Goal: Information Seeking & Learning: Find specific fact

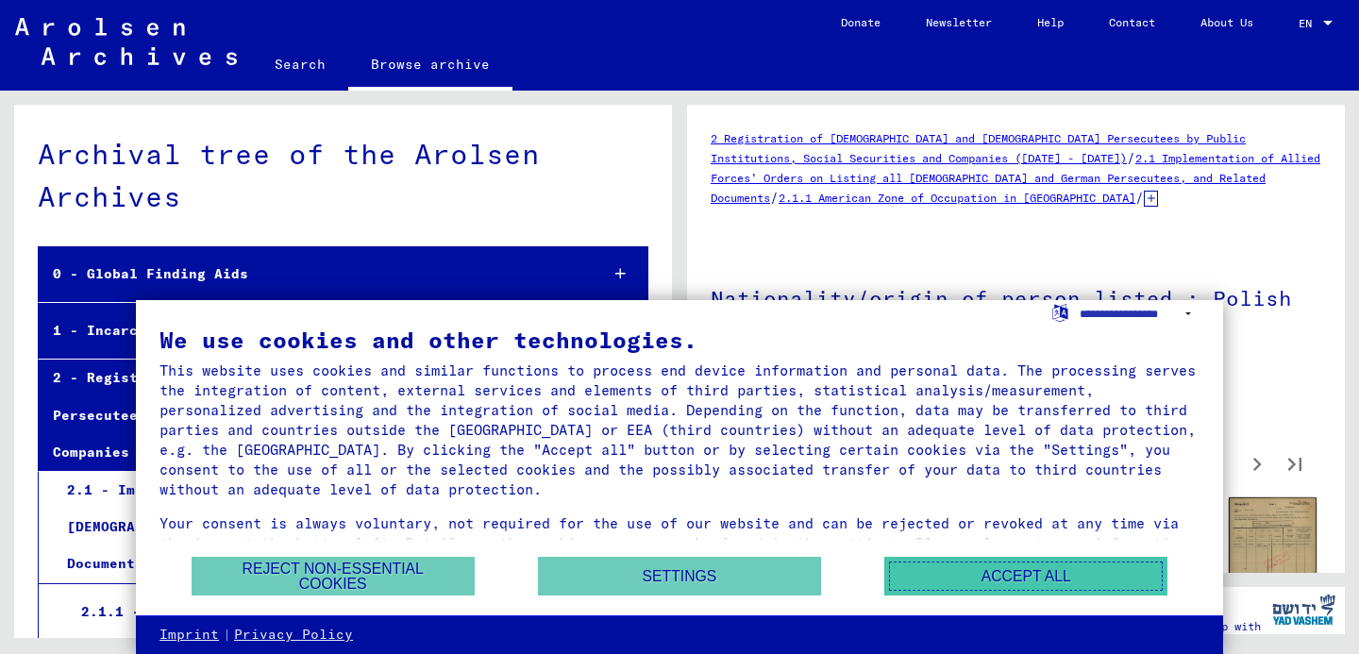
click at [1007, 580] on button "Accept all" at bounding box center [1025, 576] width 283 height 39
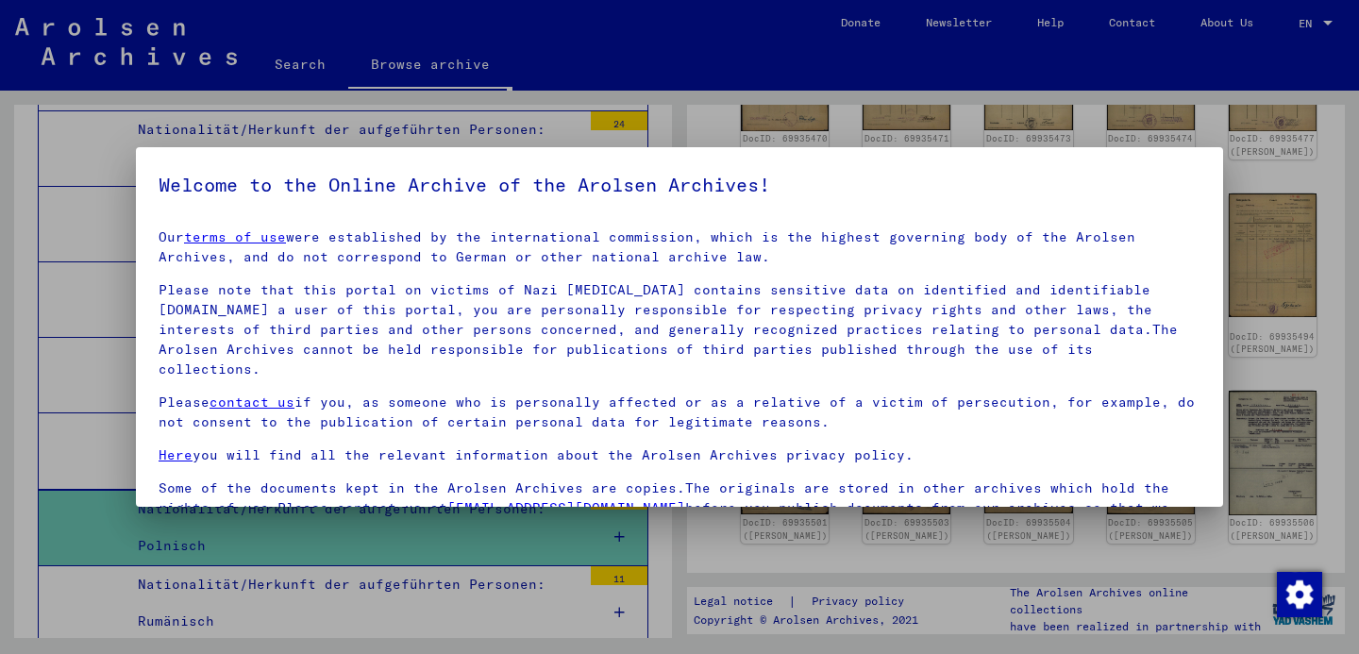
scroll to position [160, 0]
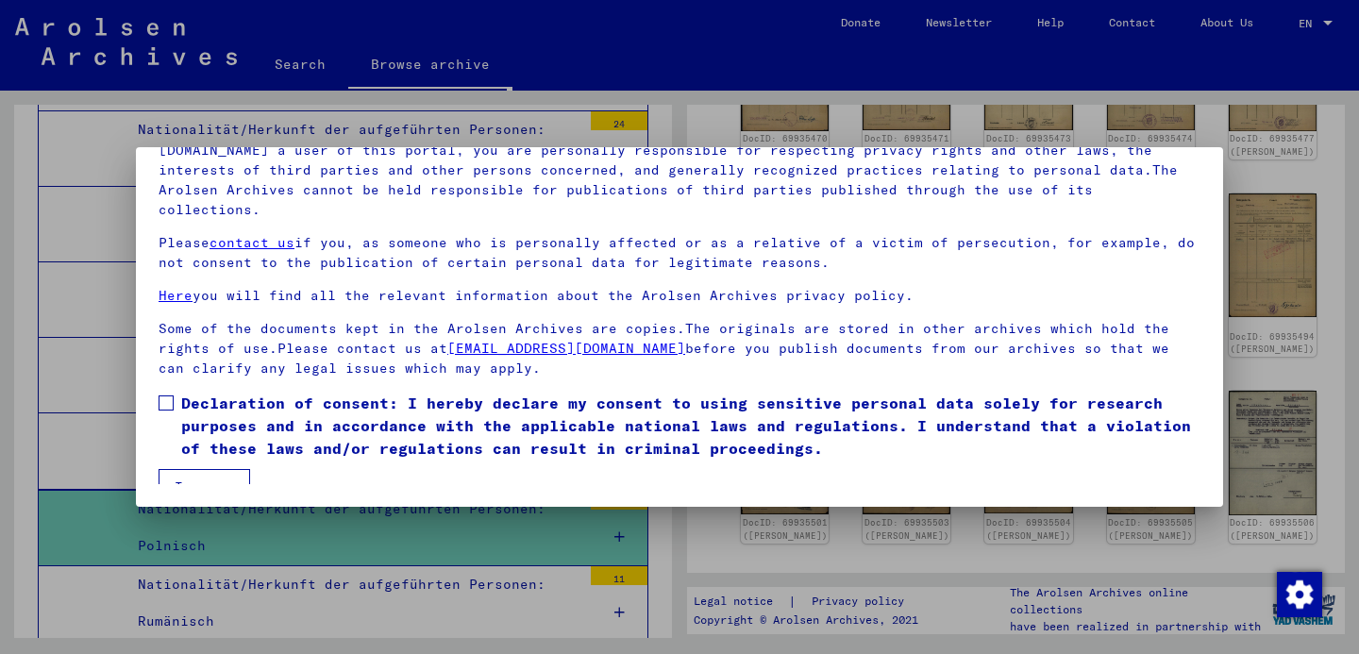
click at [174, 365] on mat-dialog-content "Our terms of use were established by the international commission, which is the…" at bounding box center [679, 271] width 1087 height 425
click at [165, 366] on mat-dialog-content "Our terms of use were established by the international commission, which is the…" at bounding box center [679, 271] width 1087 height 425
click at [165, 395] on span at bounding box center [166, 402] width 15 height 15
click at [195, 469] on button "I agree" at bounding box center [205, 487] width 92 height 36
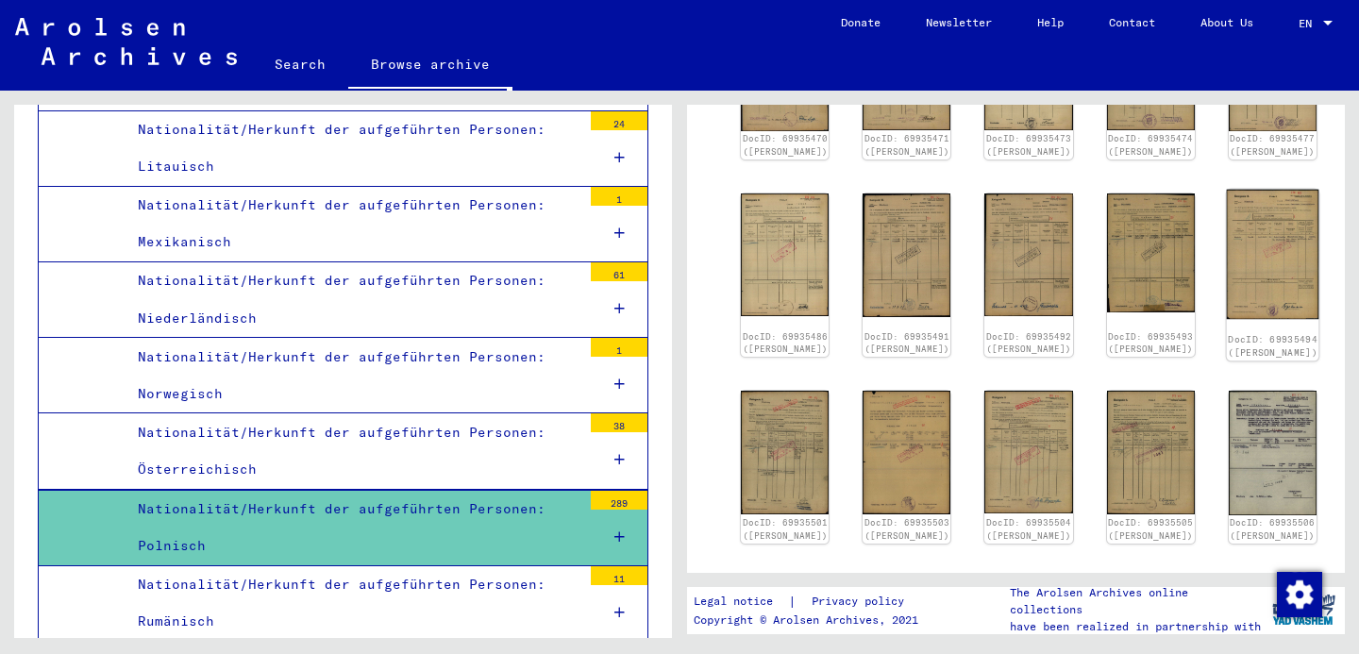
click at [1226, 246] on img at bounding box center [1272, 255] width 92 height 130
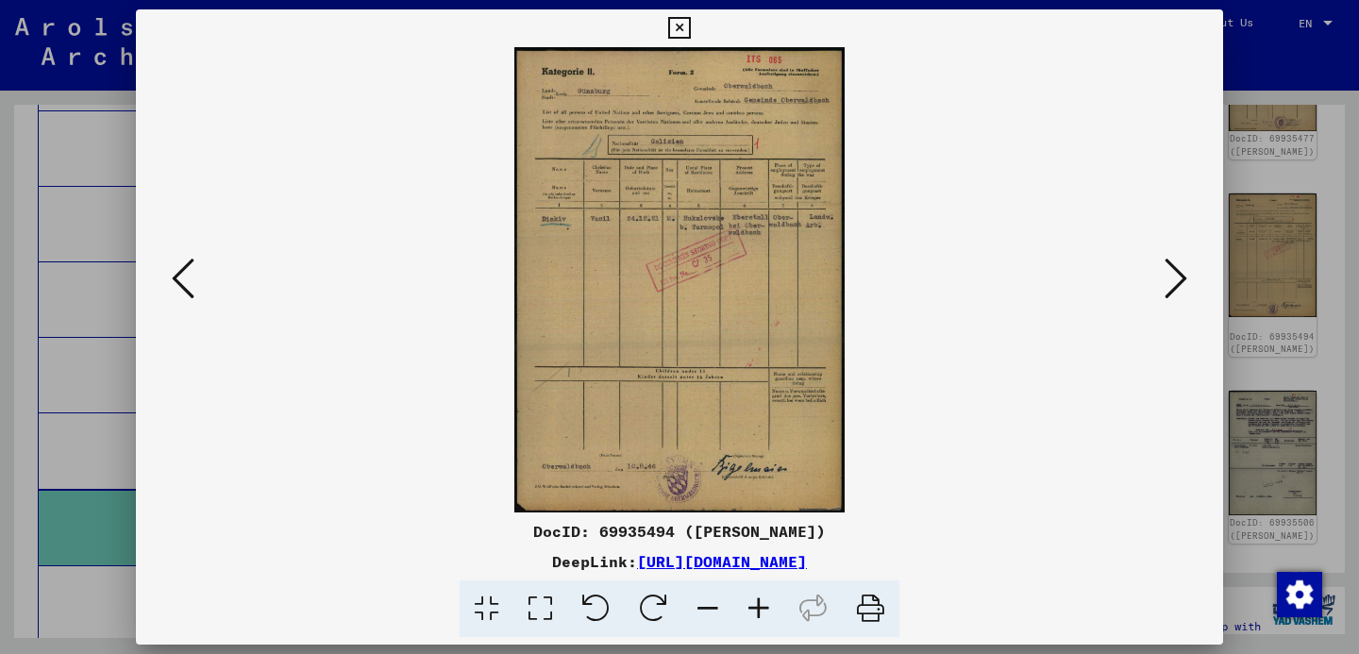
click at [1170, 289] on icon at bounding box center [1176, 278] width 23 height 45
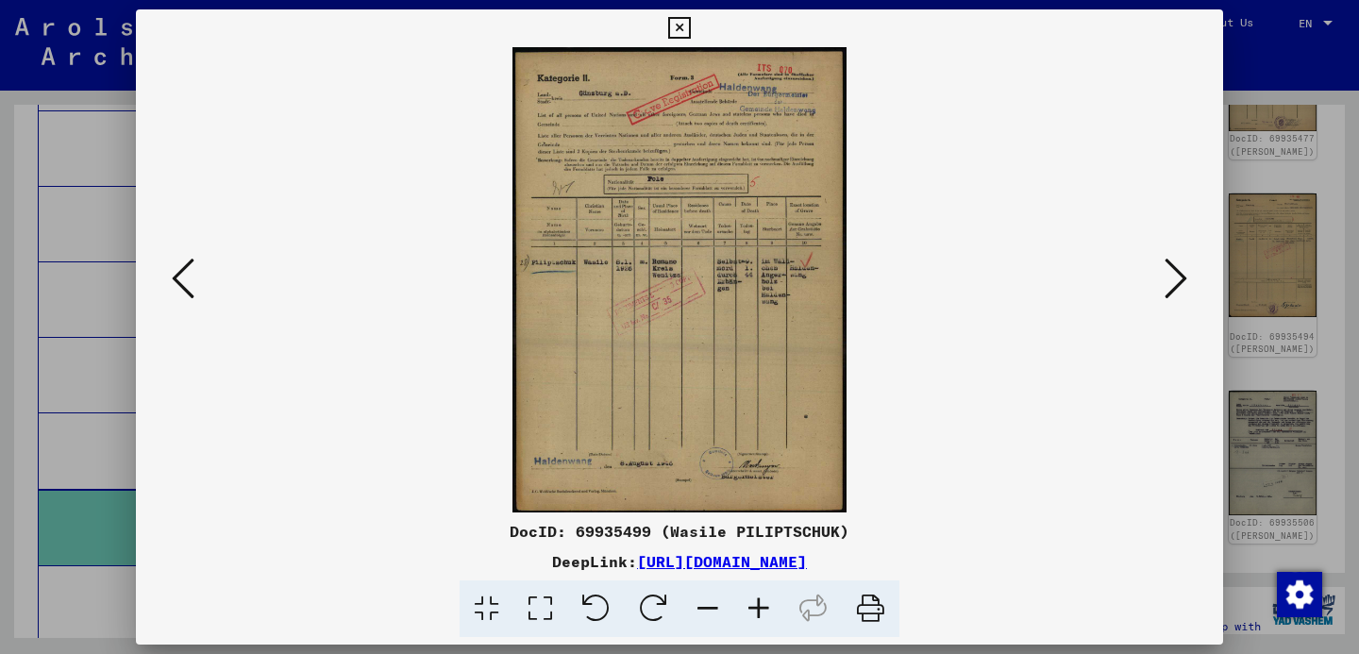
click at [1341, 198] on div at bounding box center [679, 327] width 1359 height 654
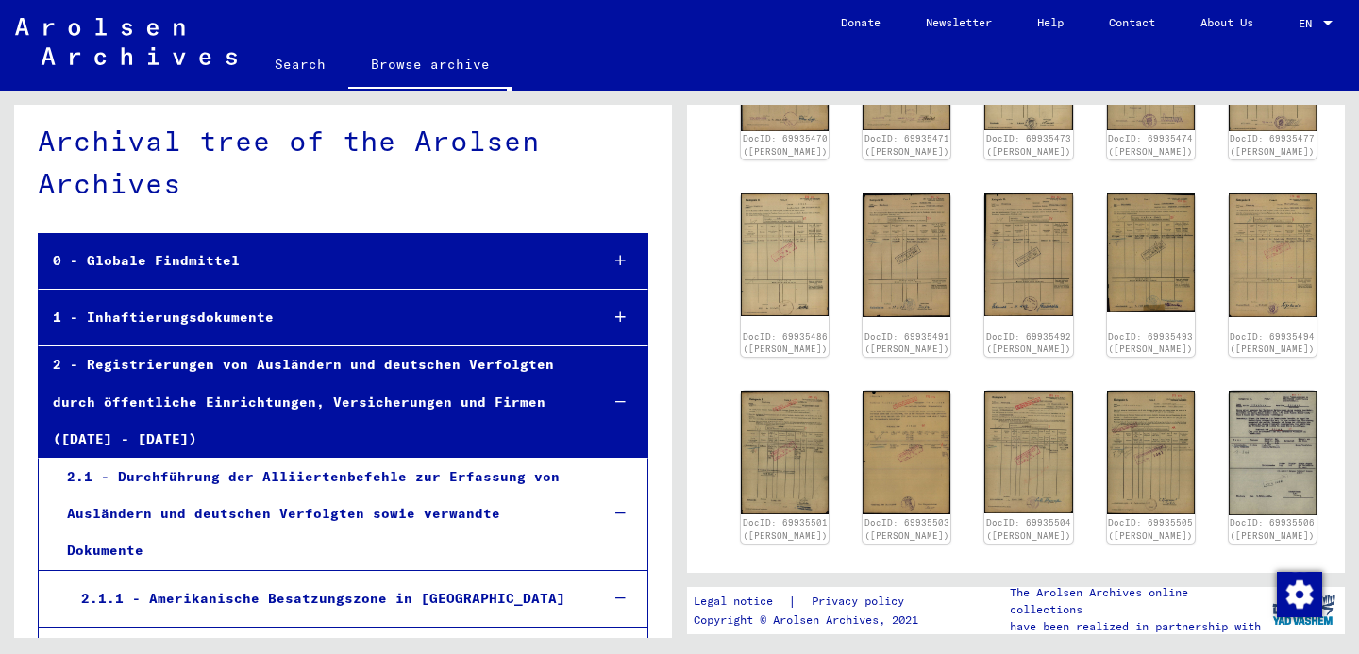
scroll to position [0, 0]
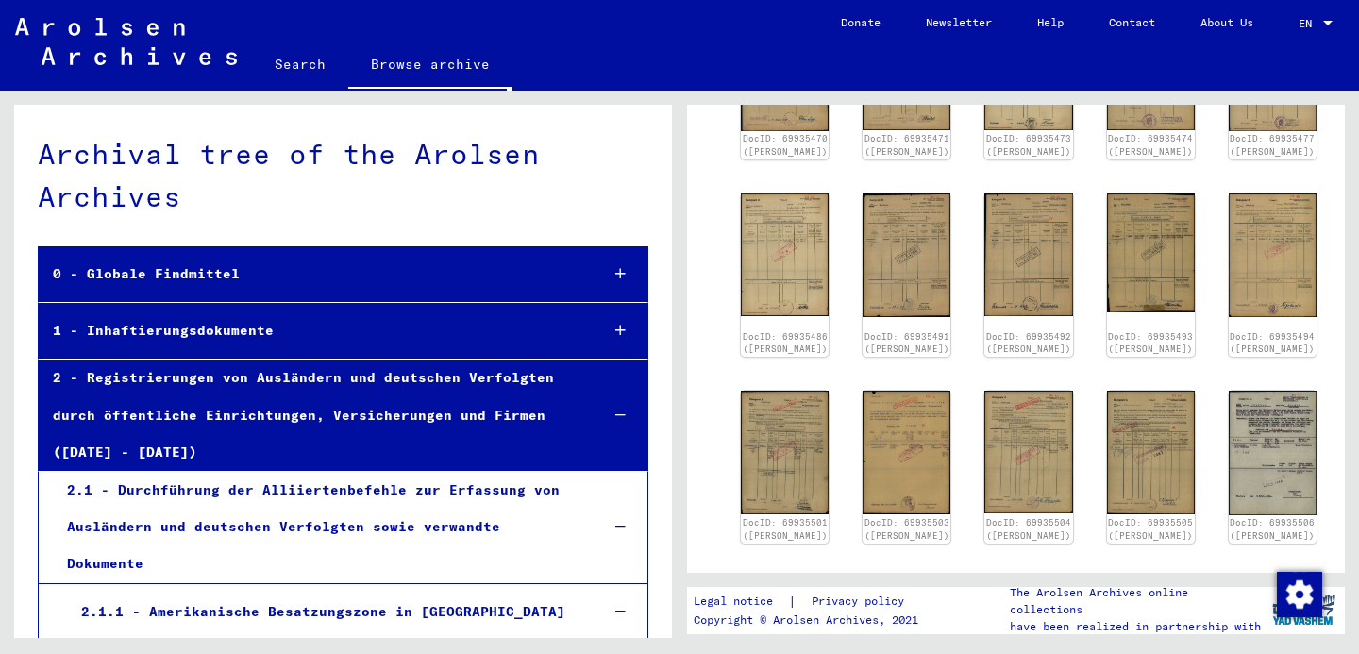
click at [306, 66] on link "Search" at bounding box center [300, 64] width 96 height 45
click at [293, 49] on link "Search" at bounding box center [300, 66] width 96 height 49
click at [293, 63] on link "Search" at bounding box center [300, 66] width 96 height 49
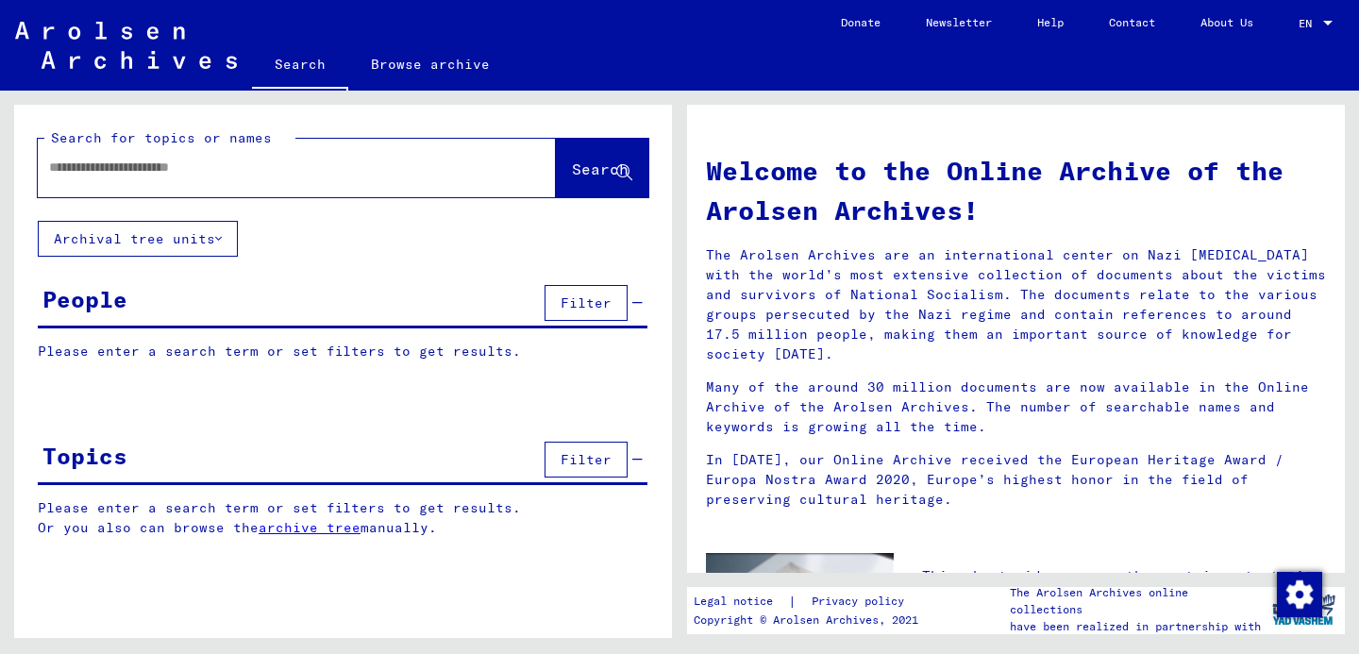
click at [175, 165] on input "text" at bounding box center [274, 168] width 450 height 20
type input "******"
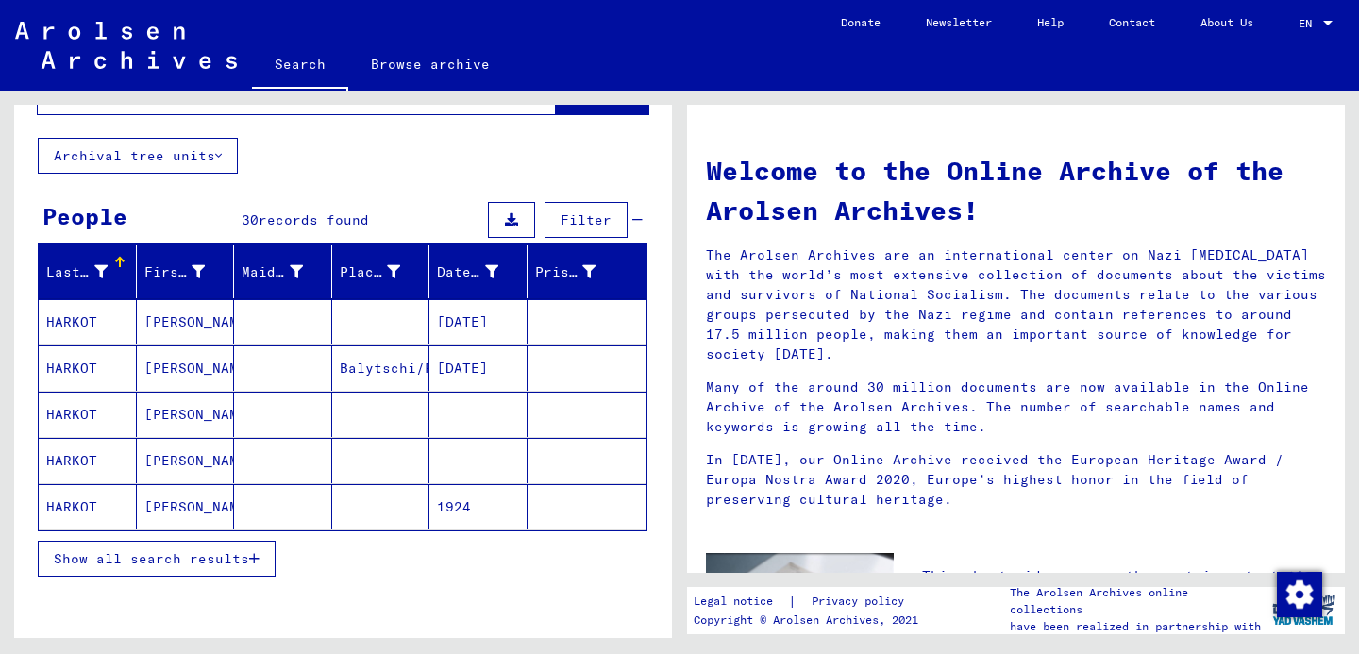
scroll to position [176, 0]
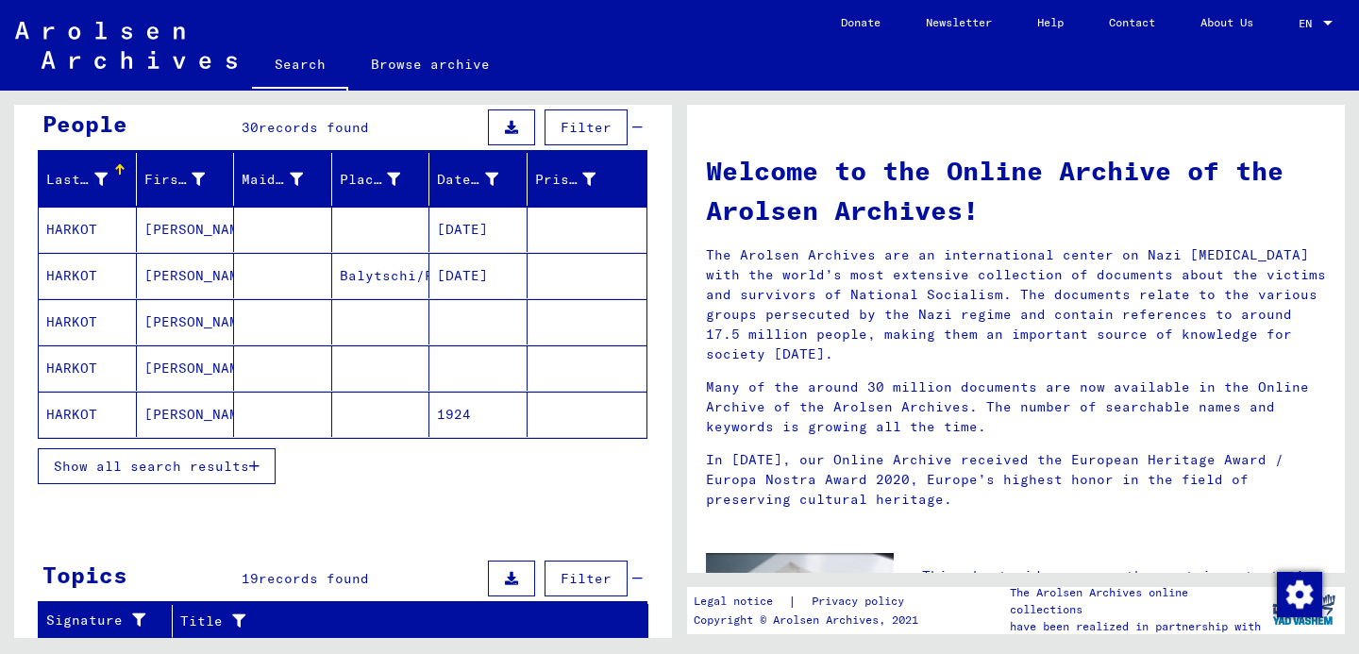
click at [193, 461] on span "Show all search results" at bounding box center [151, 466] width 195 height 17
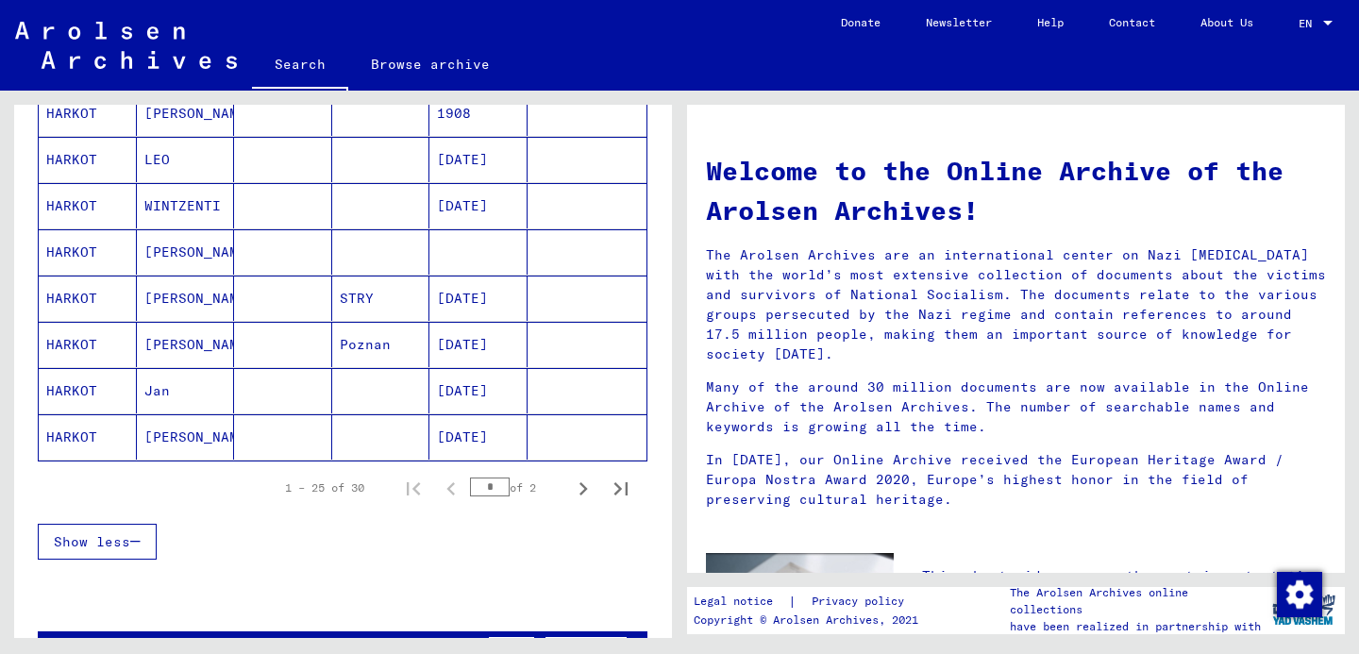
scroll to position [1088, 0]
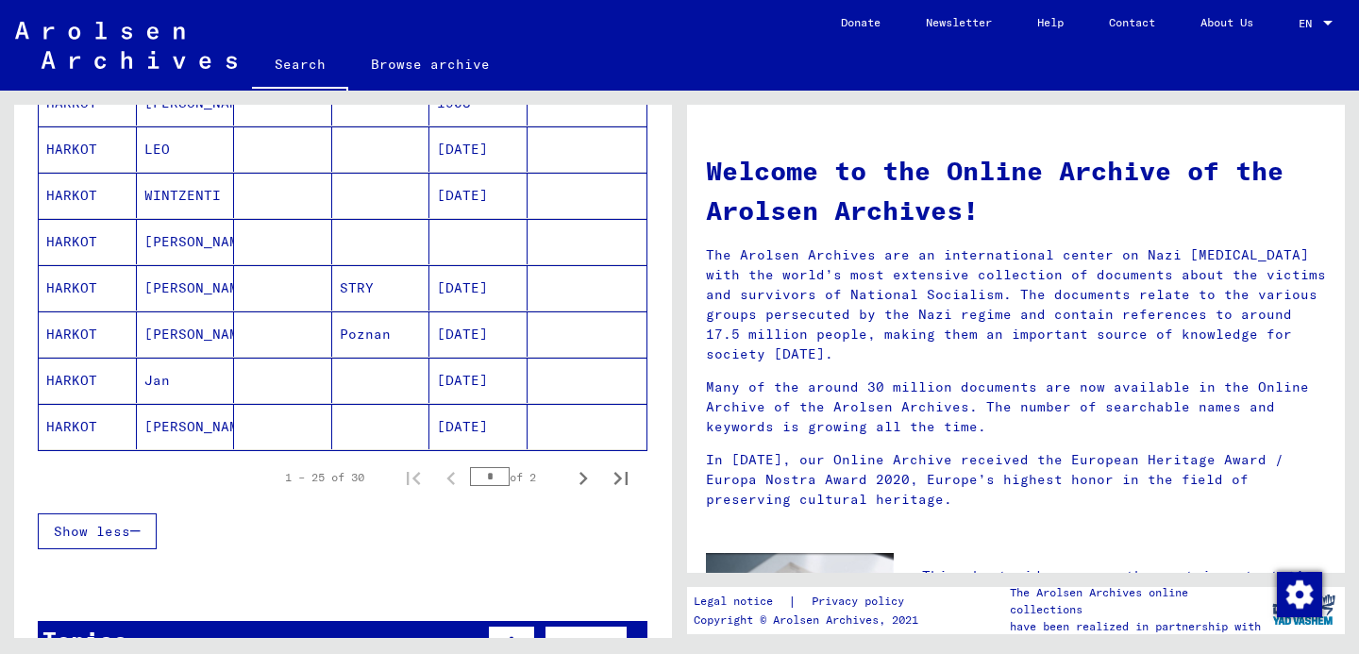
click at [301, 288] on mat-cell at bounding box center [283, 287] width 98 height 45
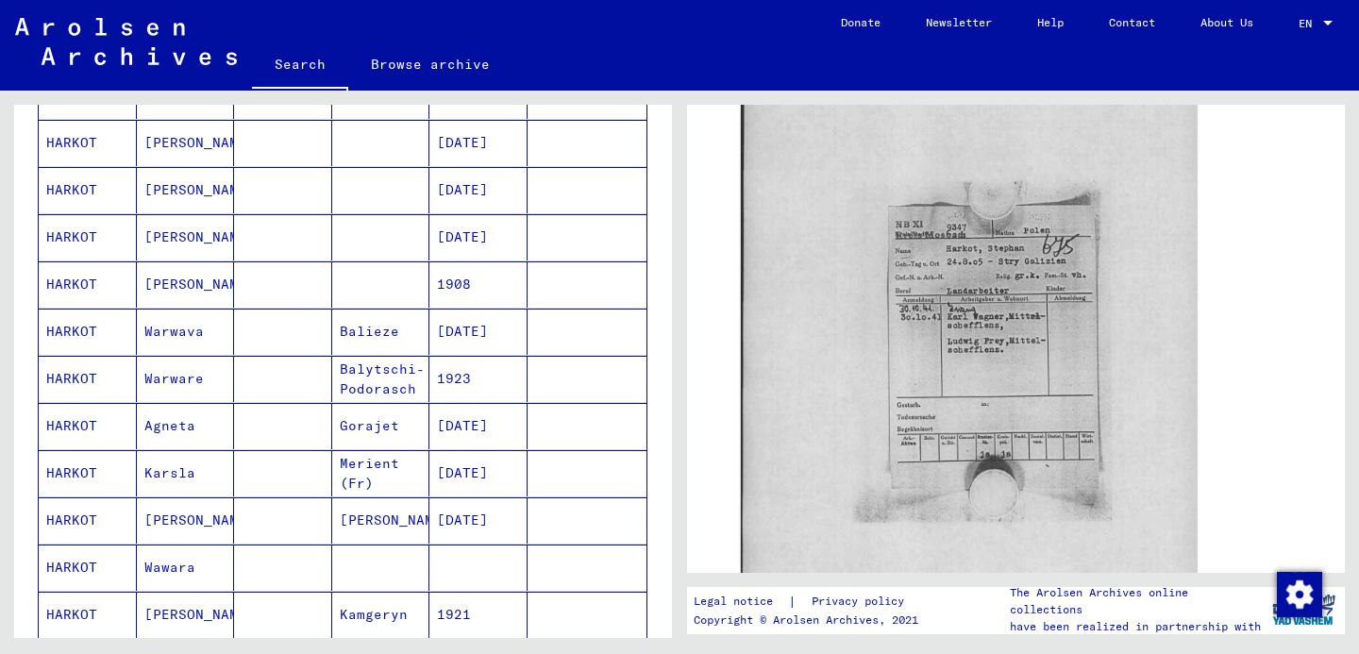
scroll to position [494, 0]
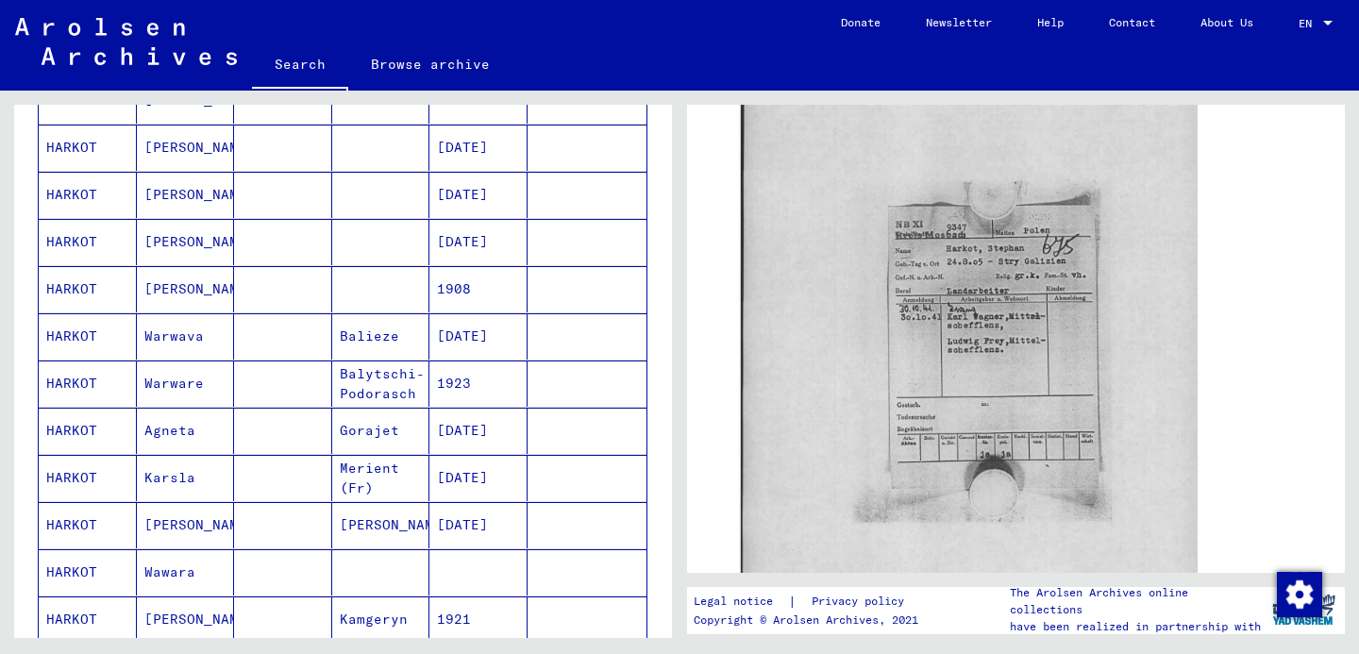
click at [372, 380] on mat-cell "Balytschi-Podorasch" at bounding box center [381, 384] width 98 height 46
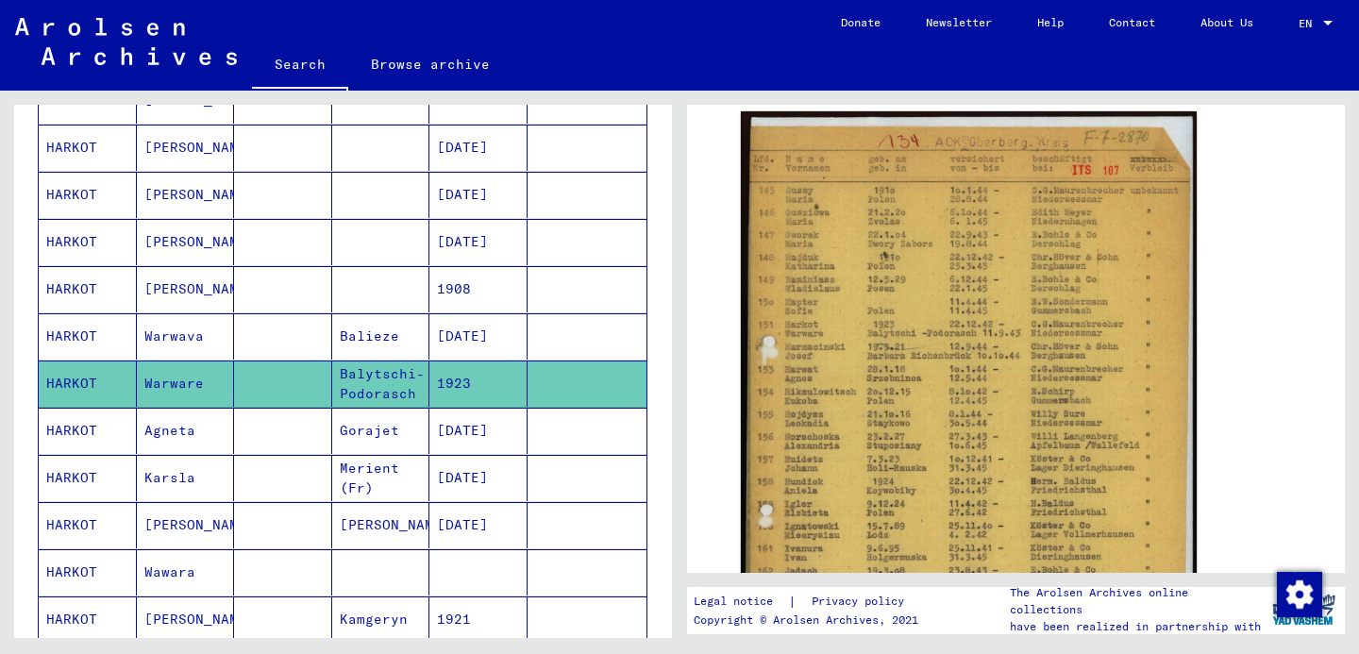
scroll to position [367, 0]
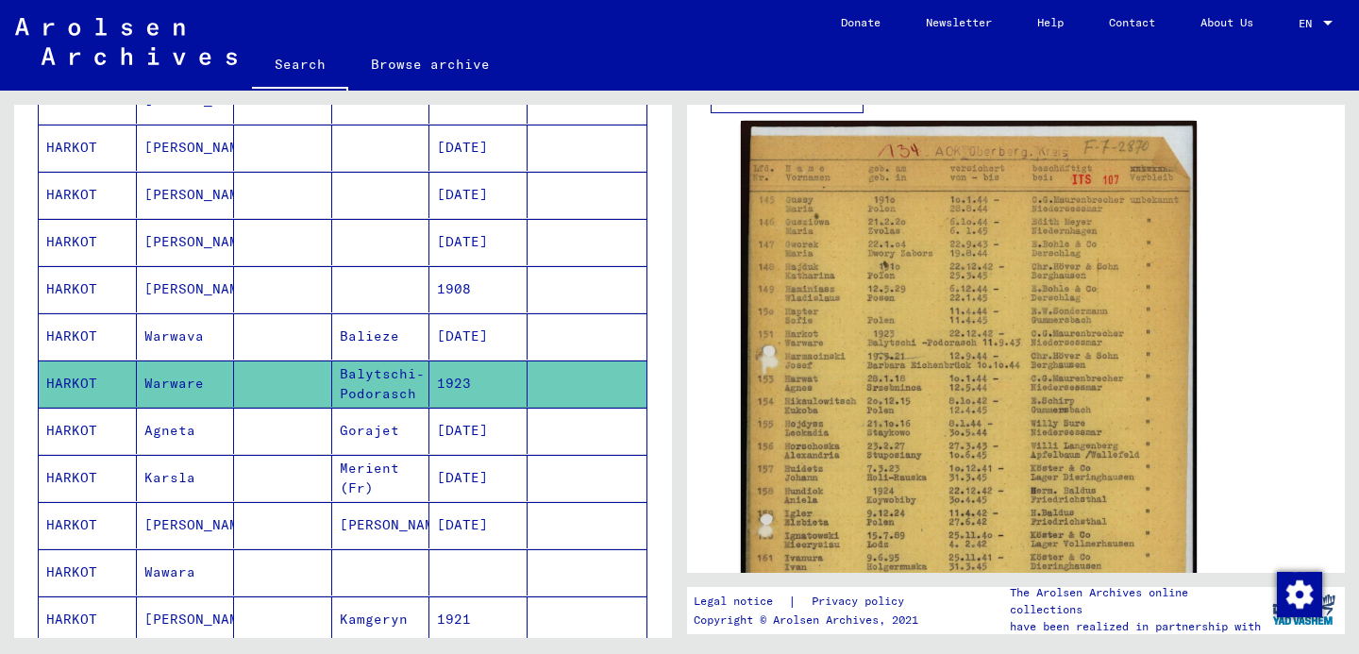
click at [368, 335] on mat-cell "Balieze" at bounding box center [381, 336] width 98 height 46
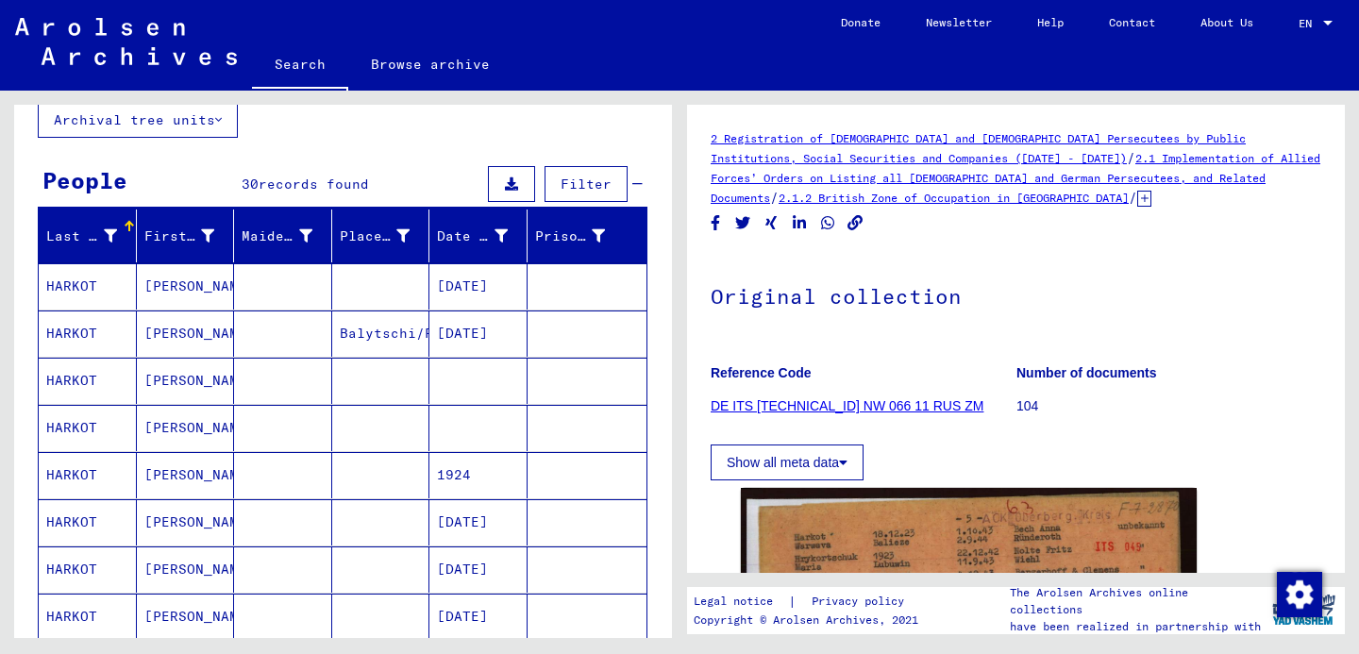
scroll to position [118, 0]
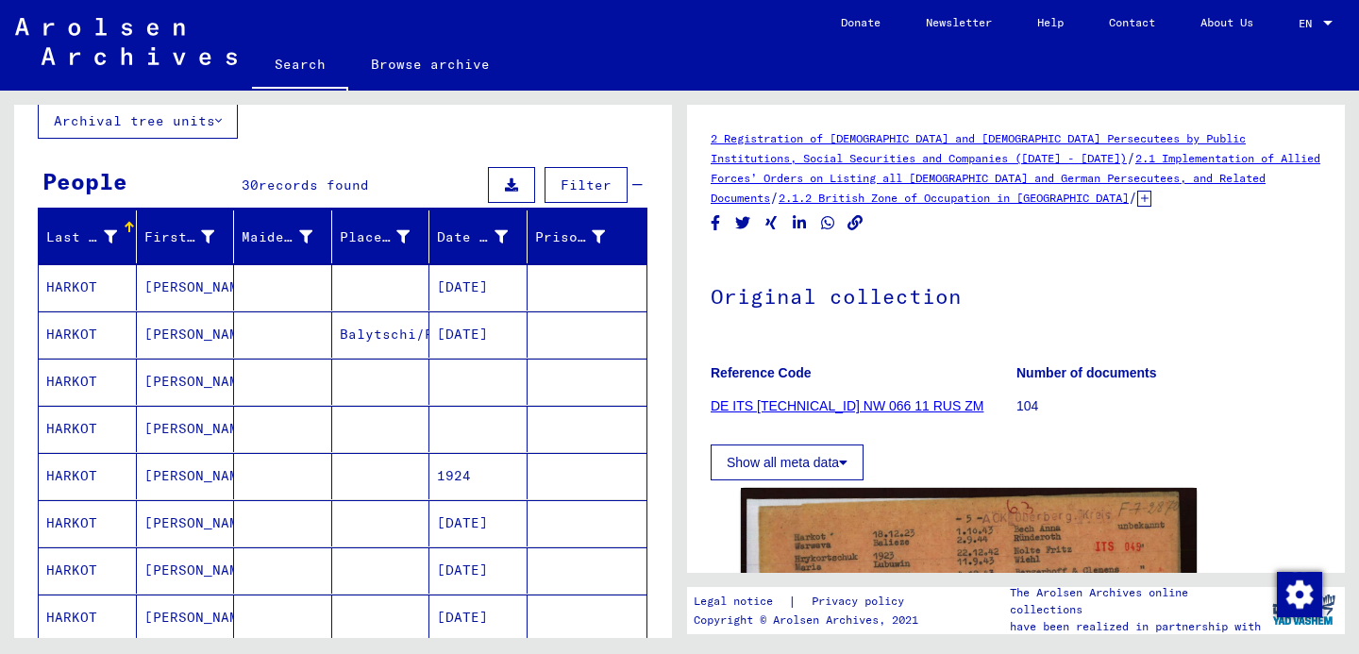
click at [397, 339] on mat-cell "Balytschi/Pod." at bounding box center [381, 334] width 98 height 46
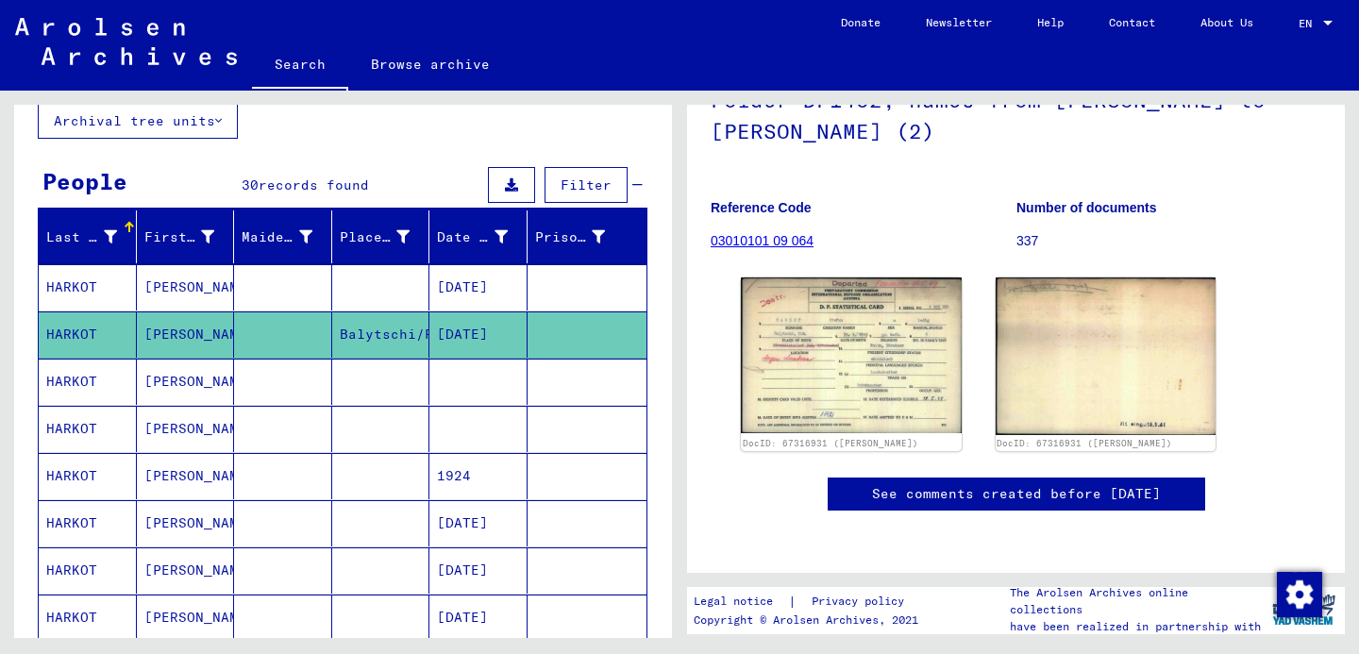
scroll to position [320, 0]
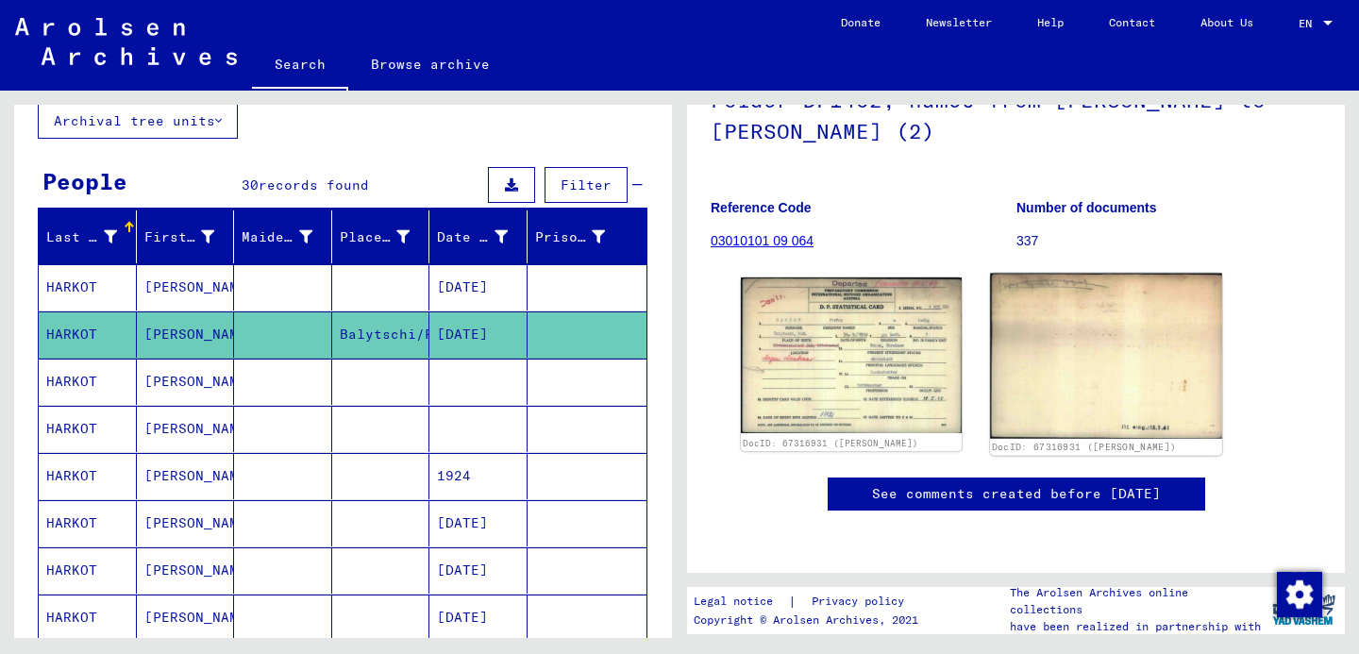
click at [1110, 274] on img at bounding box center [1105, 357] width 231 height 166
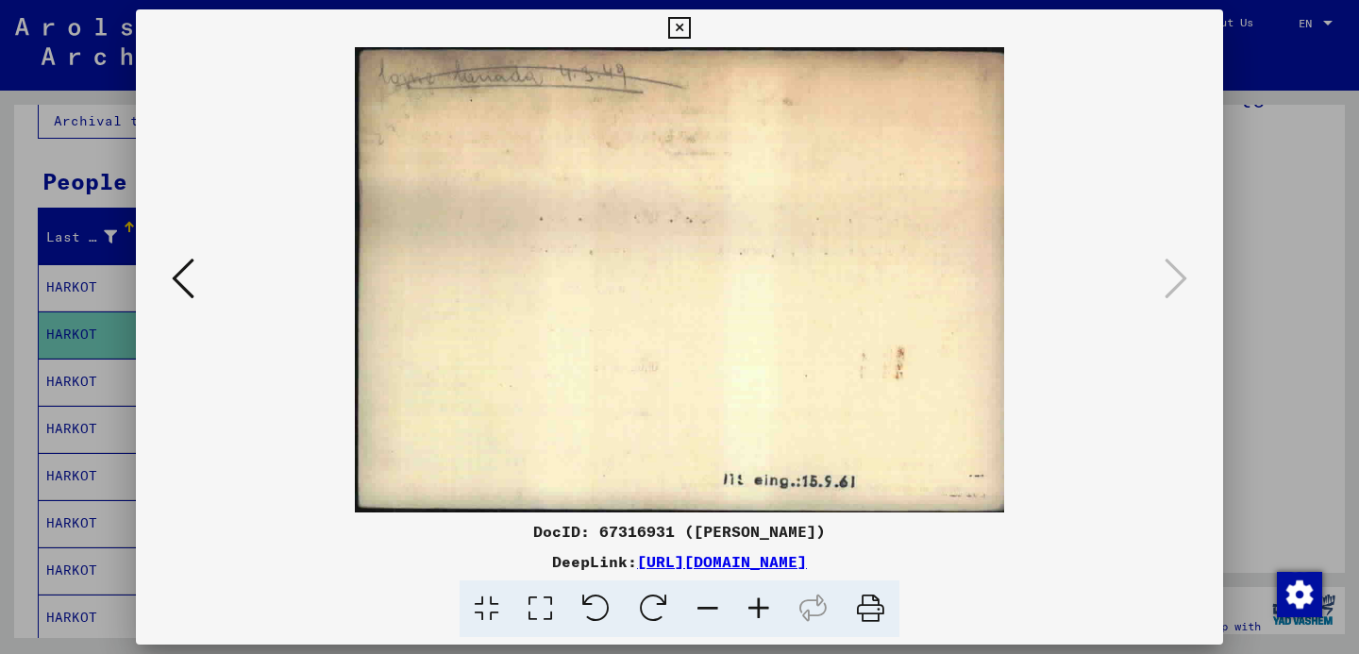
click at [179, 299] on icon at bounding box center [183, 278] width 23 height 45
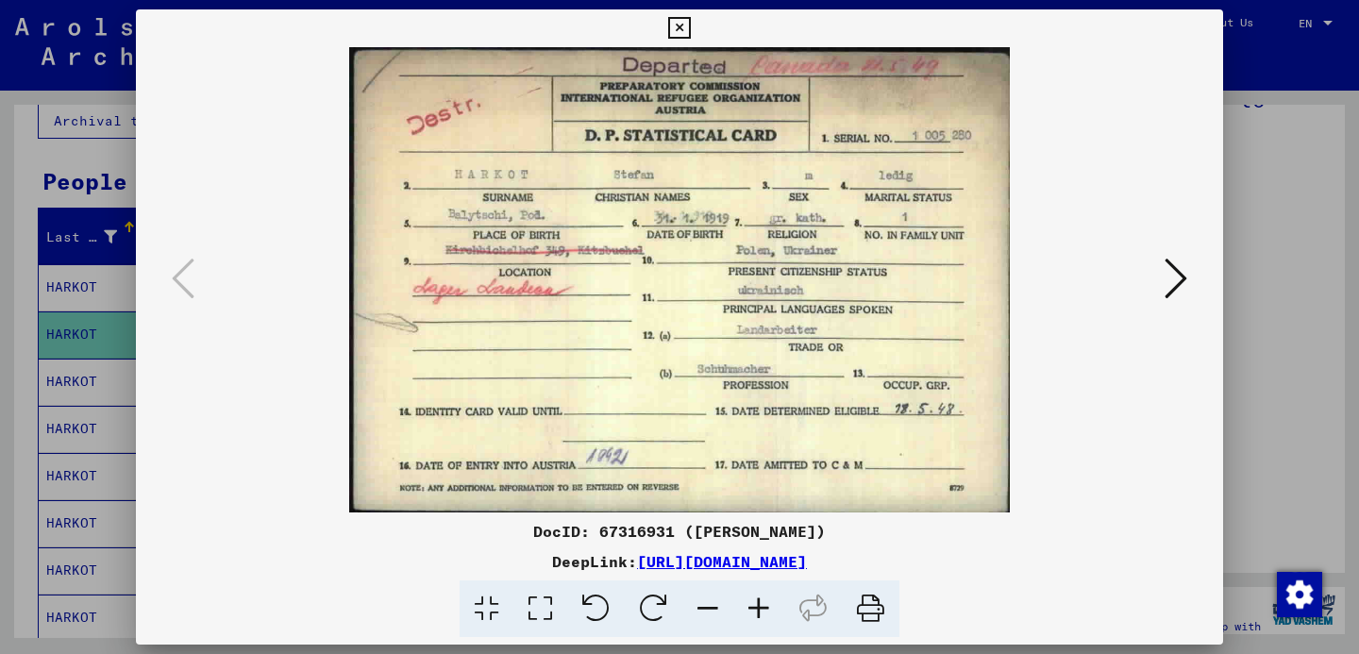
click at [1168, 258] on icon at bounding box center [1176, 278] width 23 height 45
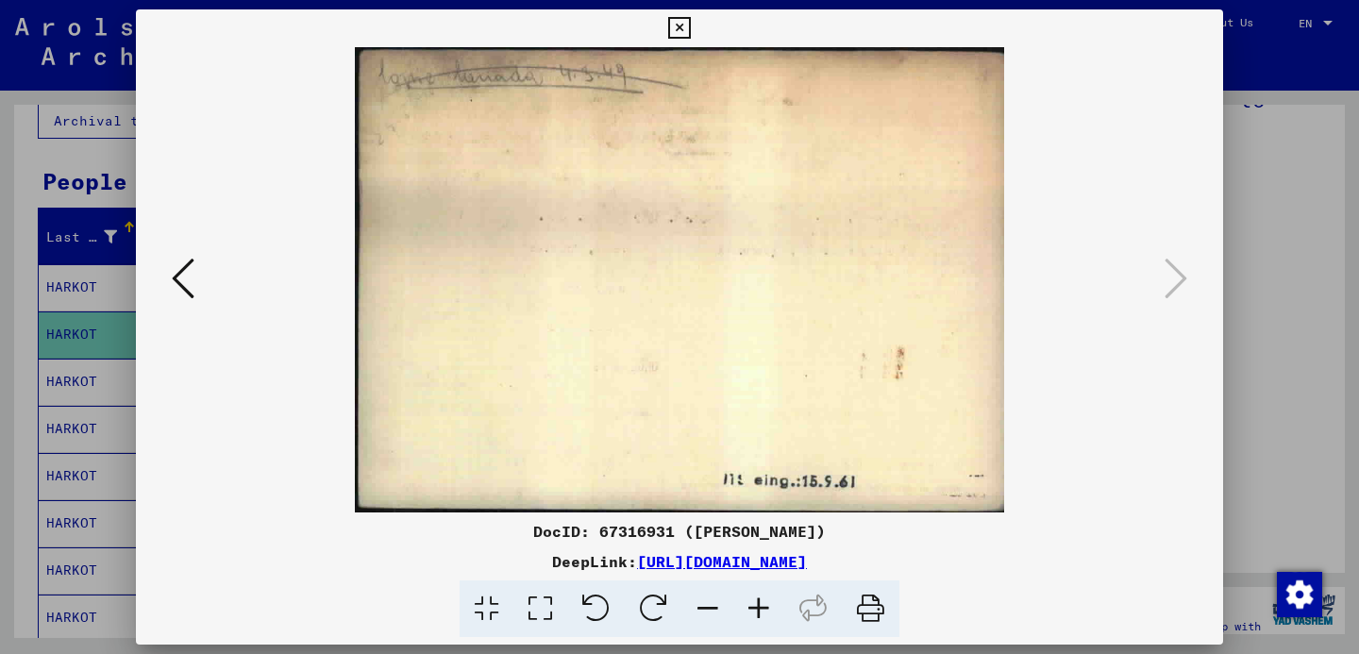
click at [208, 261] on img at bounding box center [679, 279] width 959 height 465
click at [185, 268] on icon at bounding box center [183, 278] width 23 height 45
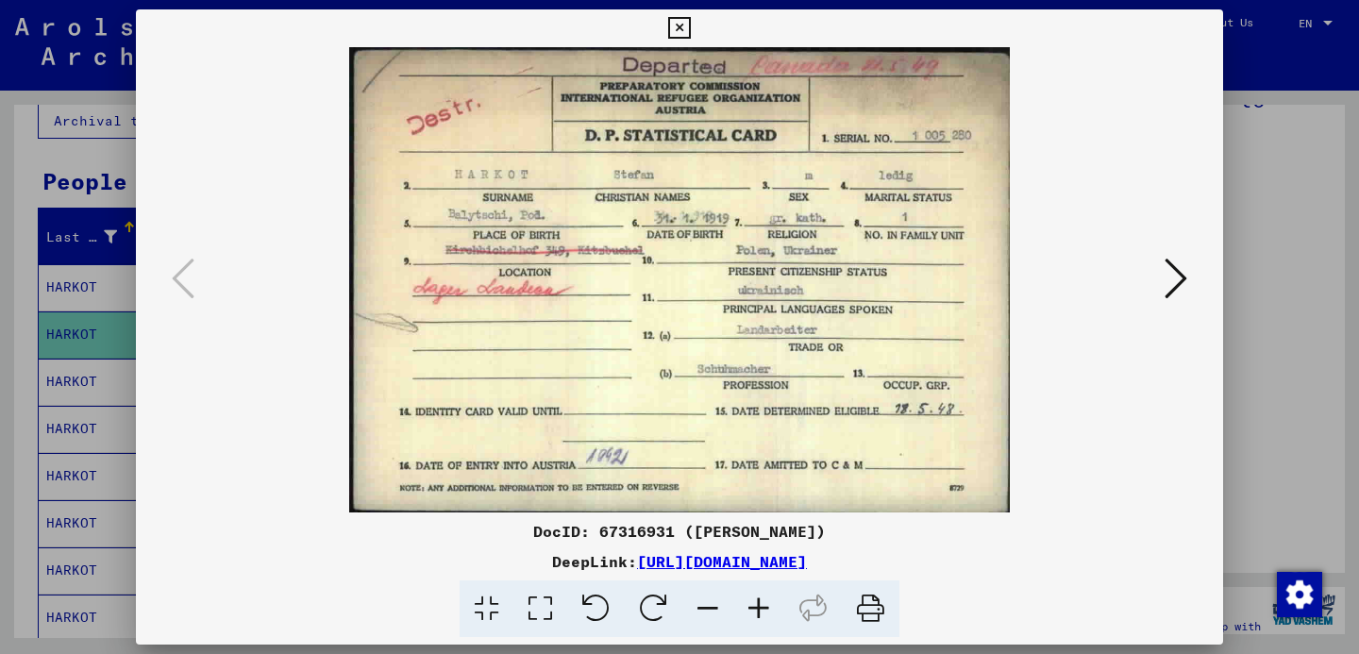
click at [637, 566] on link "[URL][DOMAIN_NAME]" at bounding box center [722, 561] width 170 height 19
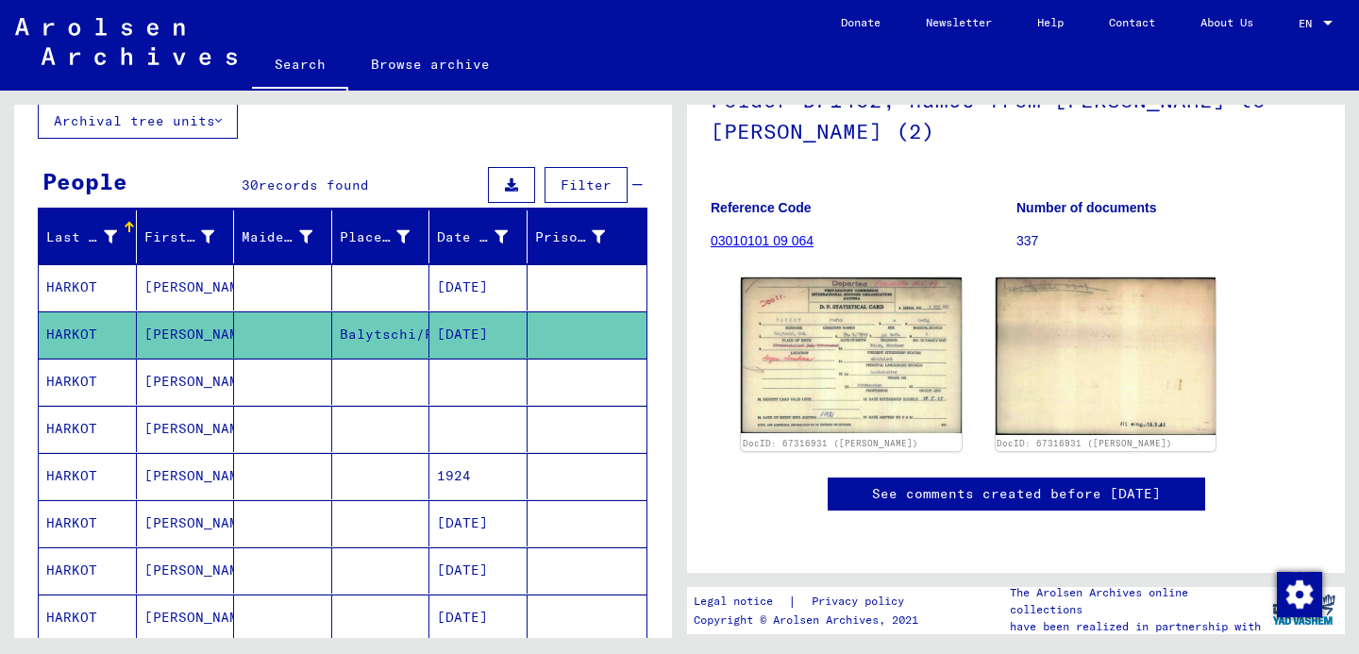
click at [145, 303] on mat-cell "[PERSON_NAME]" at bounding box center [186, 287] width 98 height 46
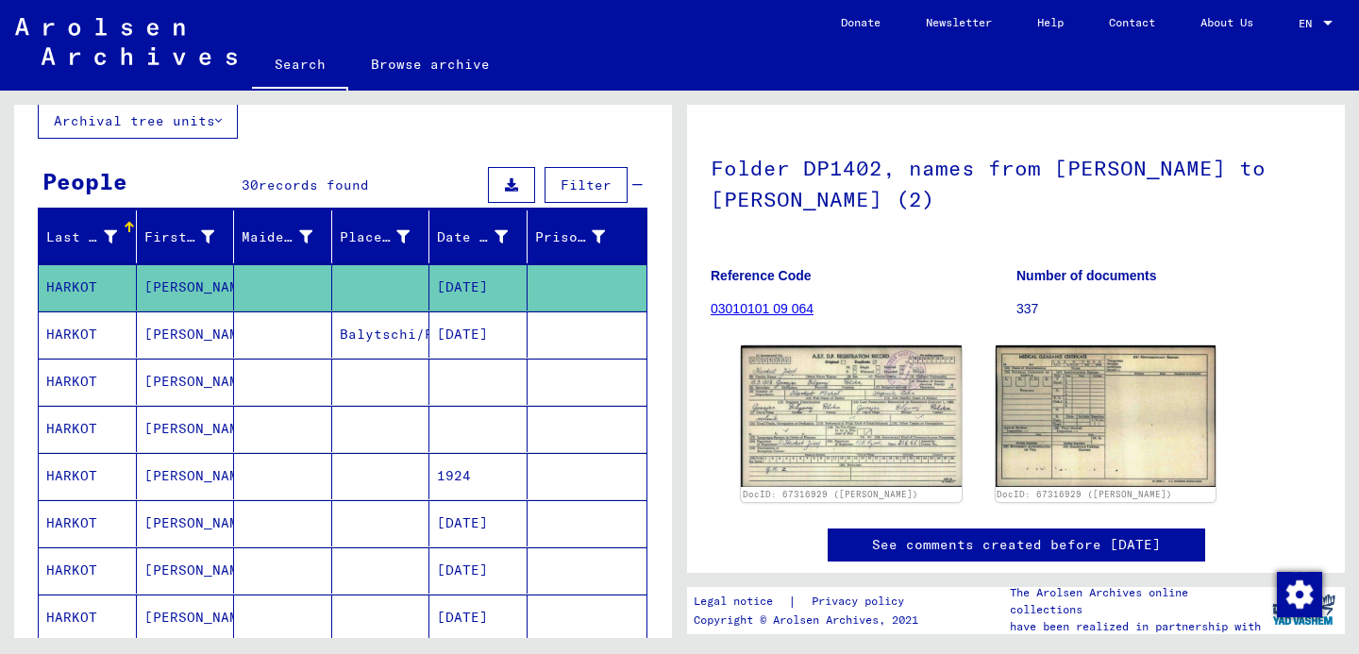
scroll to position [84, 0]
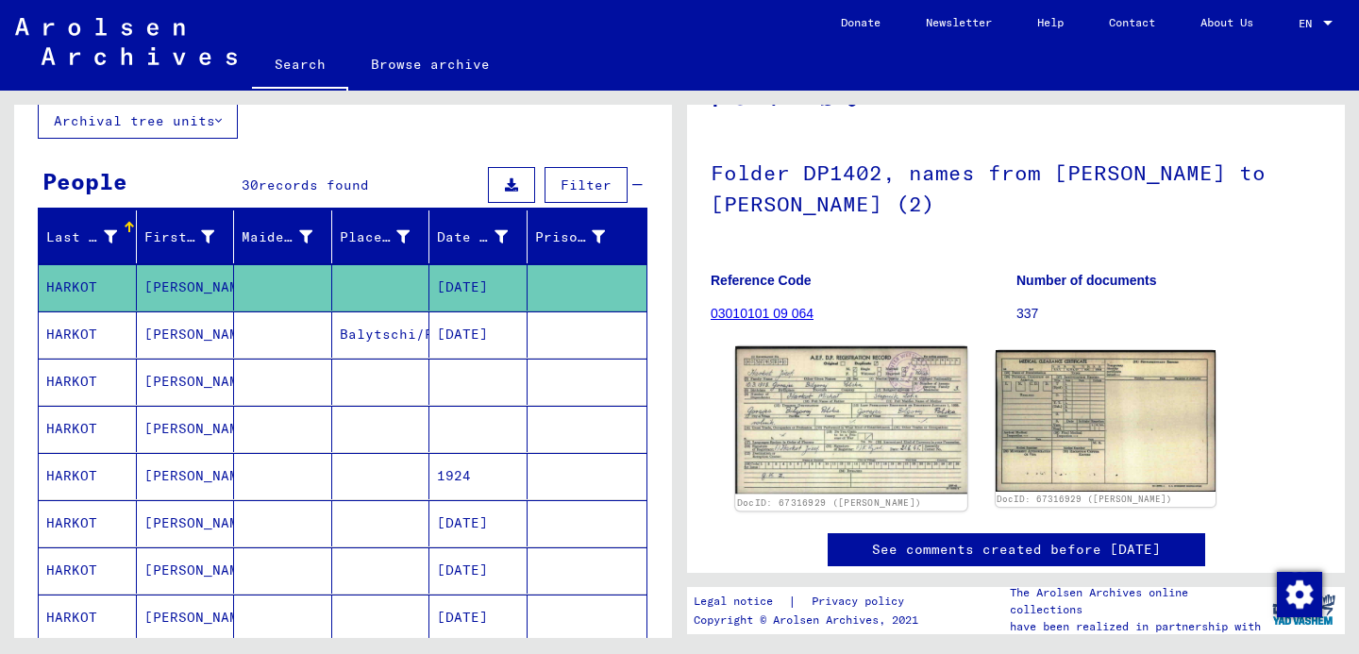
click at [842, 460] on img at bounding box center [850, 420] width 231 height 148
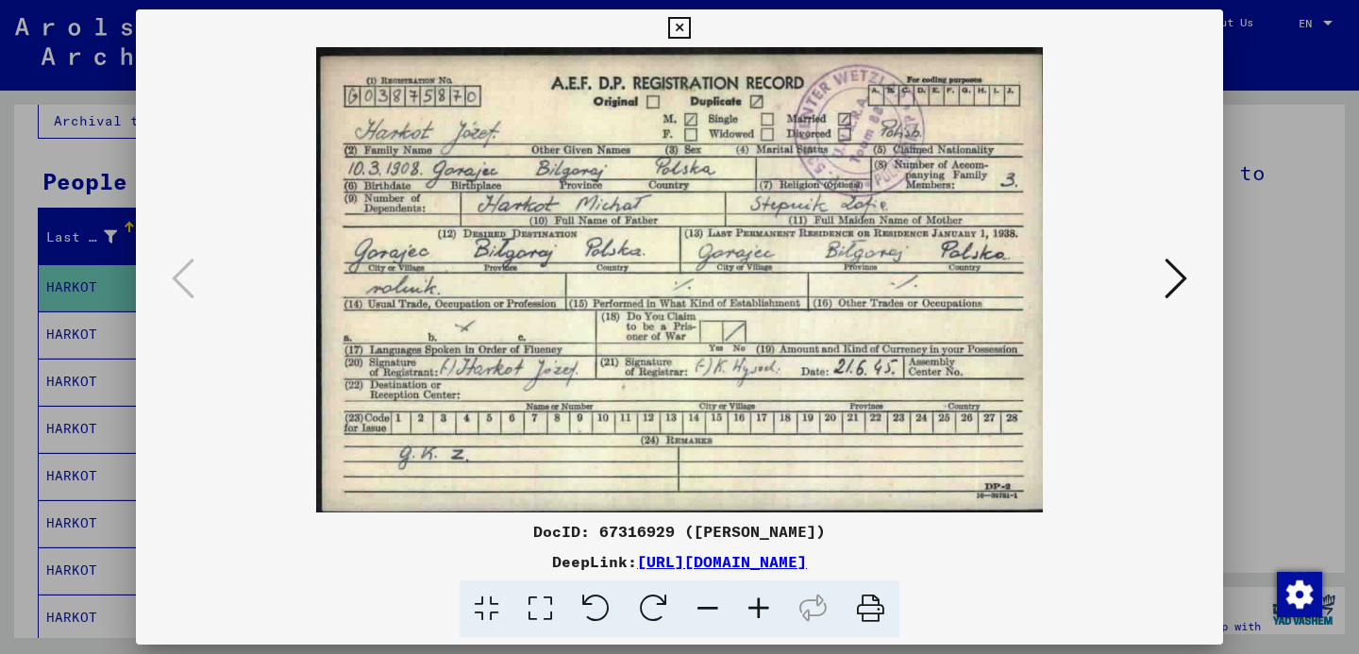
click at [1277, 336] on div at bounding box center [679, 327] width 1359 height 654
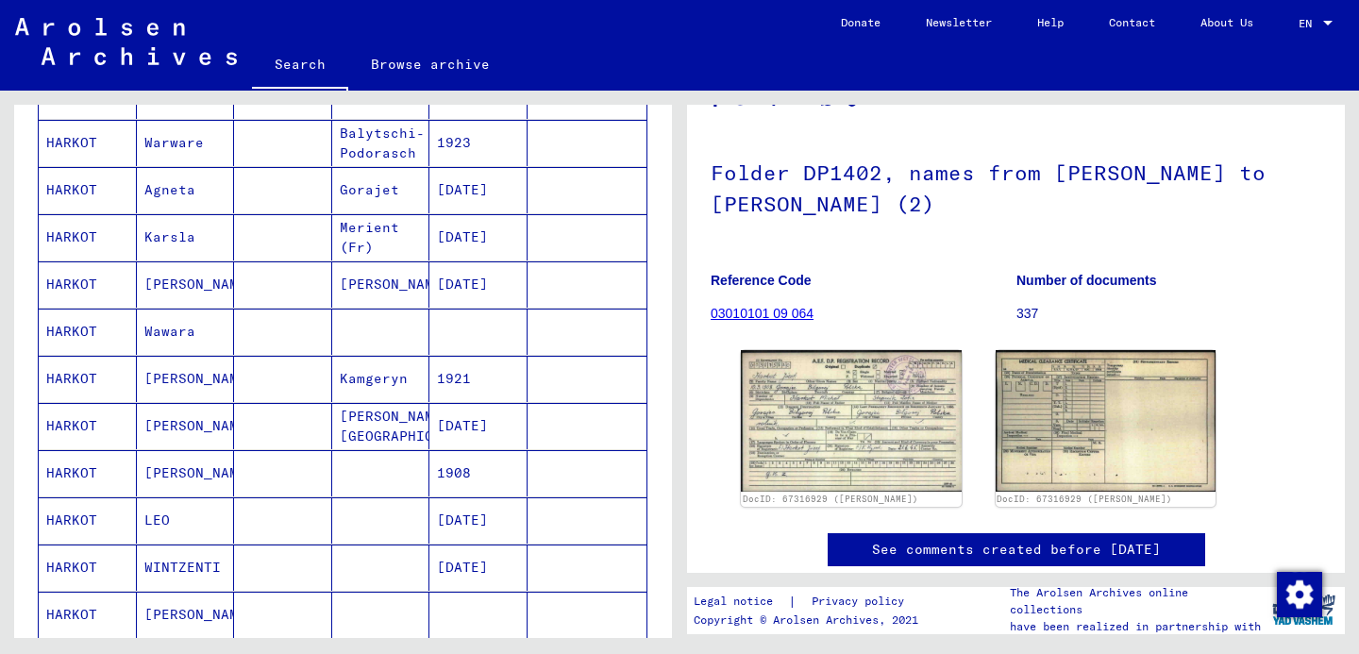
scroll to position [917, 0]
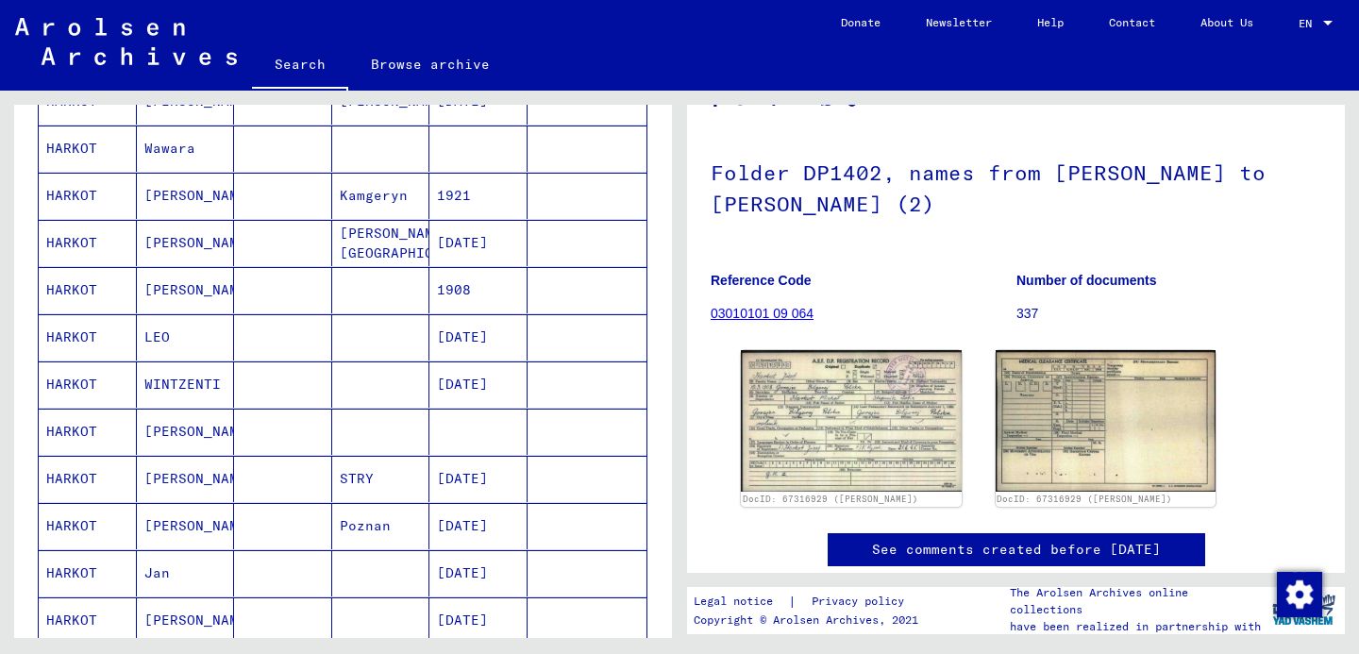
click at [367, 479] on mat-cell "STRY" at bounding box center [381, 479] width 98 height 46
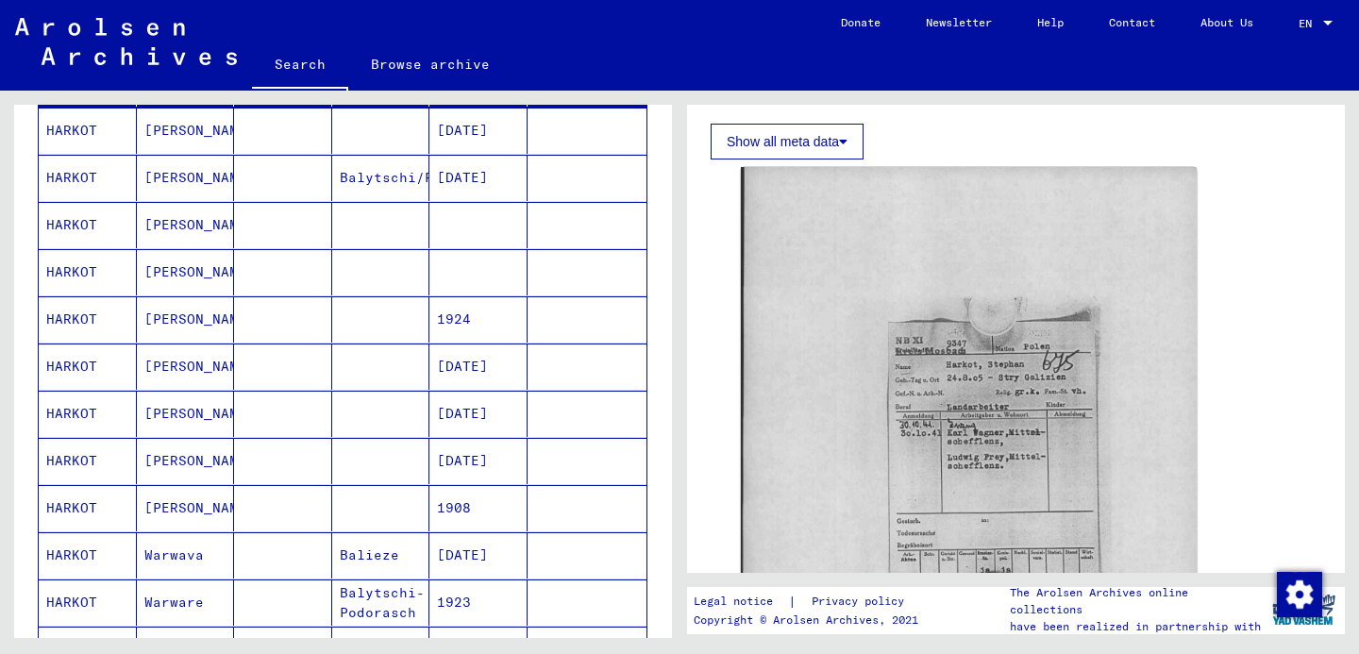
scroll to position [110, 0]
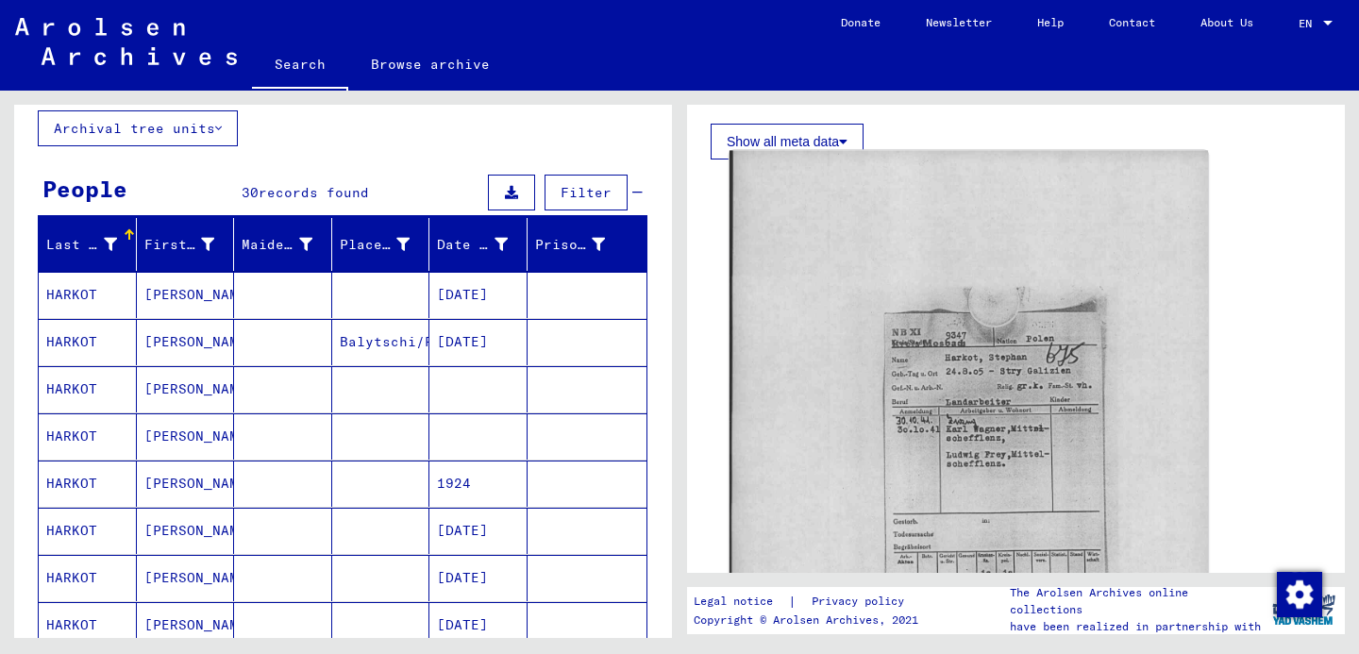
click at [801, 487] on img at bounding box center [969, 491] width 479 height 681
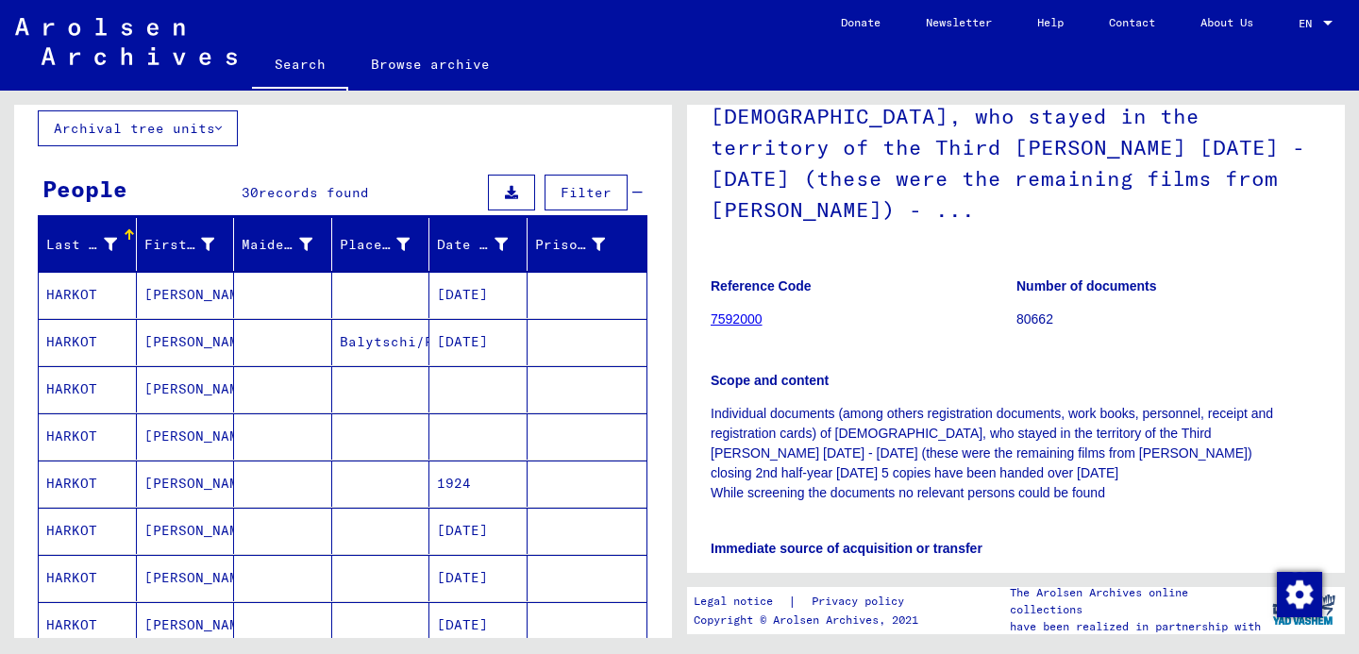
scroll to position [0, 0]
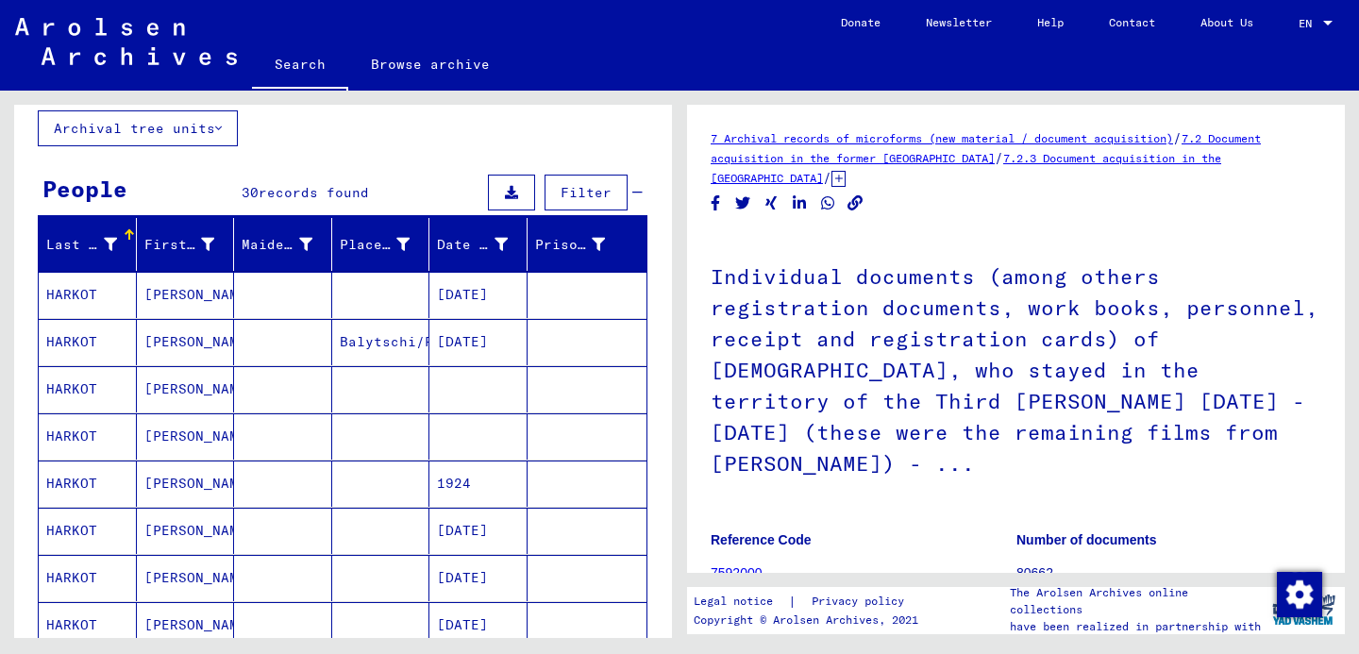
click at [449, 531] on mat-cell "[DATE]" at bounding box center [478, 531] width 98 height 46
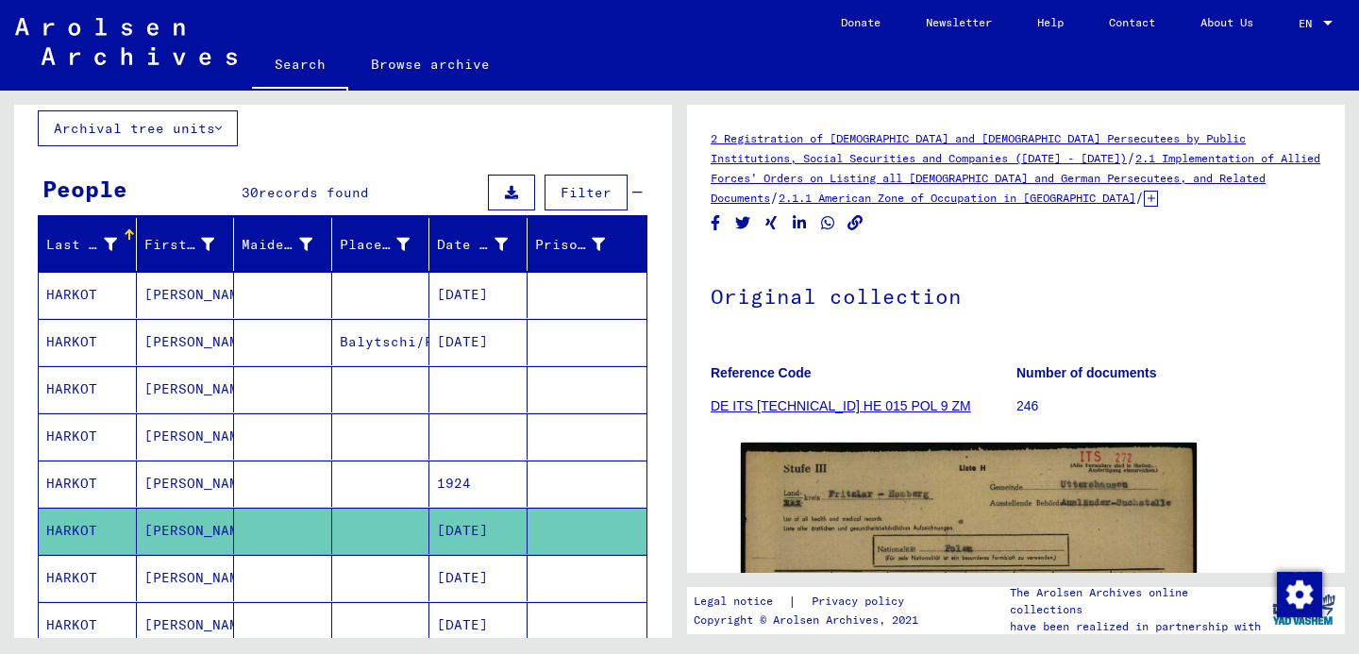
click at [475, 330] on mat-cell "[DATE]" at bounding box center [478, 342] width 98 height 46
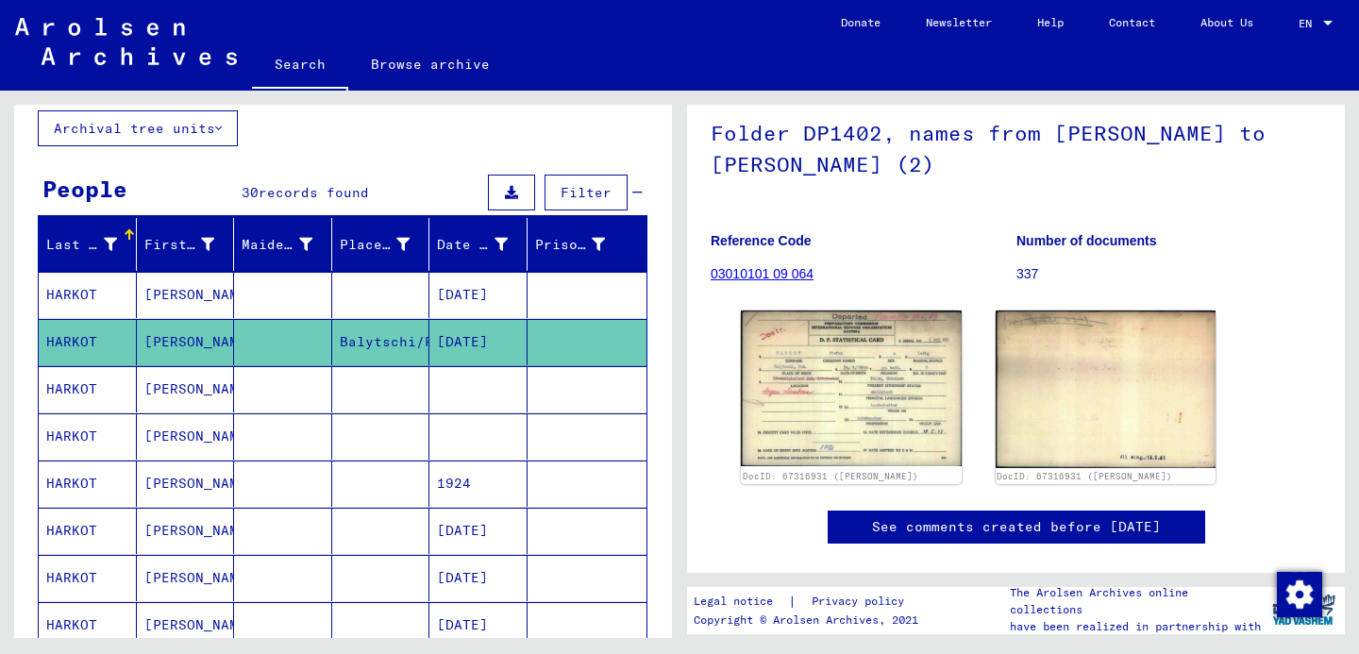
scroll to position [116, 0]
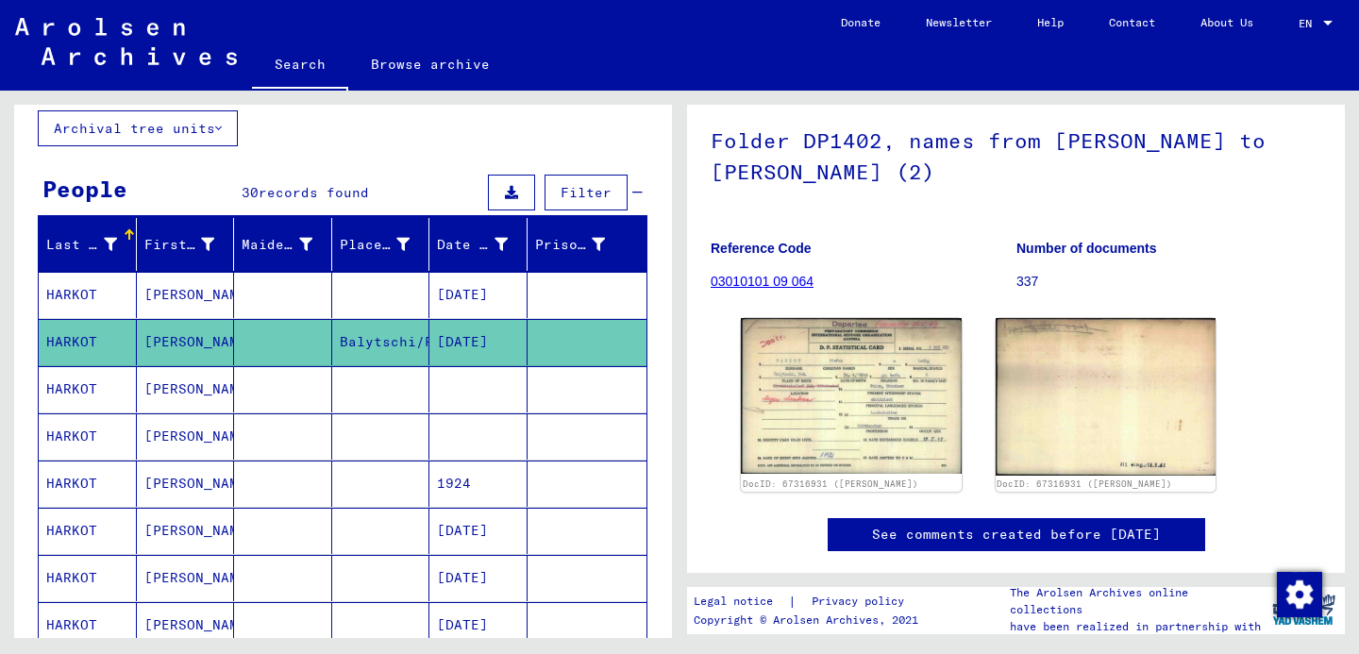
click at [748, 310] on figure "Reference Code 03010101 09 064" at bounding box center [863, 268] width 305 height 85
click at [748, 289] on link "03010101 09 064" at bounding box center [762, 281] width 103 height 15
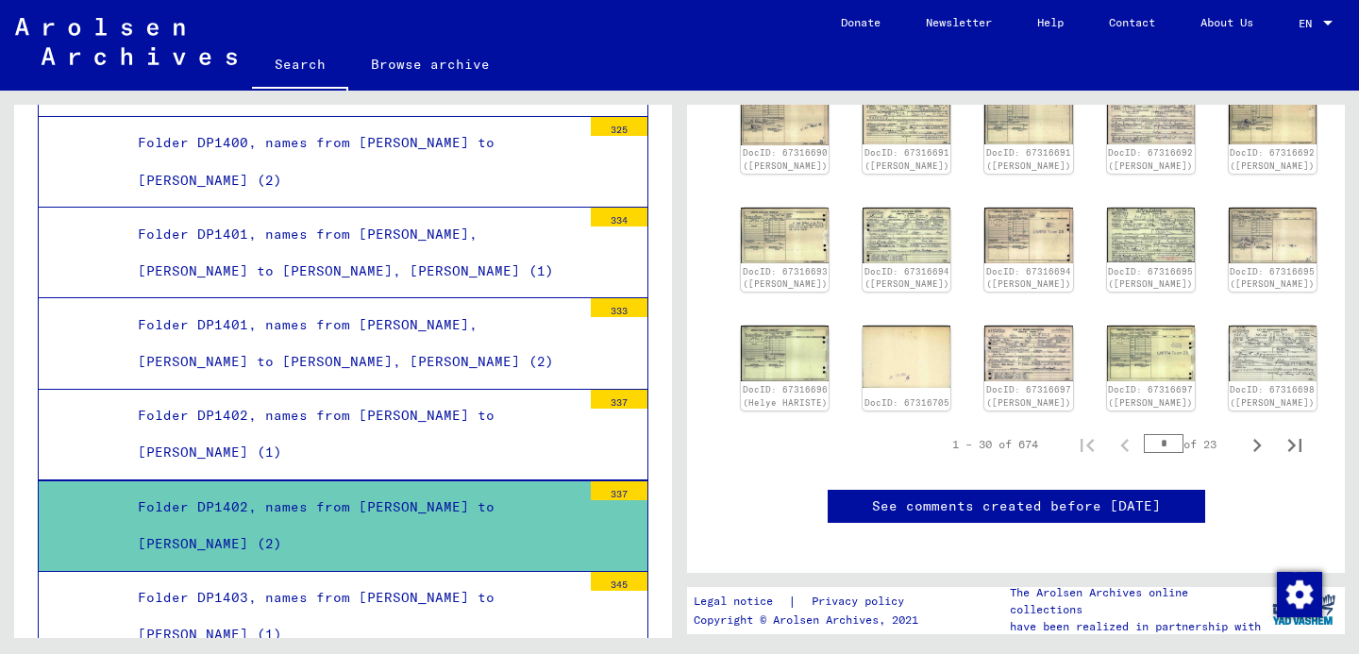
scroll to position [584, 0]
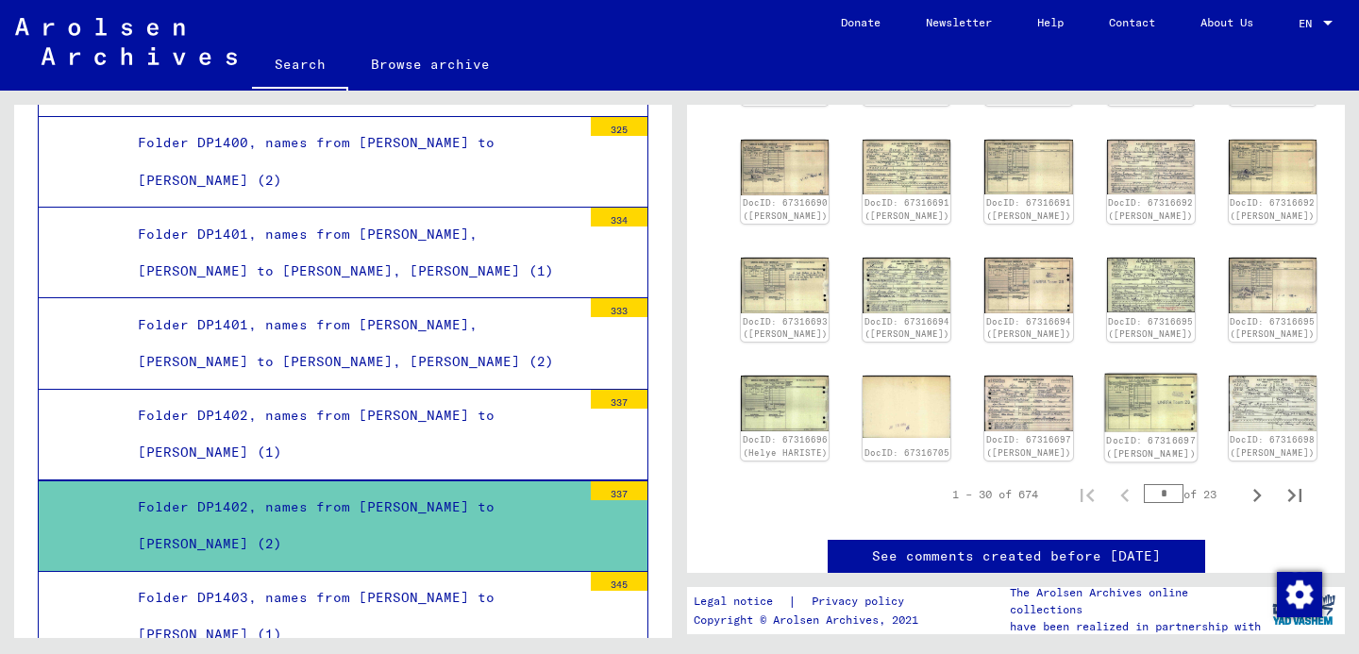
click at [1104, 432] on img at bounding box center [1150, 403] width 92 height 59
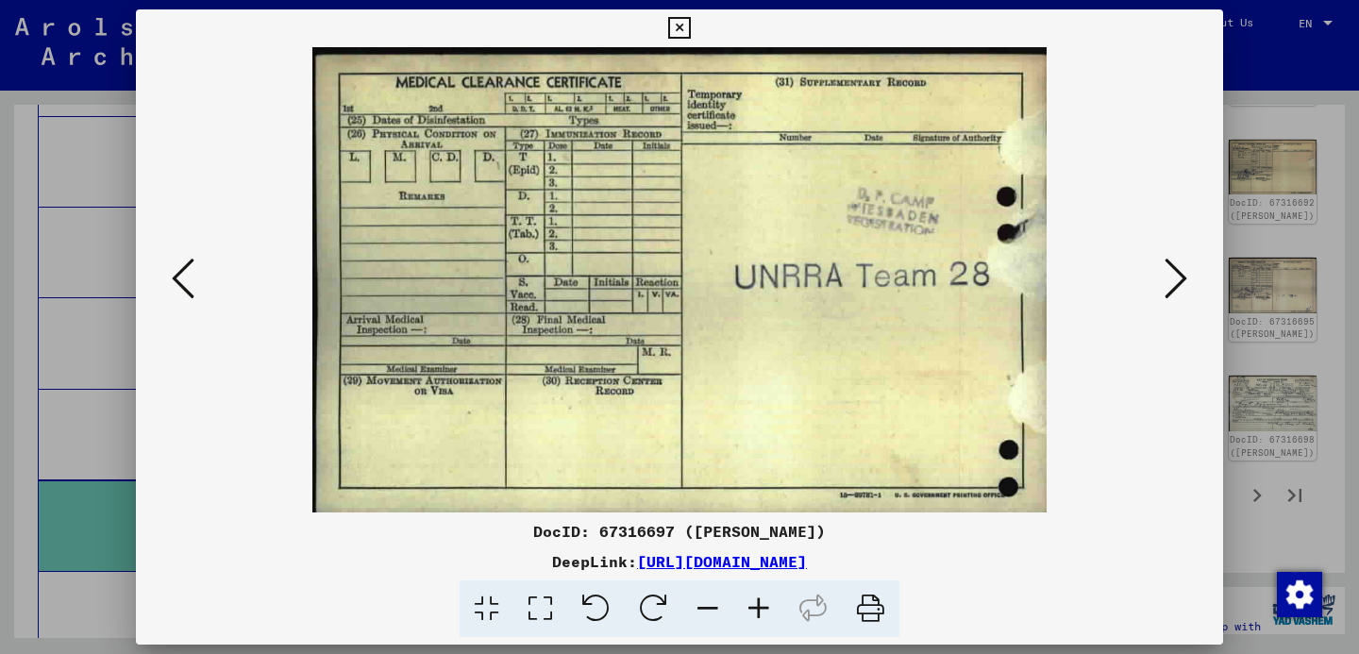
click at [1169, 311] on div at bounding box center [679, 279] width 1087 height 465
click at [1173, 277] on icon at bounding box center [1176, 278] width 23 height 45
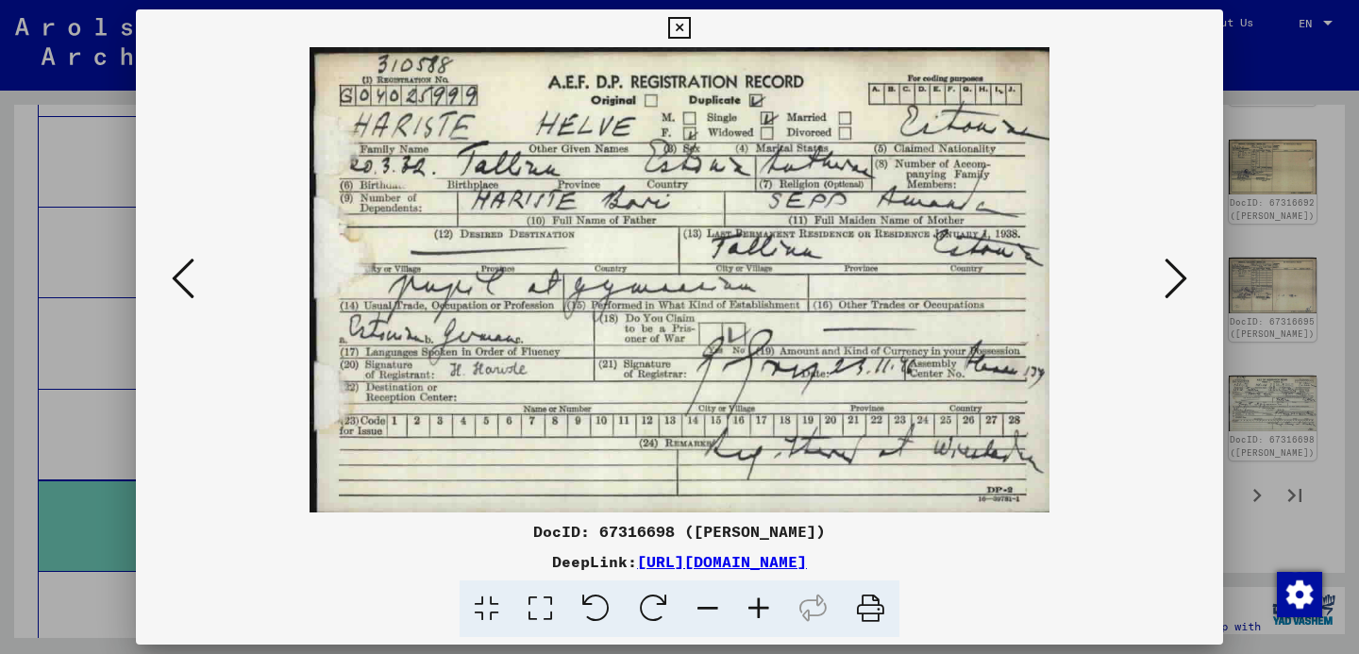
click at [1173, 277] on icon at bounding box center [1176, 278] width 23 height 45
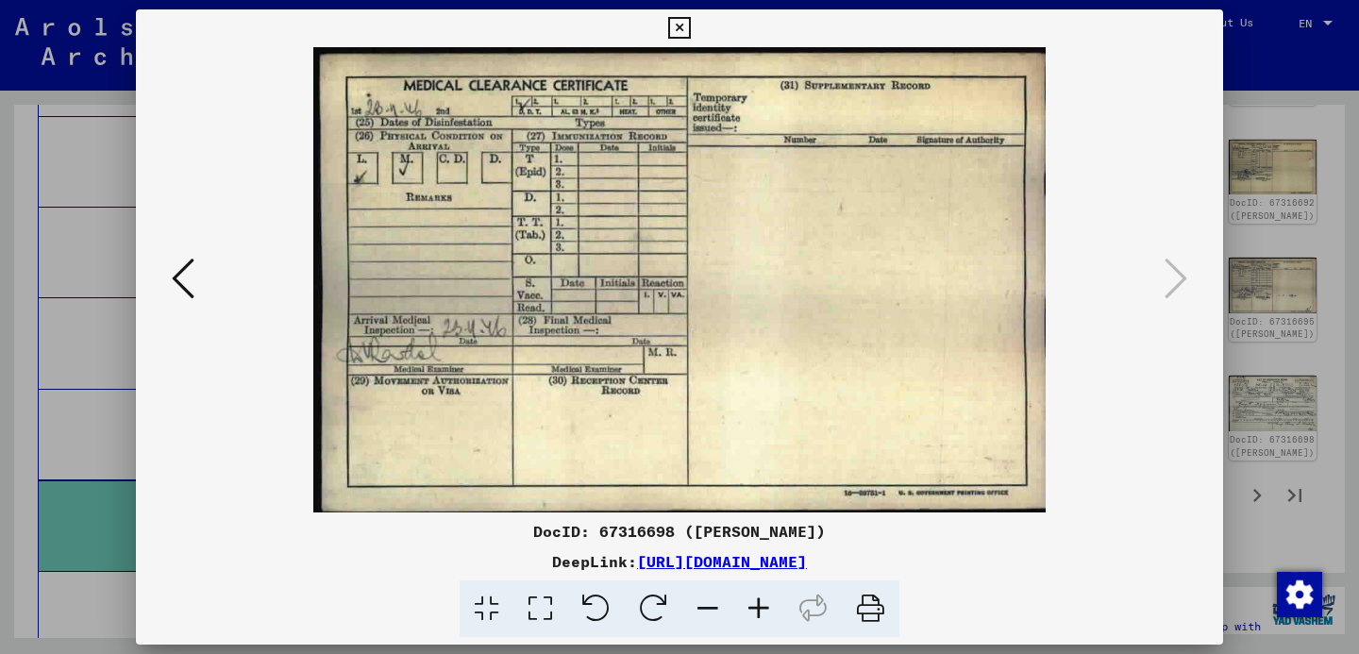
click at [1346, 189] on div at bounding box center [679, 327] width 1359 height 654
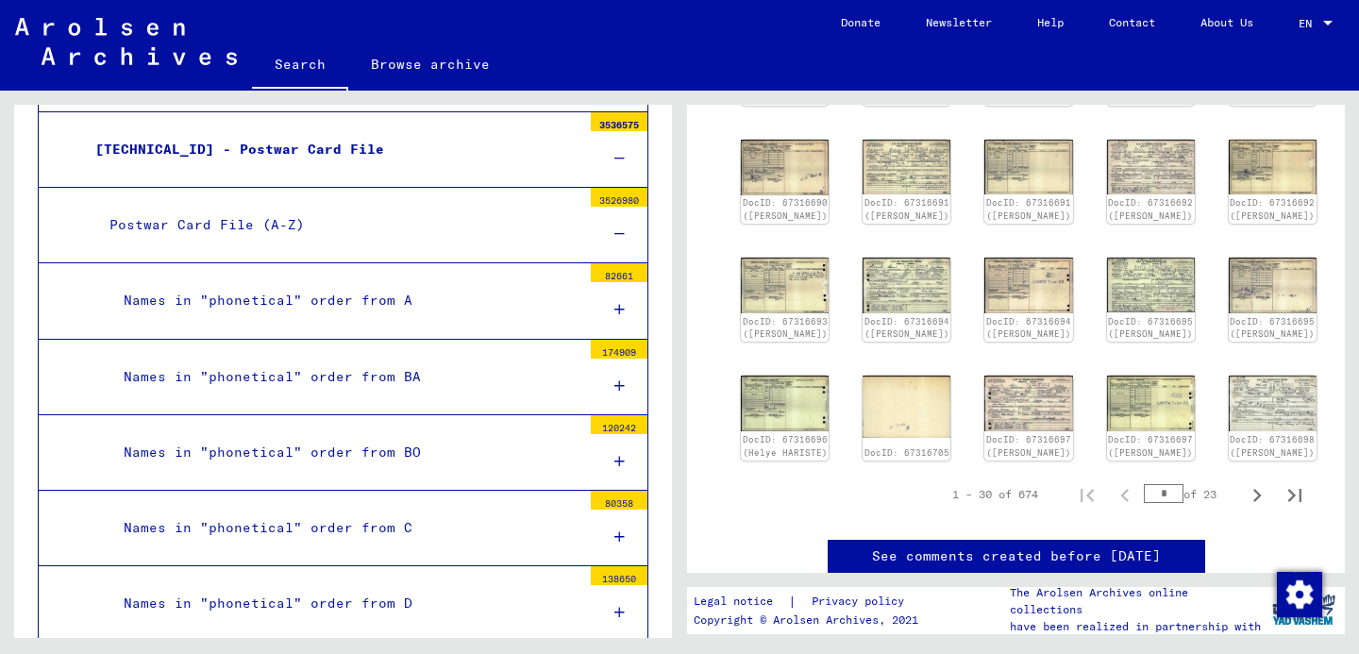
scroll to position [0, 0]
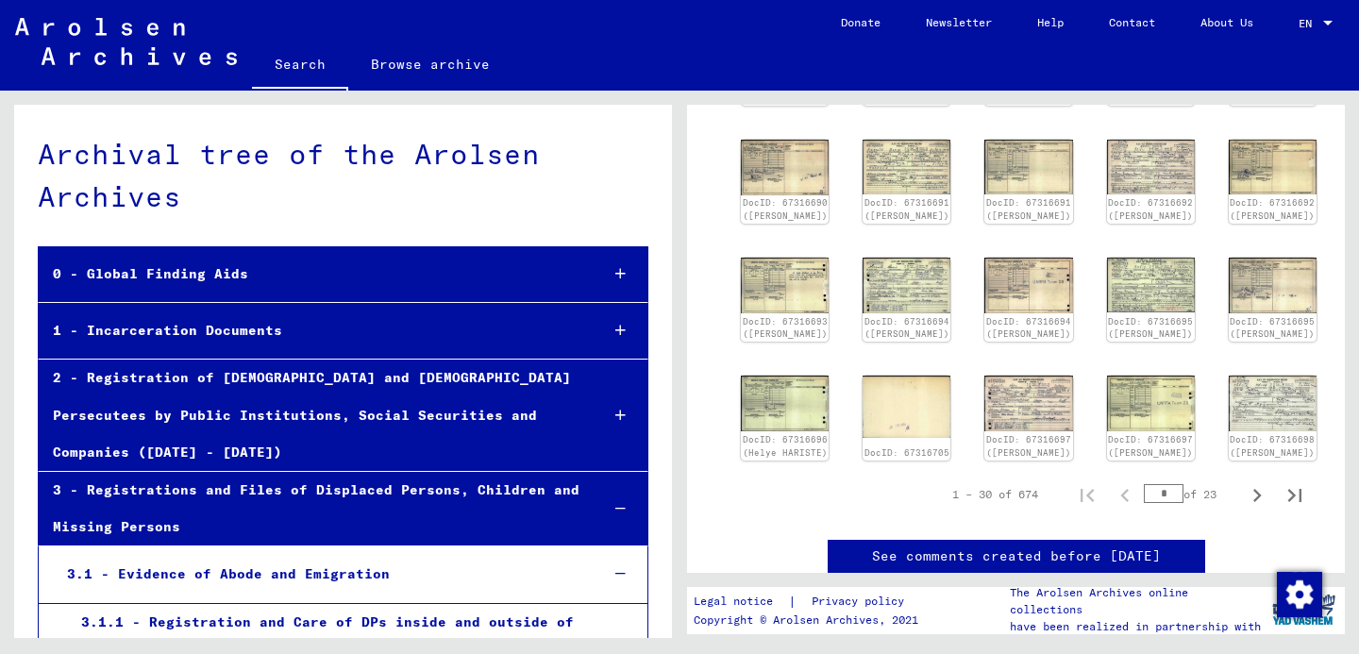
click at [339, 485] on div "3 - Registrations and Files of Displaced Persons, Children and Missing Persons" at bounding box center [311, 509] width 545 height 74
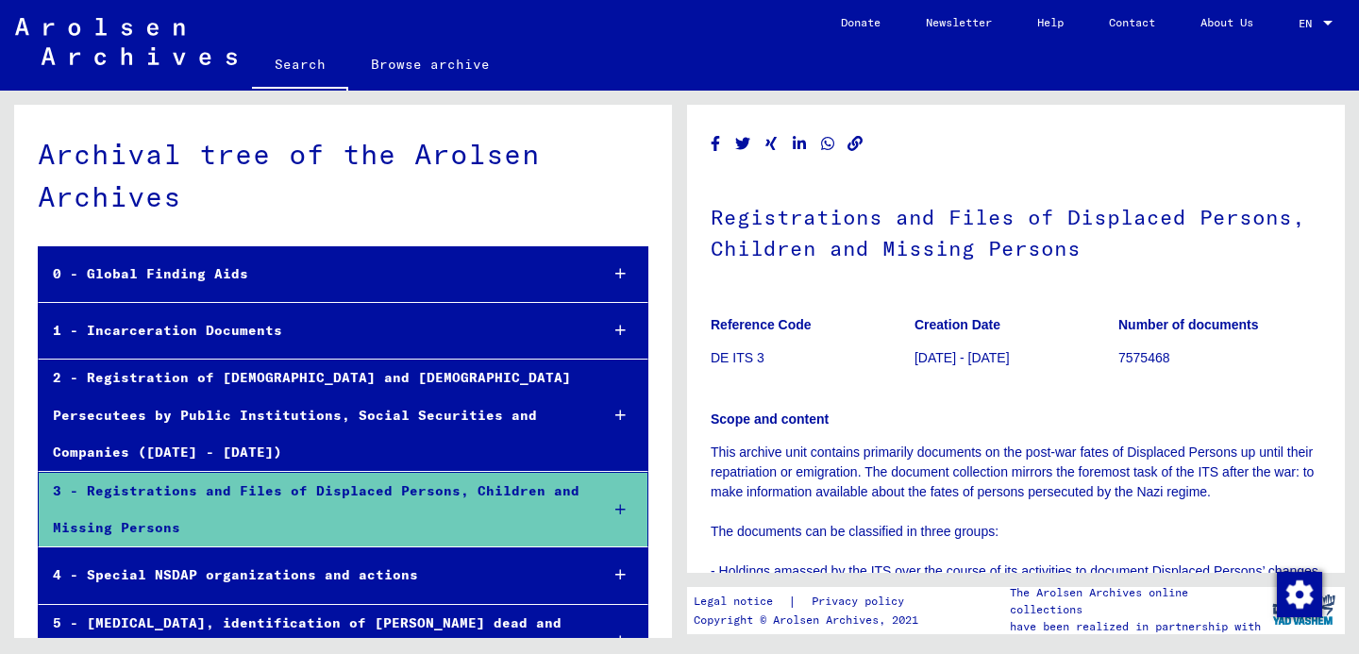
click at [325, 277] on div "0 - Global Finding Aids" at bounding box center [311, 274] width 545 height 37
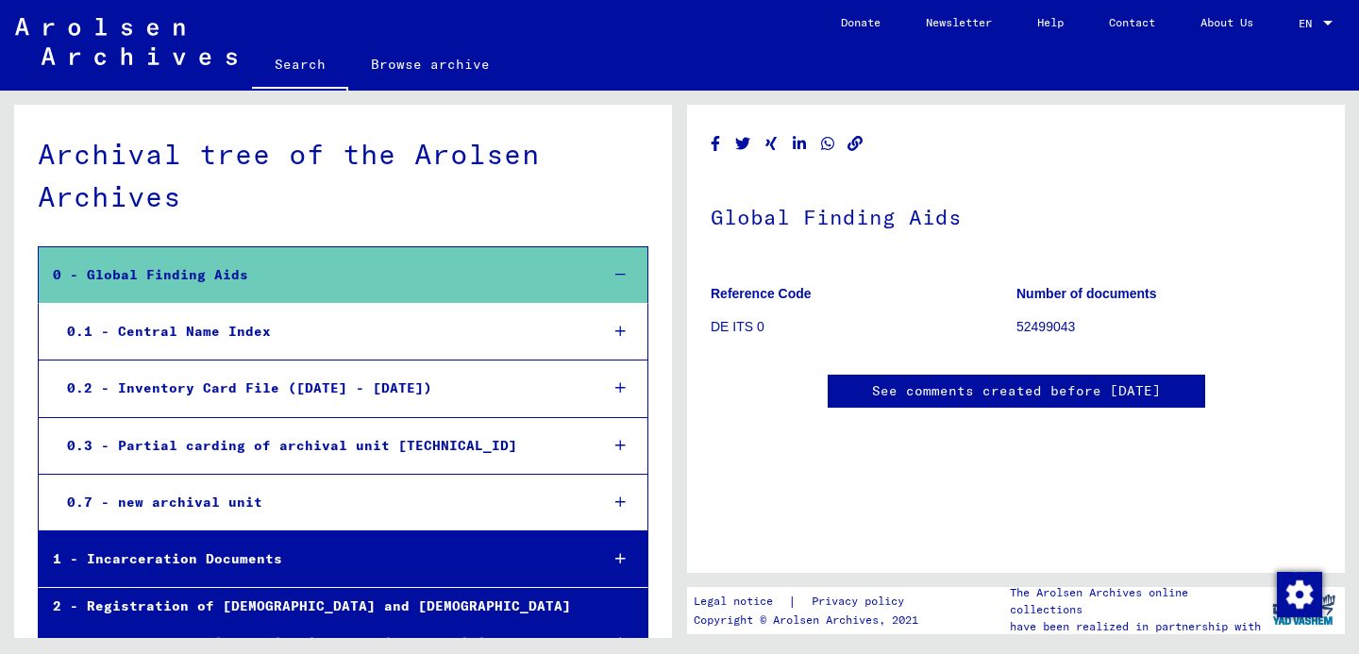
click at [313, 71] on link "Search" at bounding box center [300, 66] width 96 height 49
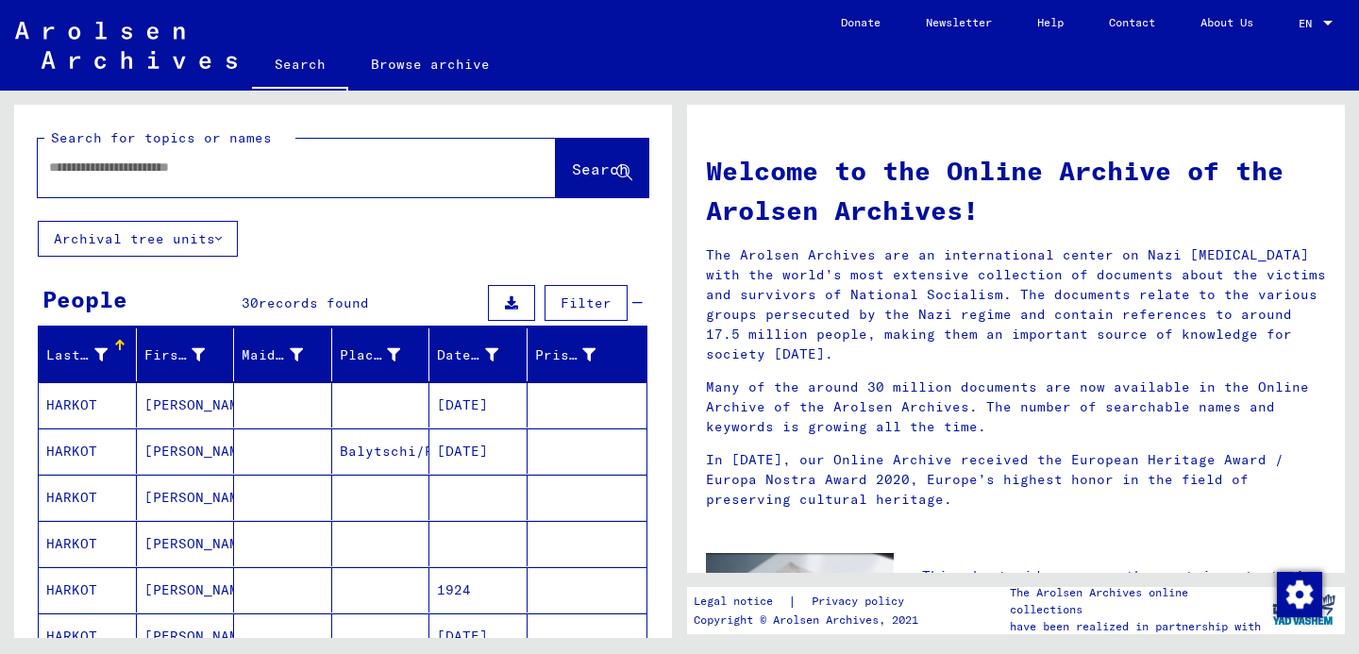
click at [291, 158] on input "text" at bounding box center [274, 168] width 450 height 20
type input "******"
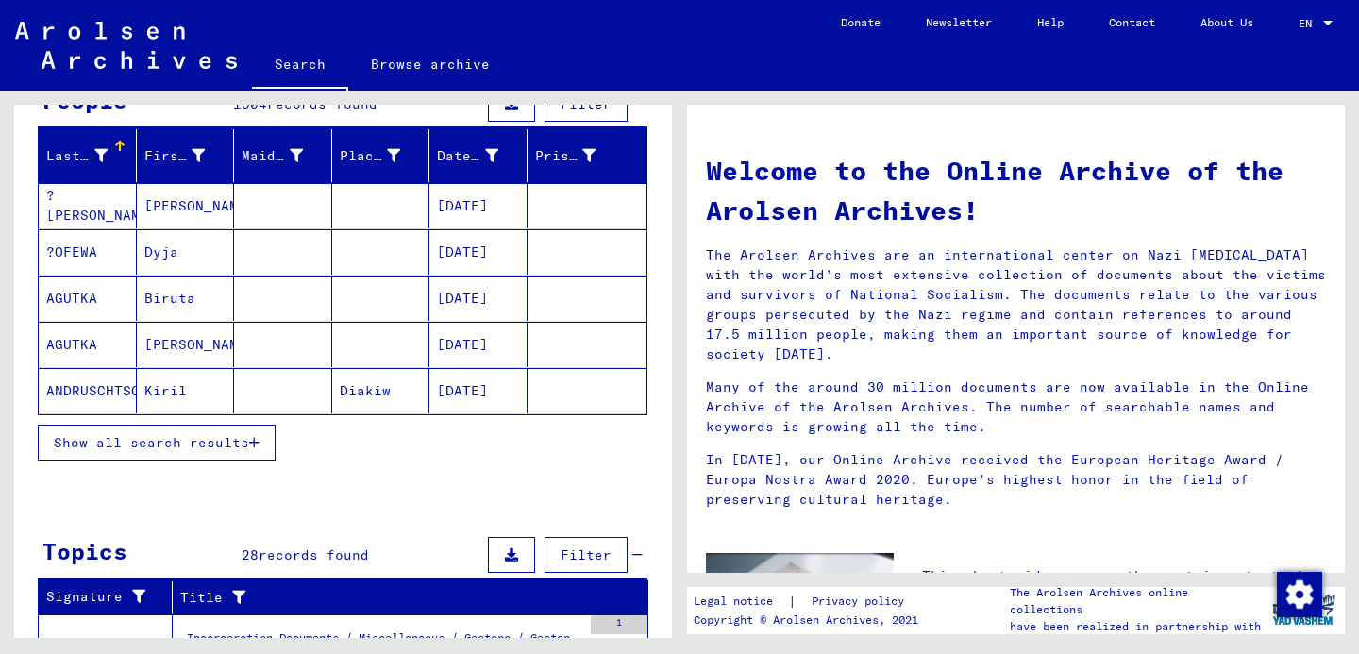
scroll to position [196, 0]
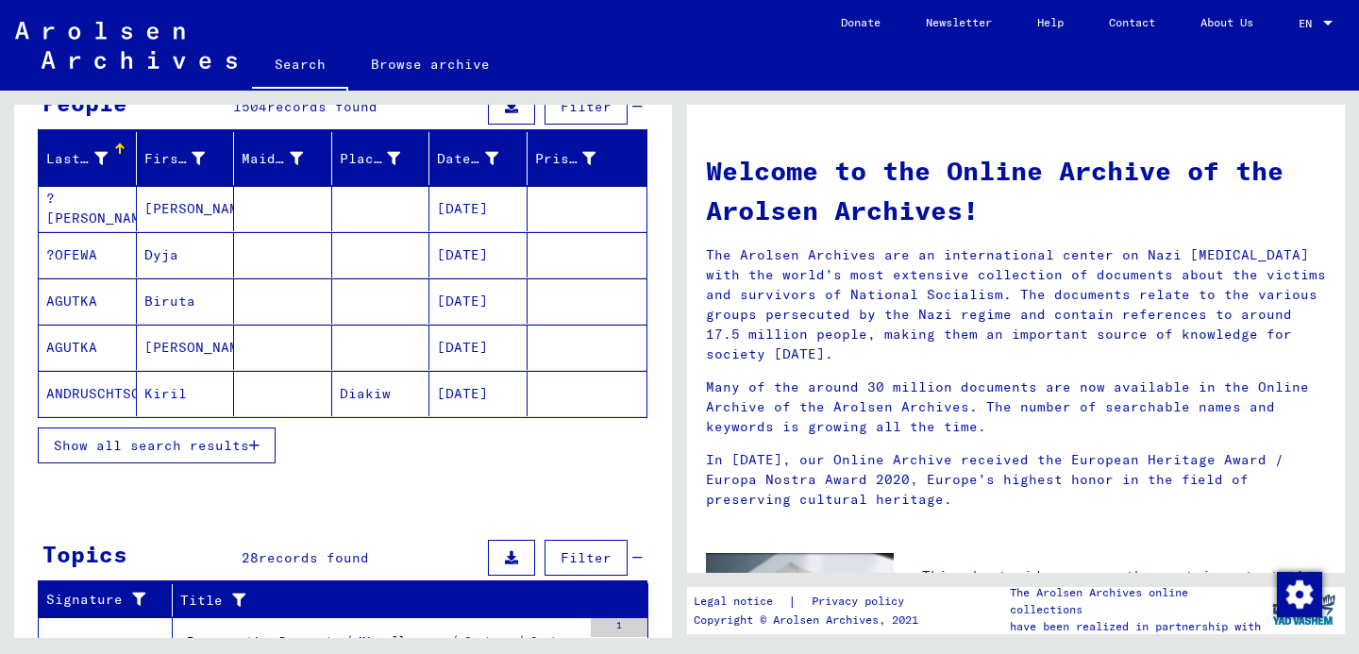
click at [225, 437] on span "Show all search results" at bounding box center [151, 445] width 195 height 17
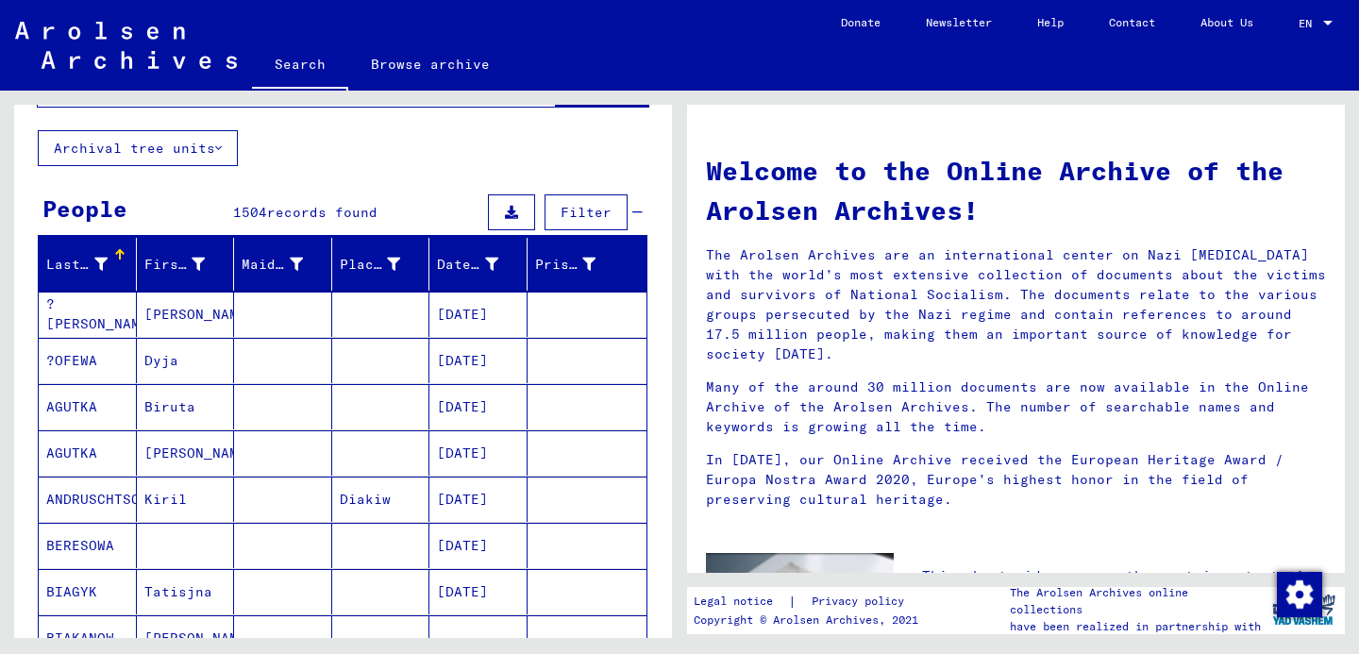
scroll to position [0, 0]
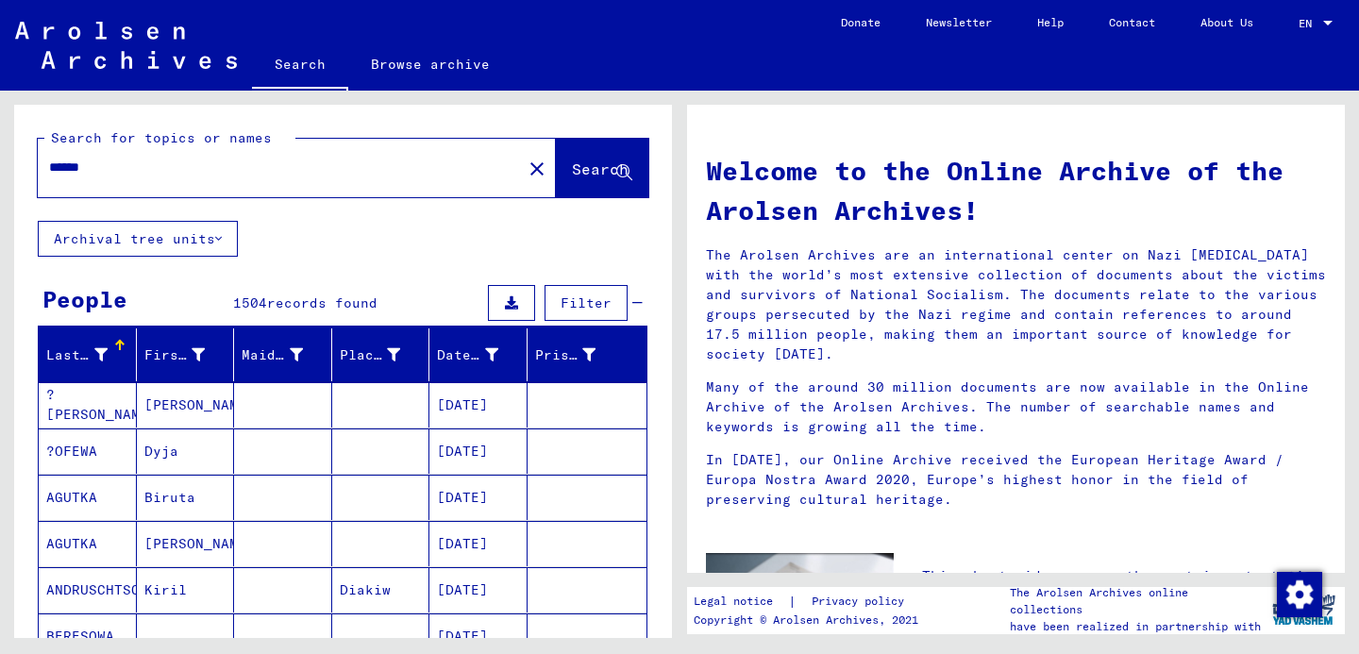
click at [201, 240] on button "Archival tree units" at bounding box center [138, 239] width 200 height 36
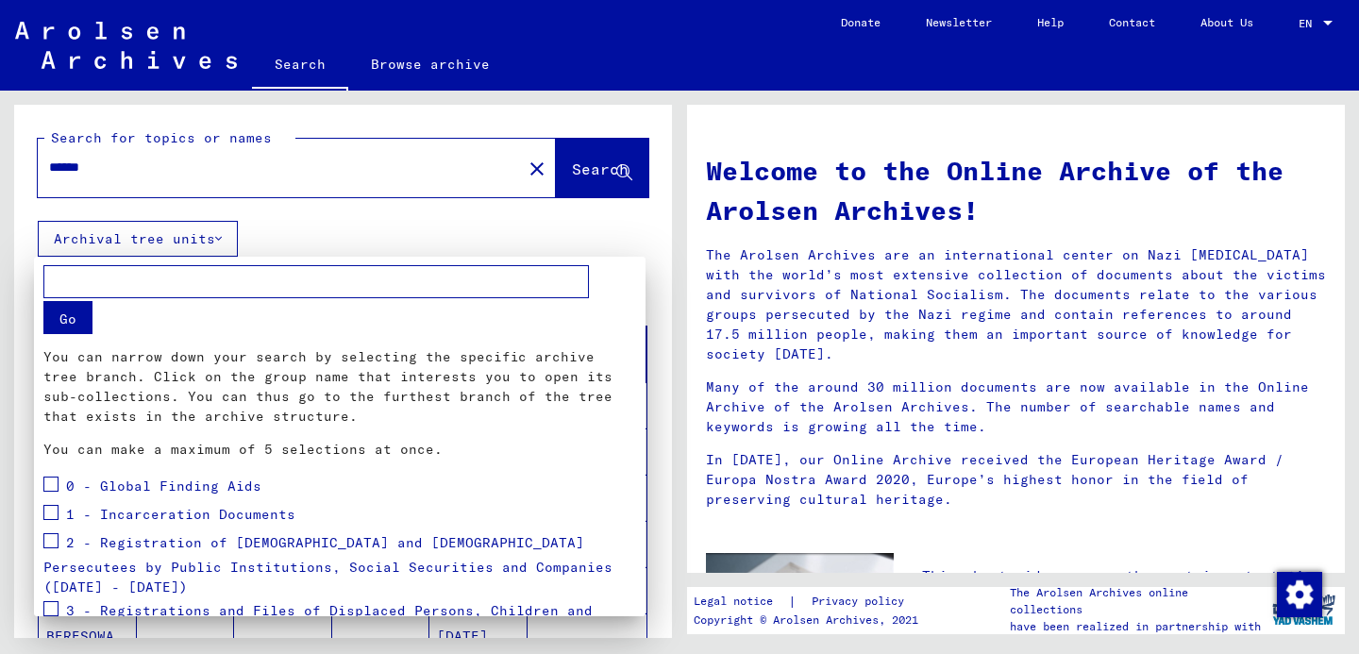
click at [201, 240] on div at bounding box center [679, 327] width 1359 height 654
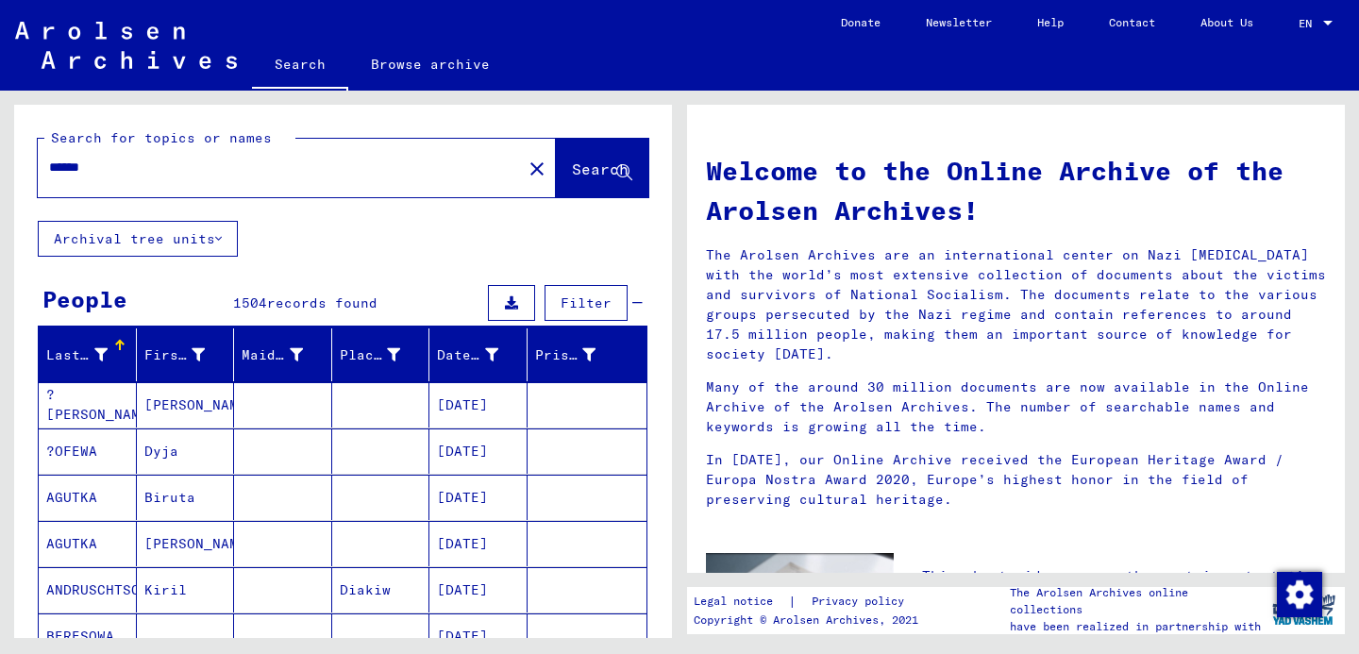
click at [572, 296] on span "Filter" at bounding box center [586, 302] width 51 height 17
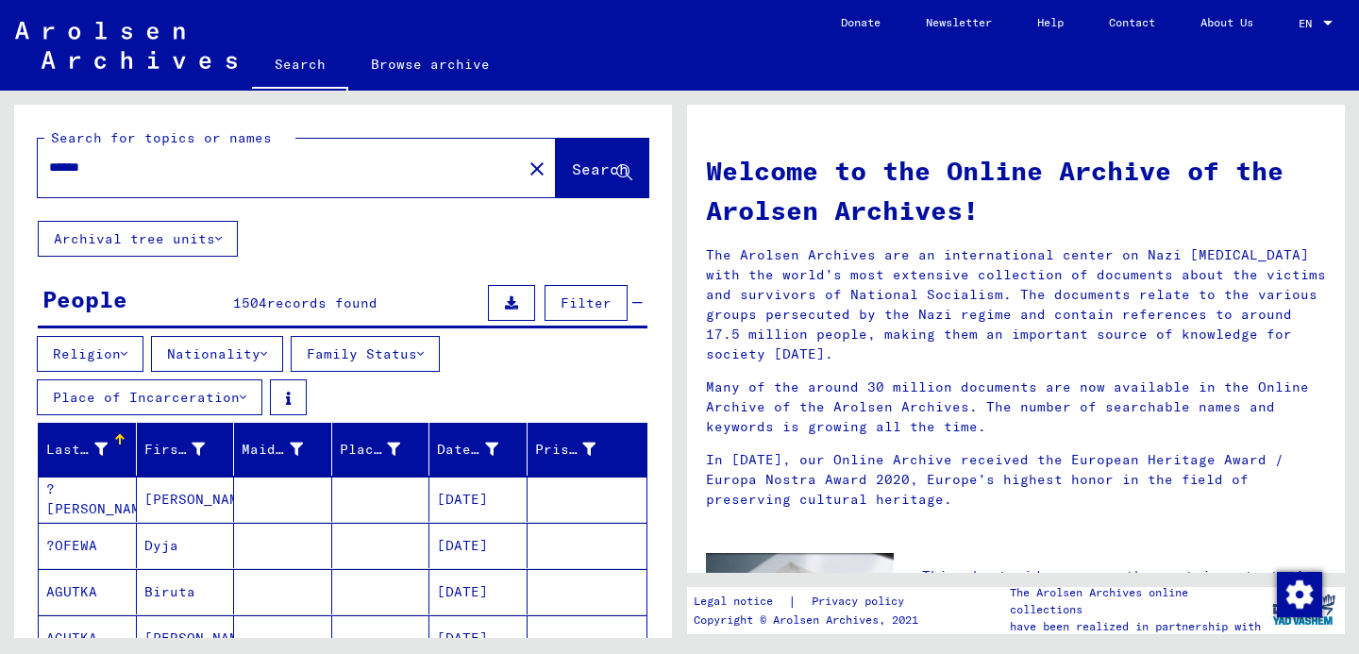
click at [250, 358] on button "Nationality" at bounding box center [217, 354] width 132 height 36
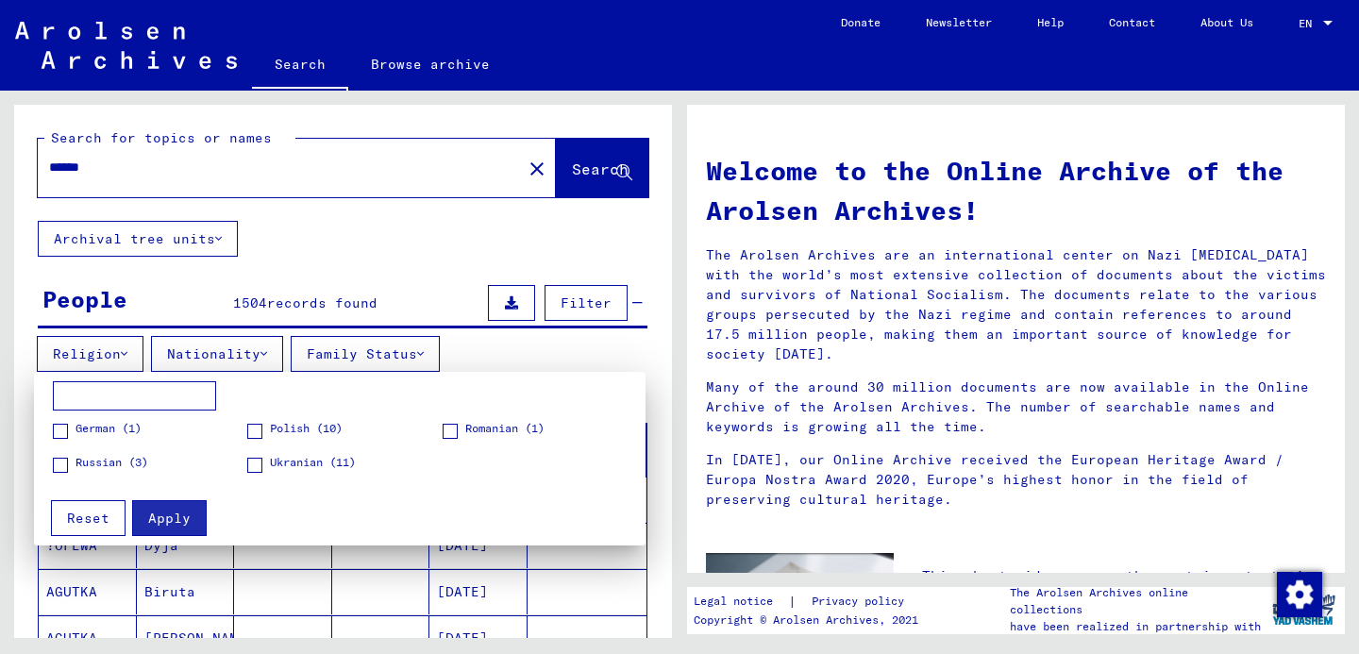
click at [255, 470] on span at bounding box center [254, 465] width 15 height 15
click at [166, 527] on button "Apply" at bounding box center [169, 518] width 75 height 36
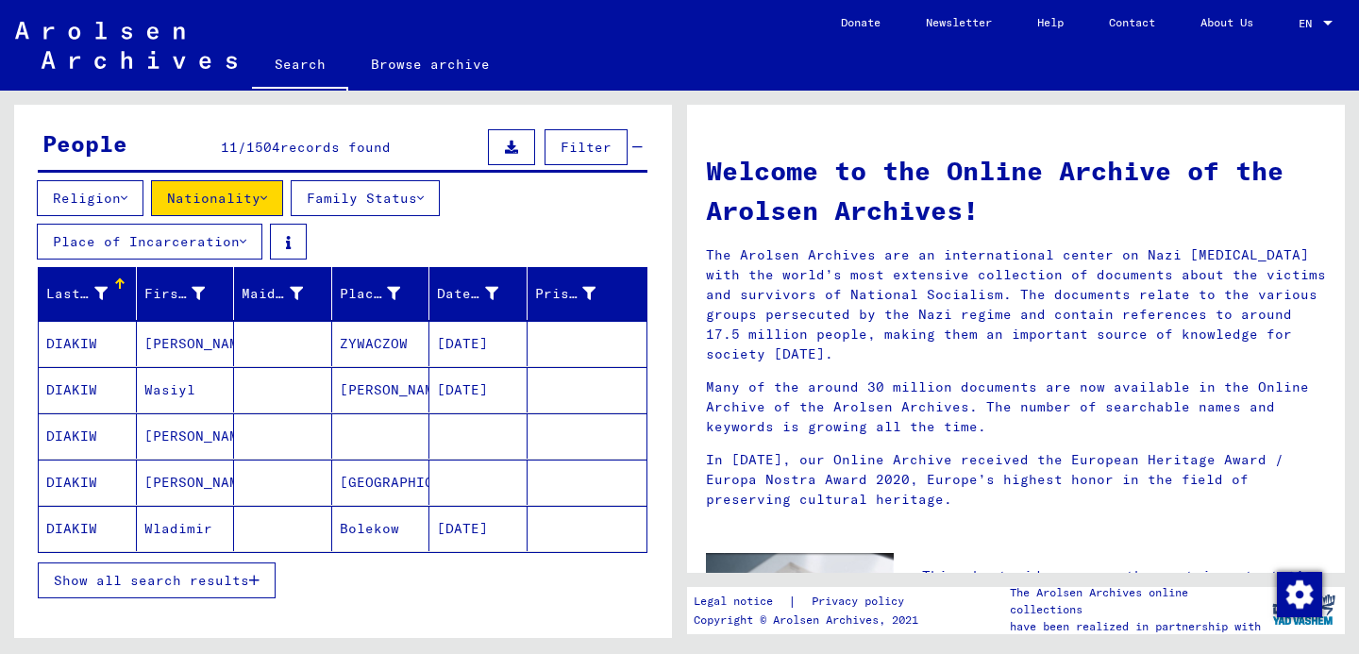
scroll to position [166, 0]
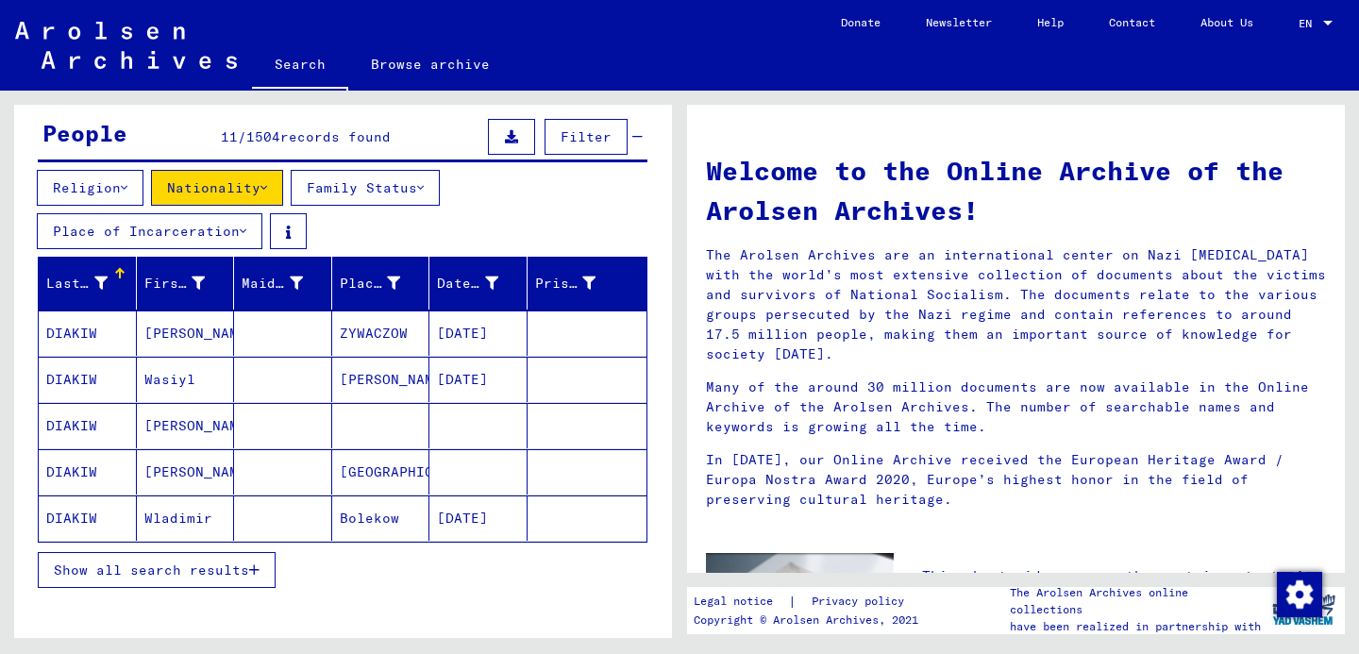
click at [218, 590] on div "Show all search results" at bounding box center [343, 570] width 610 height 55
click at [218, 575] on span "Show all search results" at bounding box center [151, 570] width 195 height 17
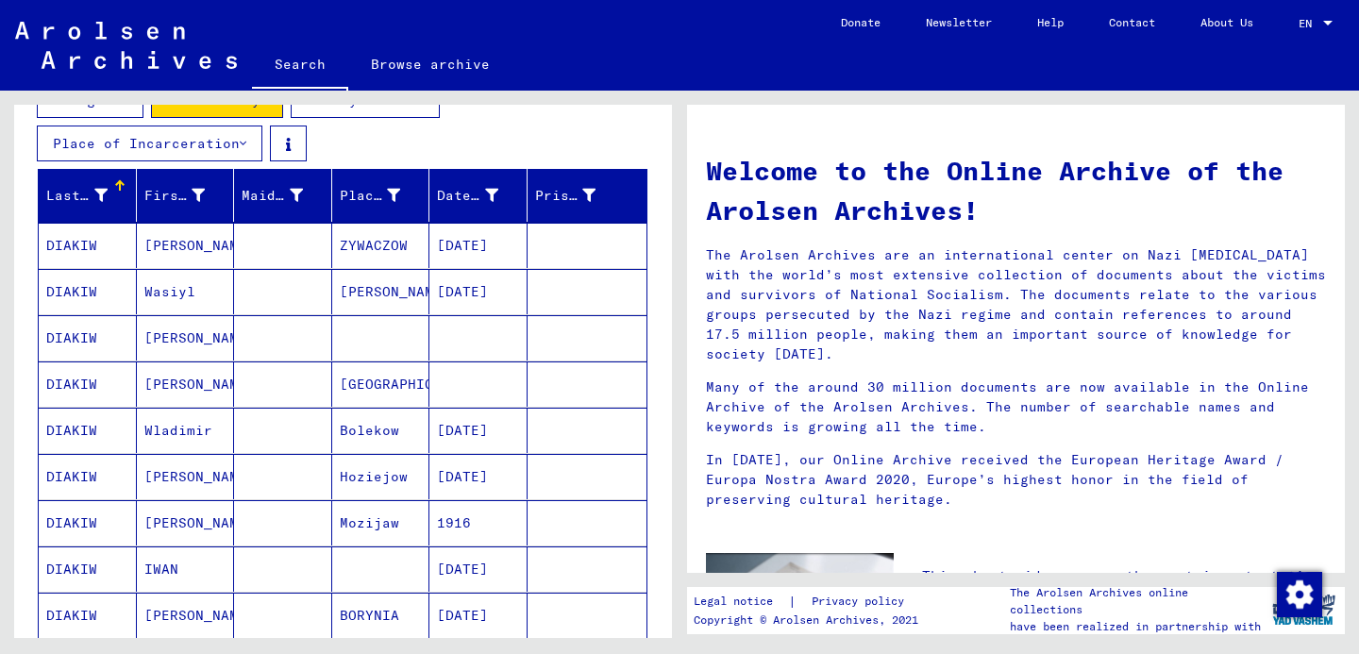
scroll to position [249, 0]
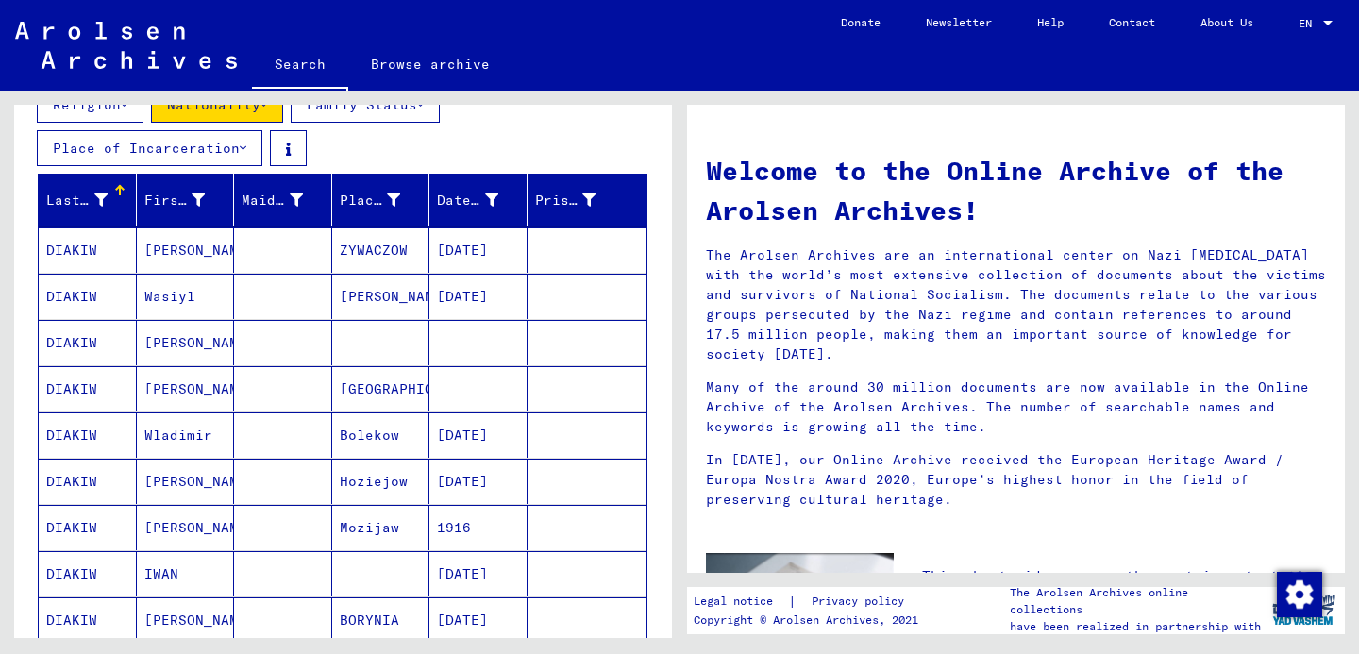
click at [353, 293] on mat-cell "[PERSON_NAME]" at bounding box center [381, 296] width 98 height 45
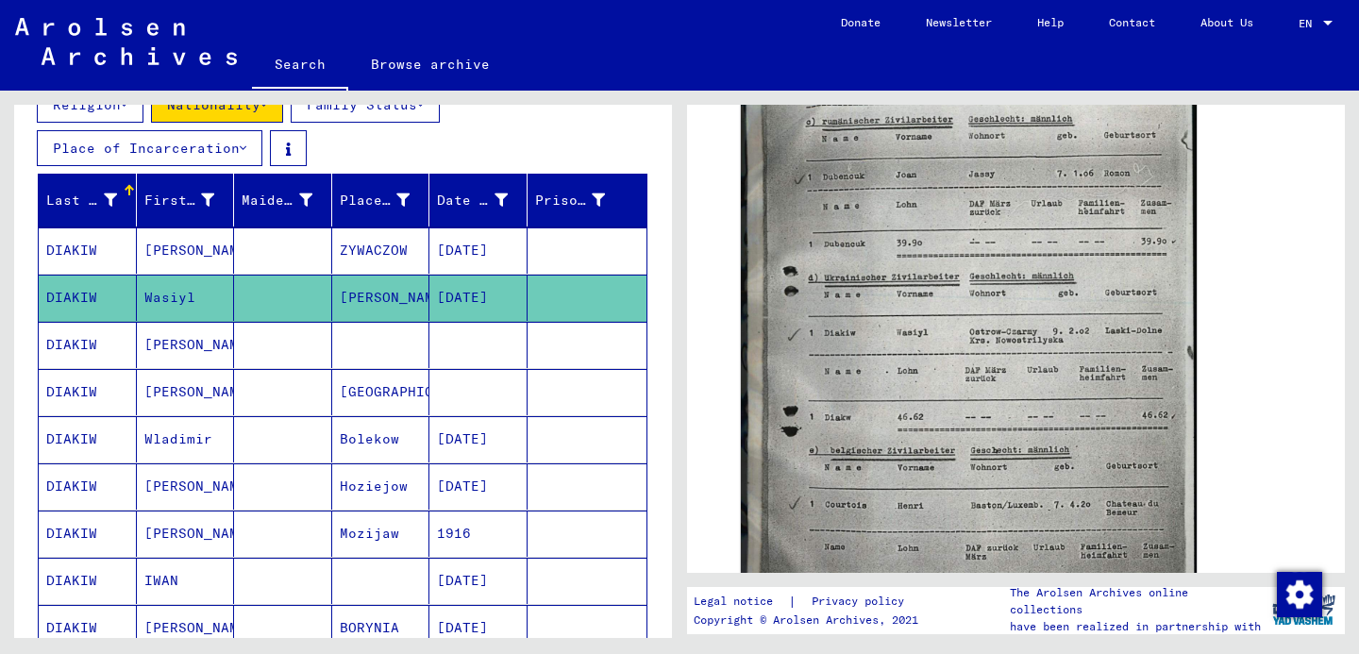
scroll to position [706, 0]
click at [461, 437] on mat-cell "[DATE]" at bounding box center [478, 439] width 98 height 46
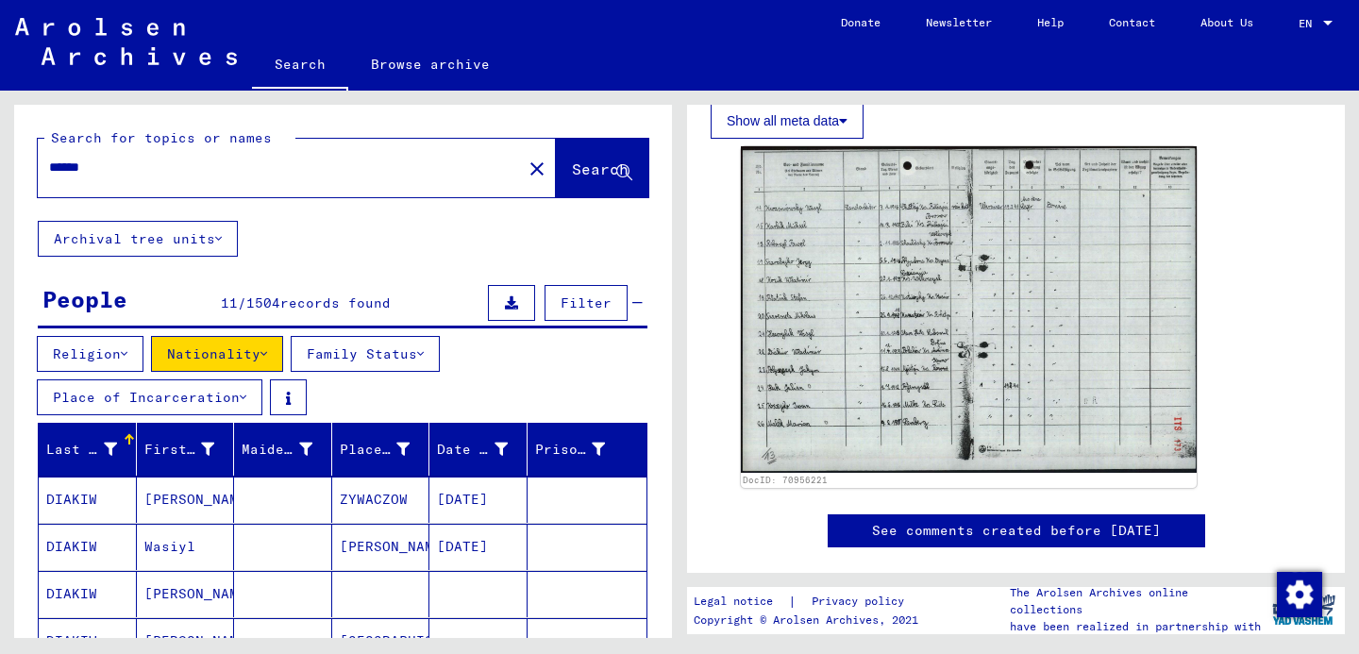
click at [254, 365] on button "Nationality" at bounding box center [217, 354] width 132 height 36
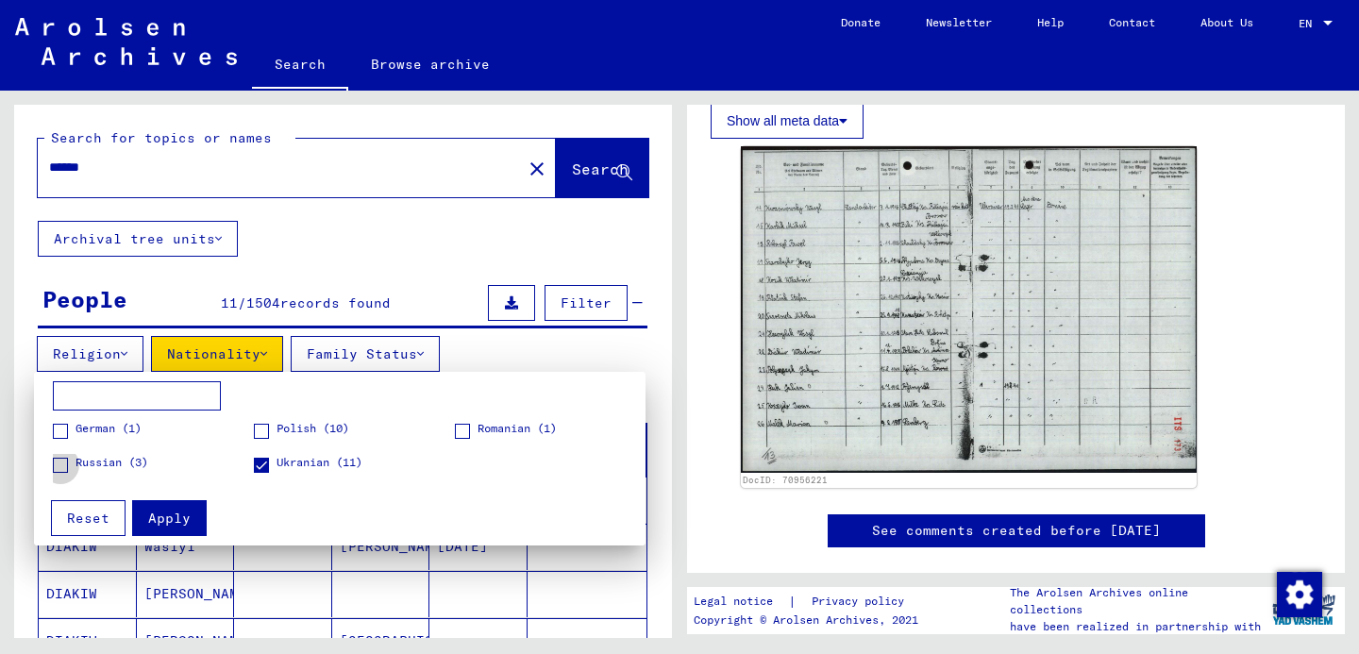
click at [94, 462] on span "Russian (3)" at bounding box center [112, 462] width 73 height 17
click at [290, 423] on span "Polish (10)" at bounding box center [313, 428] width 73 height 17
click at [175, 523] on span "Apply" at bounding box center [169, 518] width 42 height 17
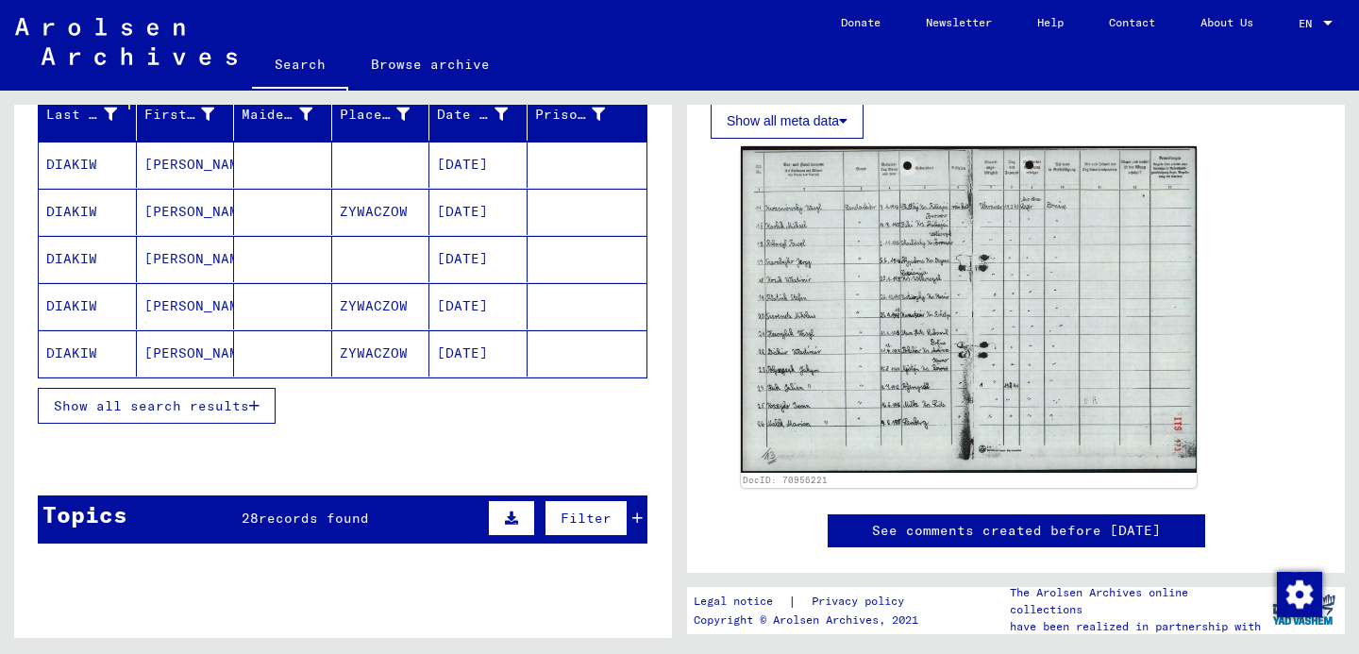
scroll to position [352, 0]
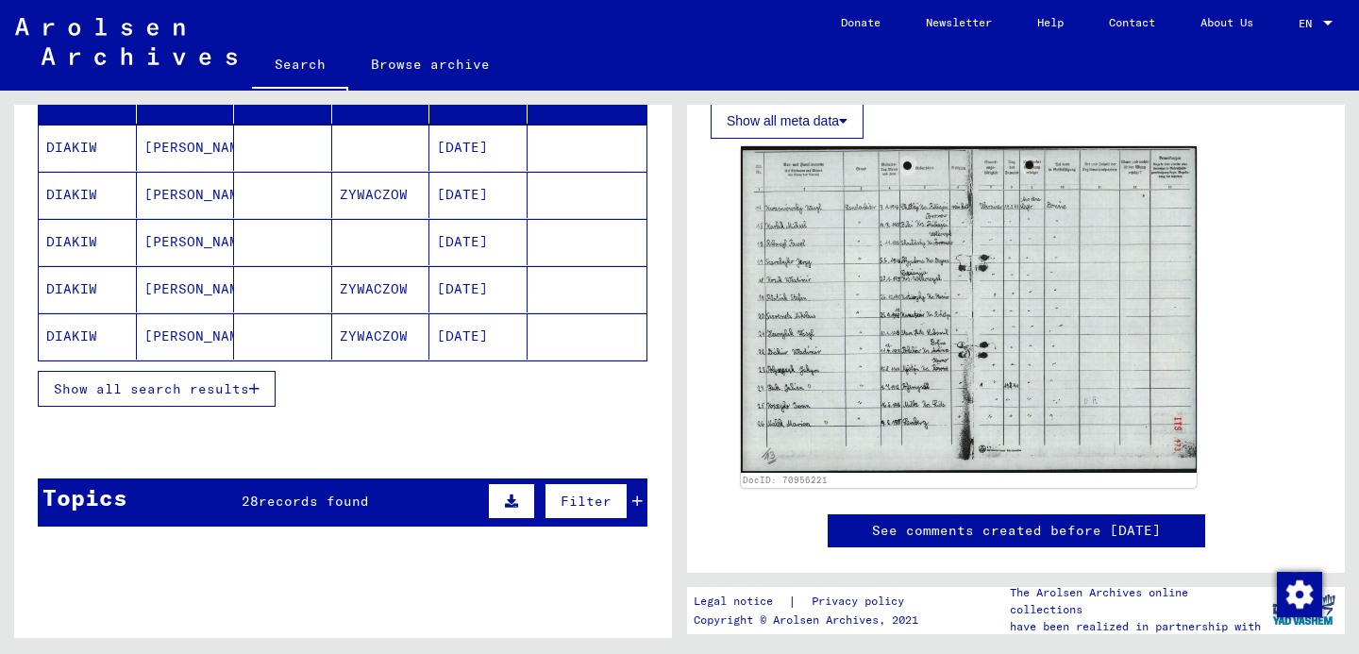
click at [216, 391] on span "Show all search results" at bounding box center [151, 388] width 195 height 17
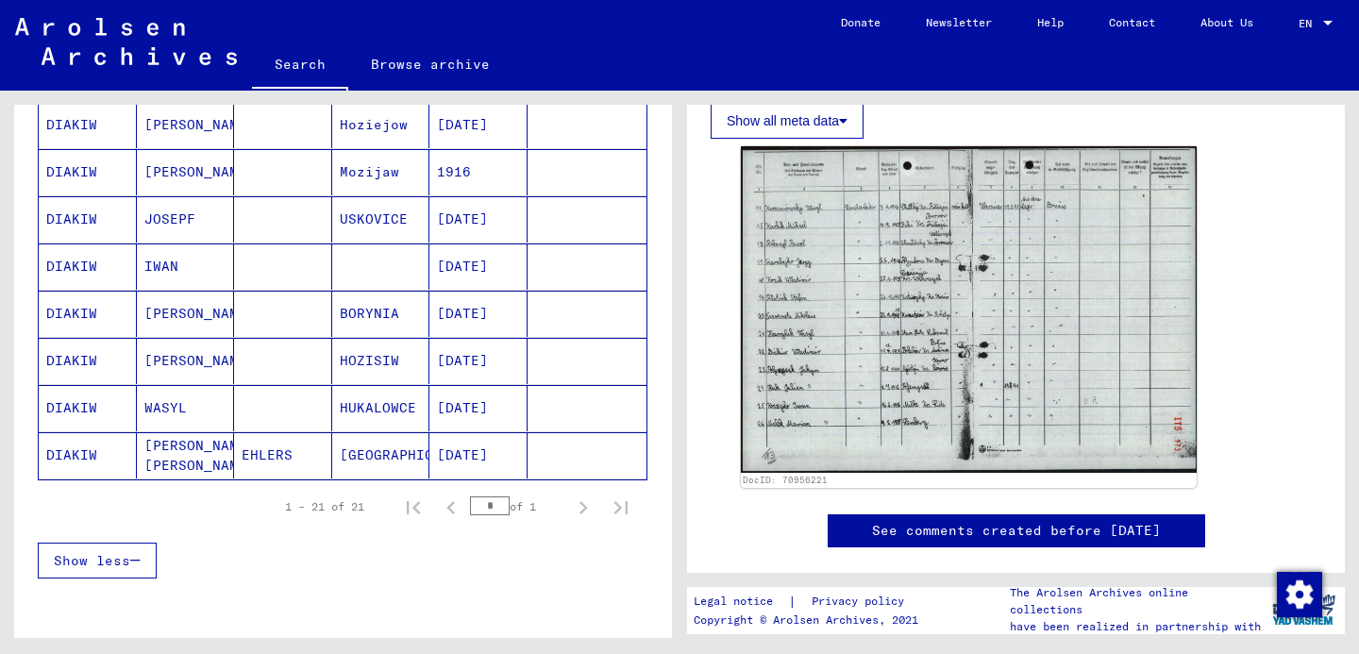
scroll to position [1032, 0]
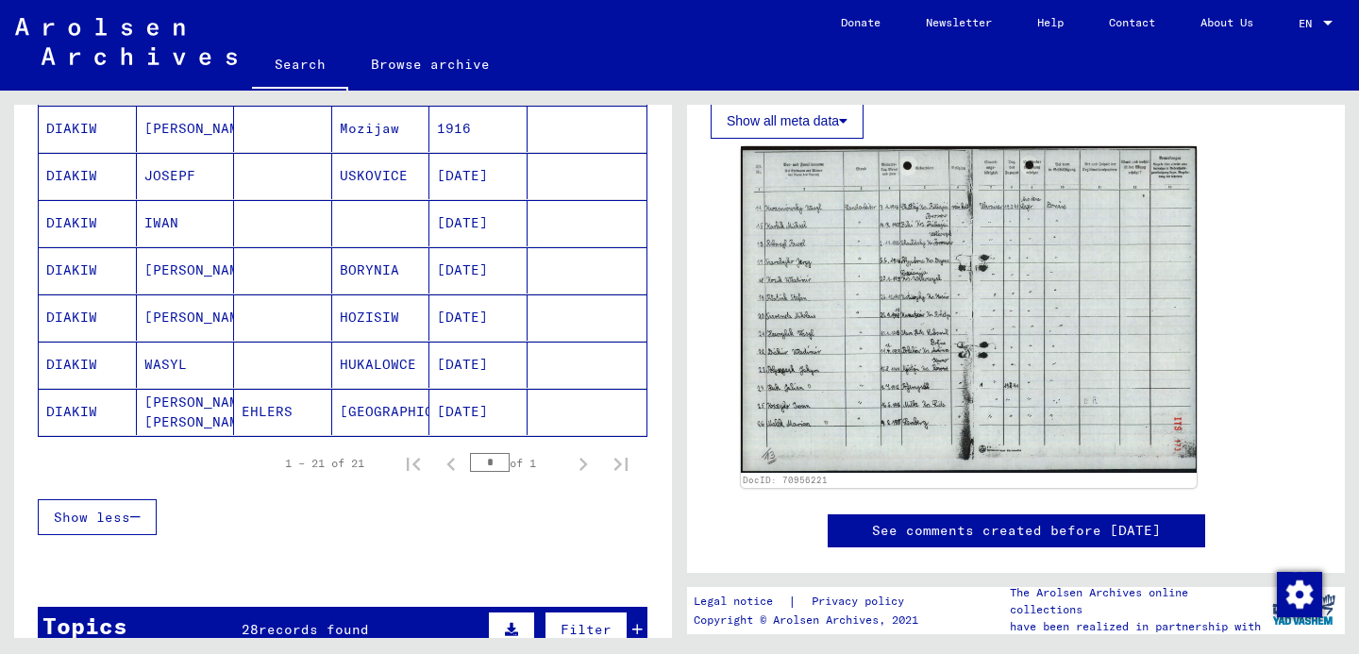
click at [399, 416] on mat-cell "[GEOGRAPHIC_DATA]" at bounding box center [381, 412] width 98 height 46
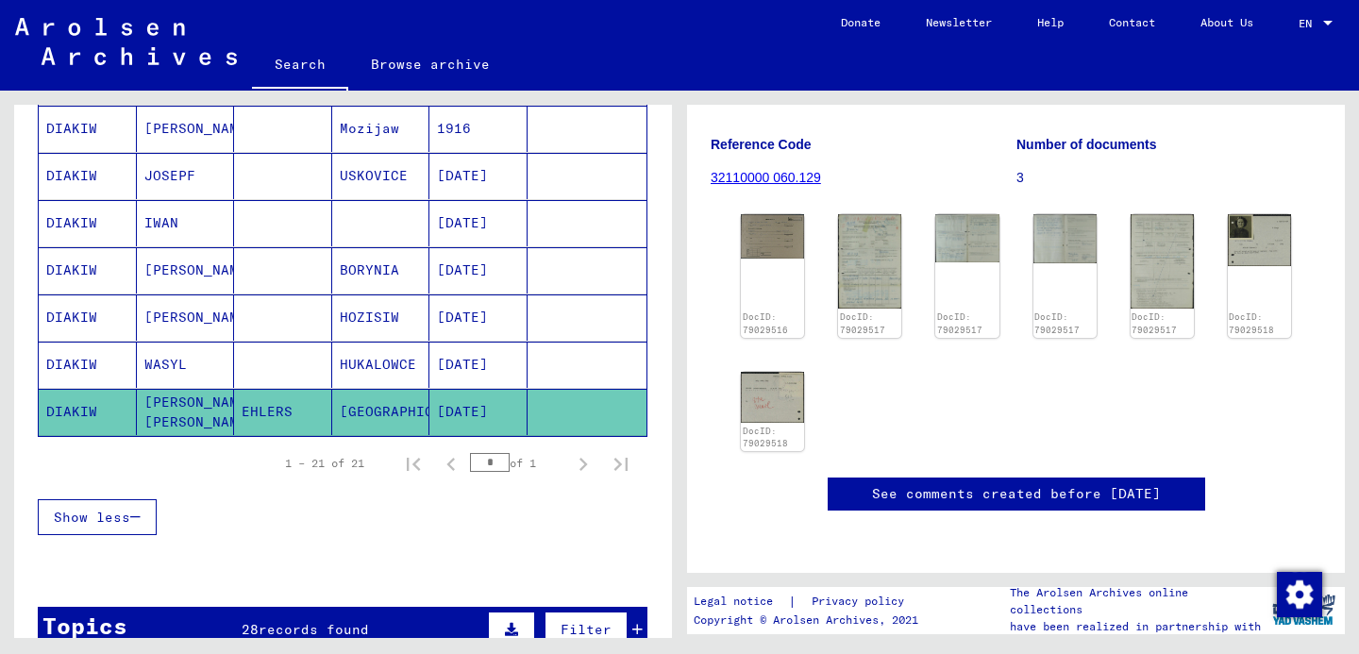
scroll to position [284, 0]
click at [868, 254] on img at bounding box center [869, 260] width 67 height 99
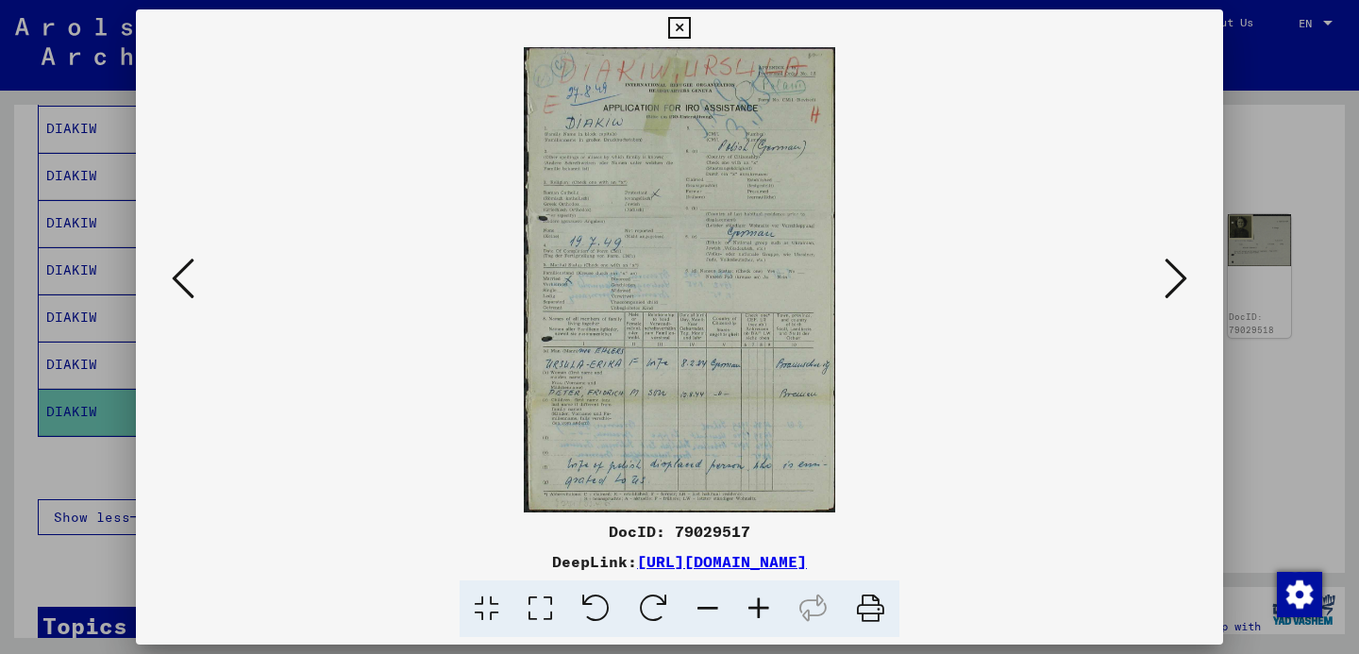
click at [1133, 288] on img at bounding box center [679, 279] width 959 height 465
click at [1170, 286] on icon at bounding box center [1176, 278] width 23 height 45
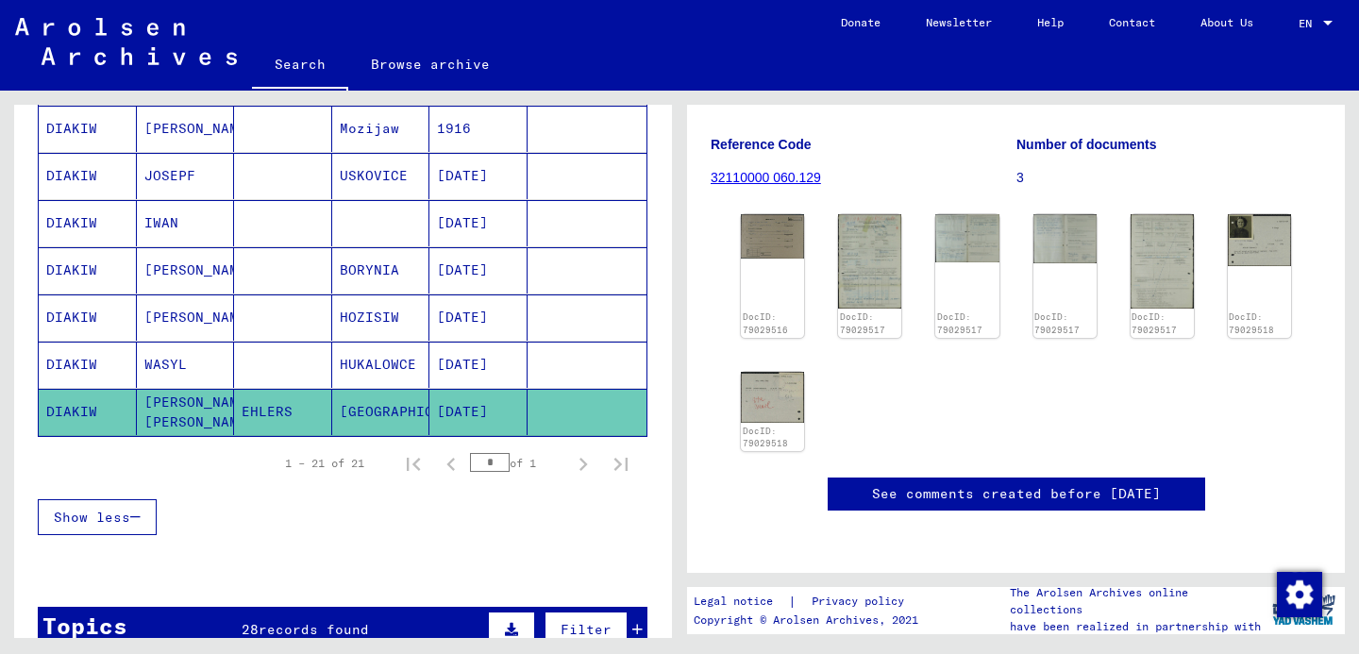
click at [584, 483] on div "1 – 21 of 21 * of 1" at bounding box center [343, 463] width 610 height 53
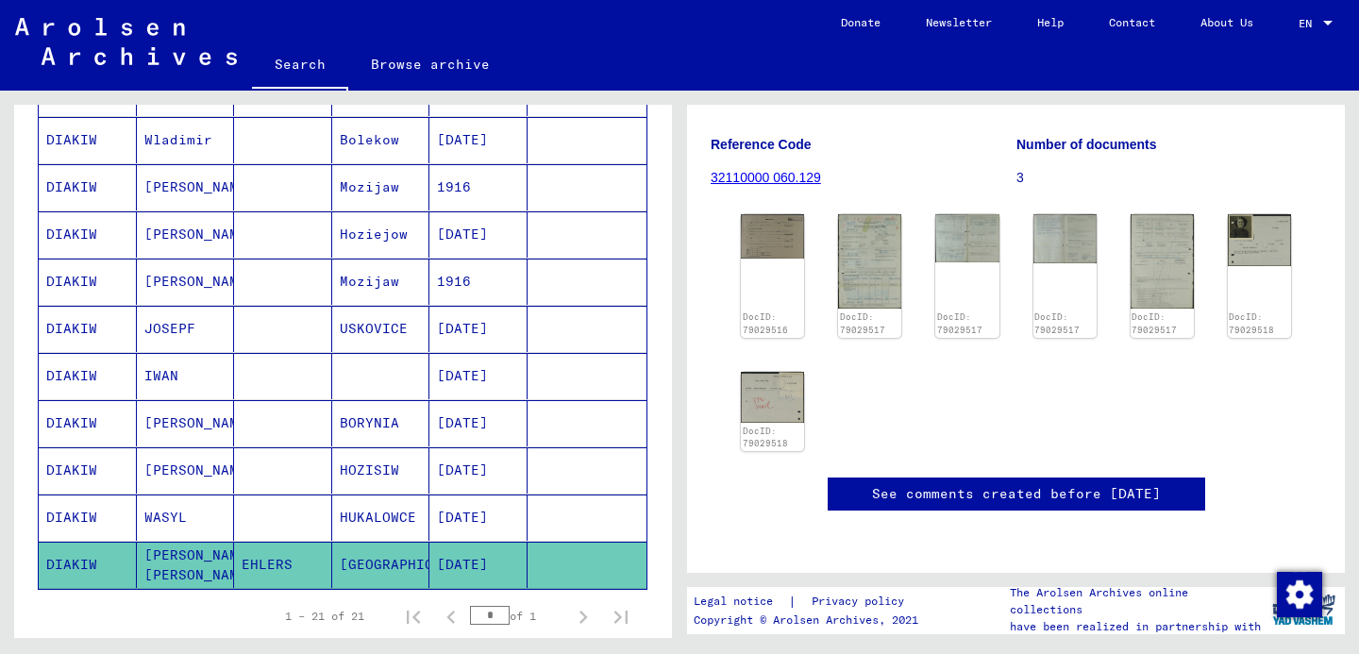
scroll to position [866, 0]
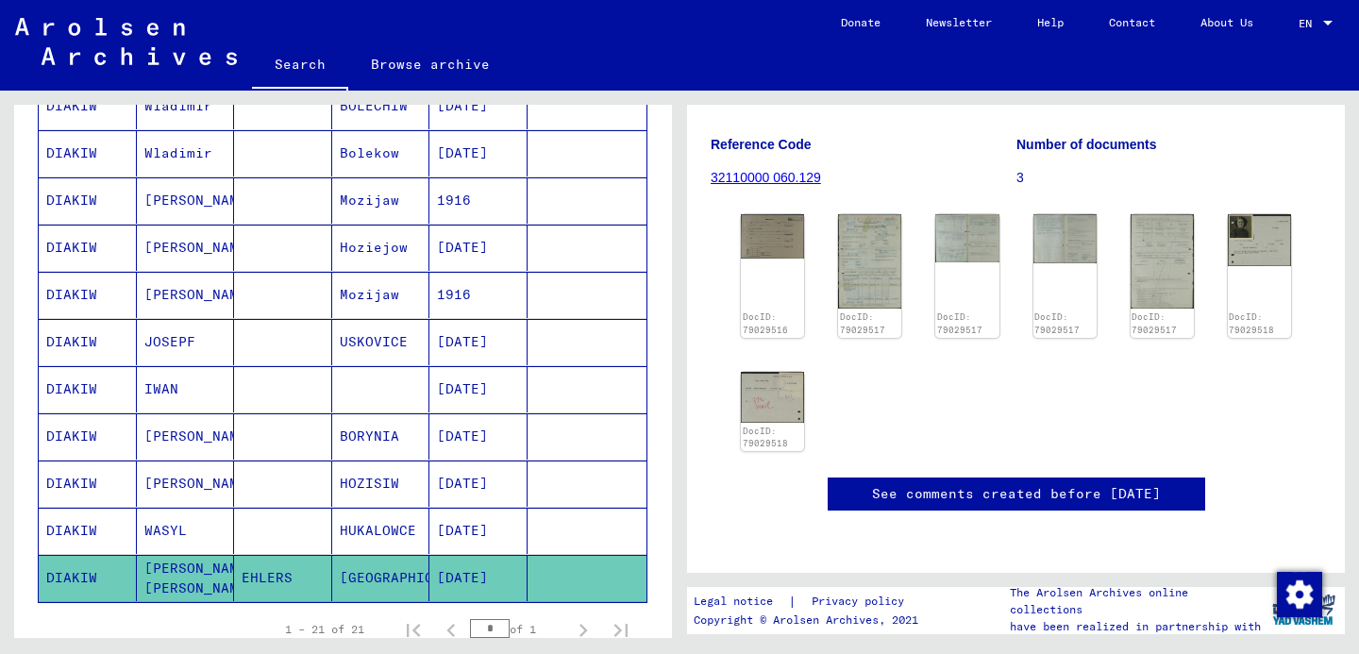
click at [237, 484] on mat-cell at bounding box center [283, 484] width 98 height 46
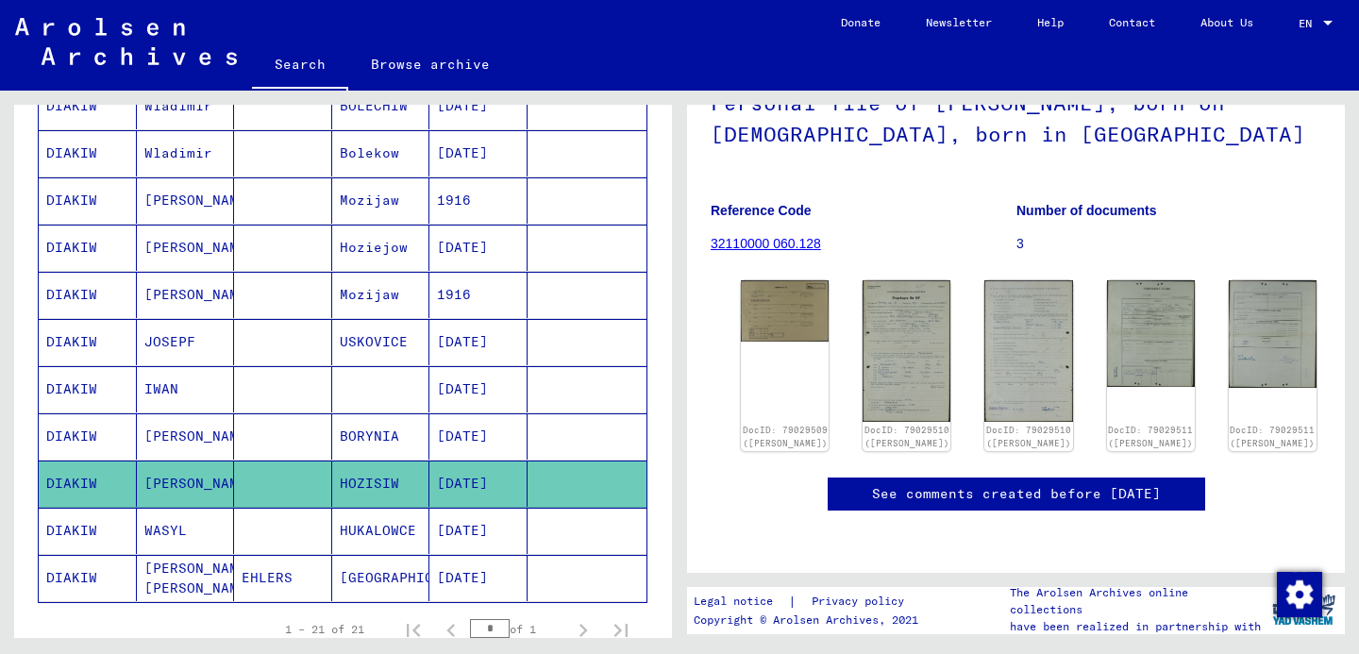
scroll to position [224, 0]
click at [774, 277] on img at bounding box center [785, 309] width 92 height 64
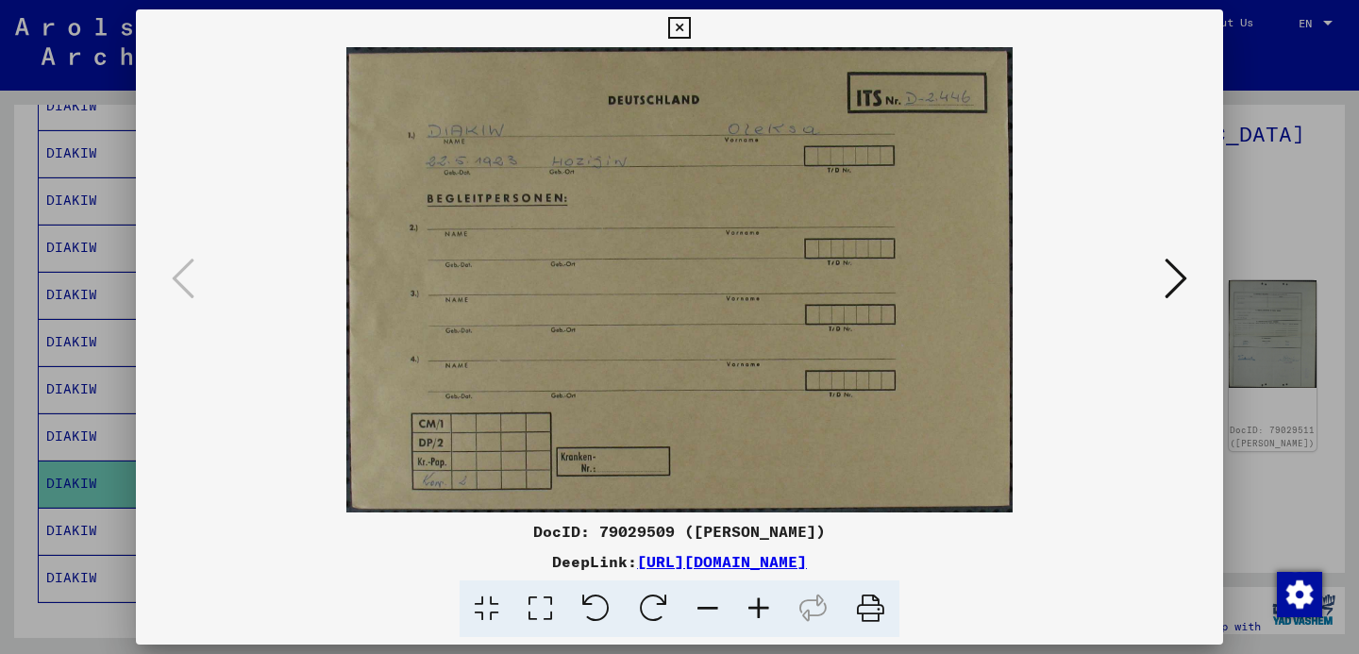
click at [1187, 261] on button at bounding box center [1176, 280] width 34 height 54
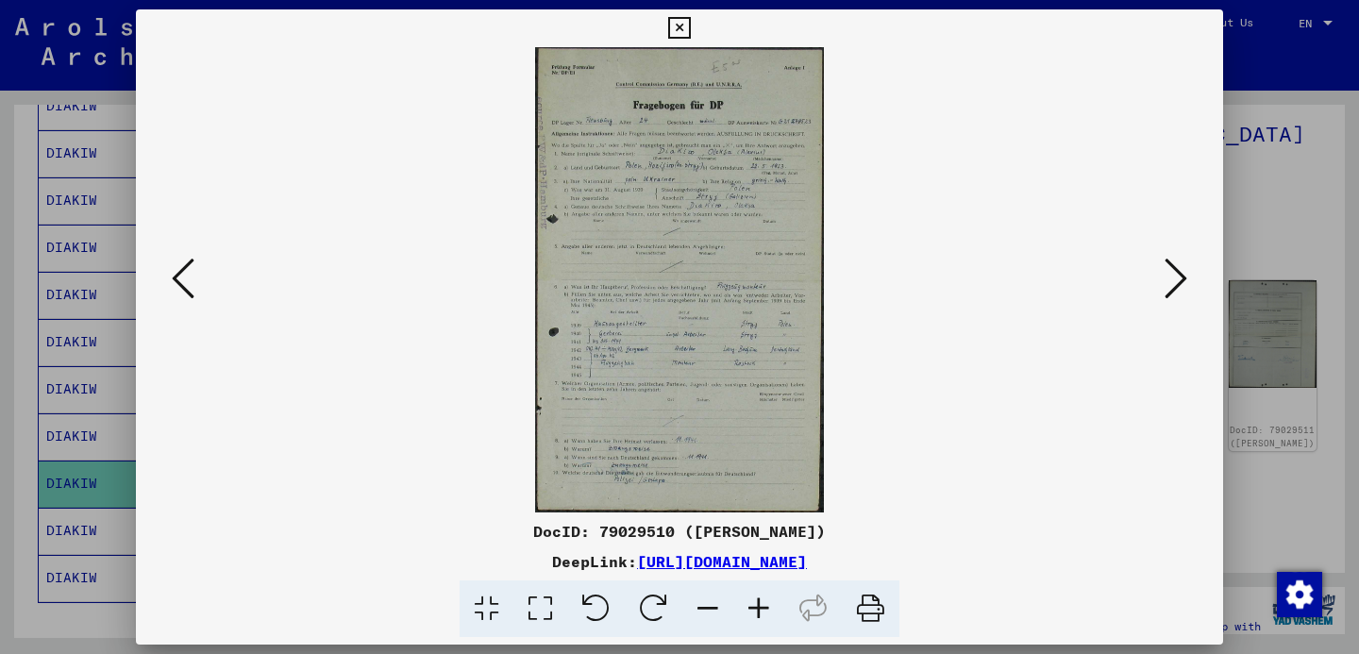
click at [726, 311] on img at bounding box center [679, 279] width 959 height 465
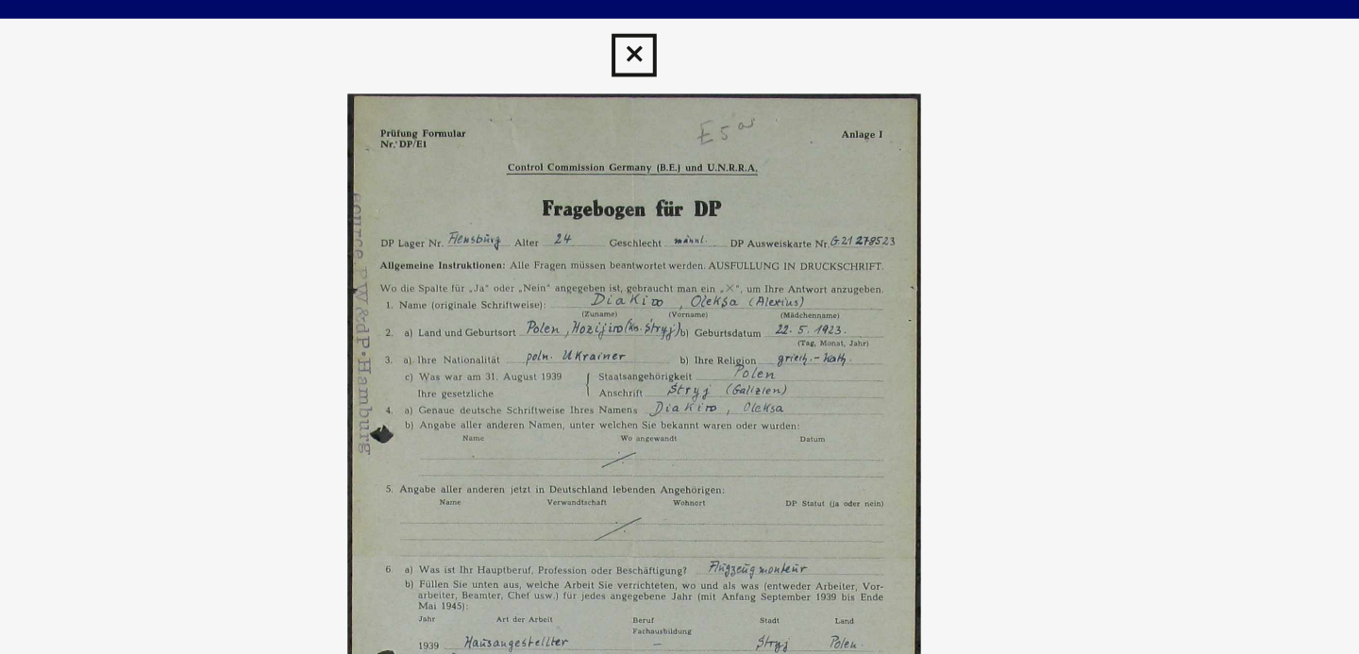
click at [682, 31] on icon at bounding box center [679, 28] width 22 height 23
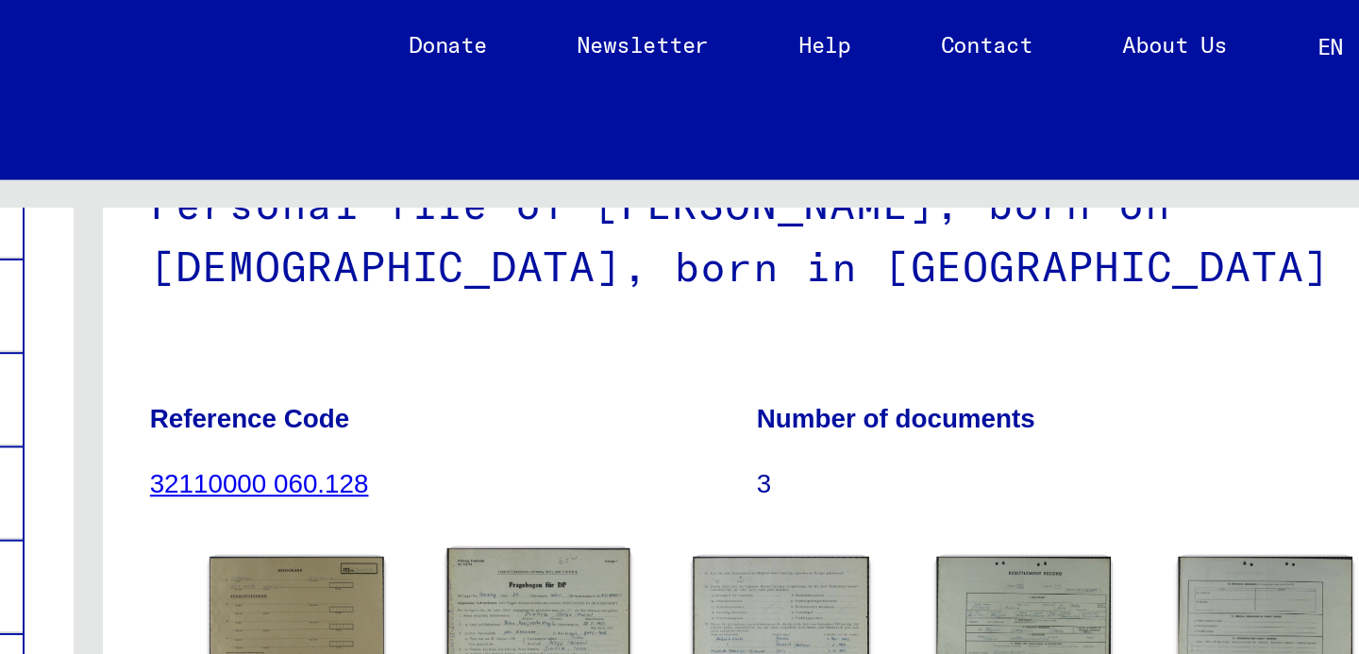
scroll to position [324, 0]
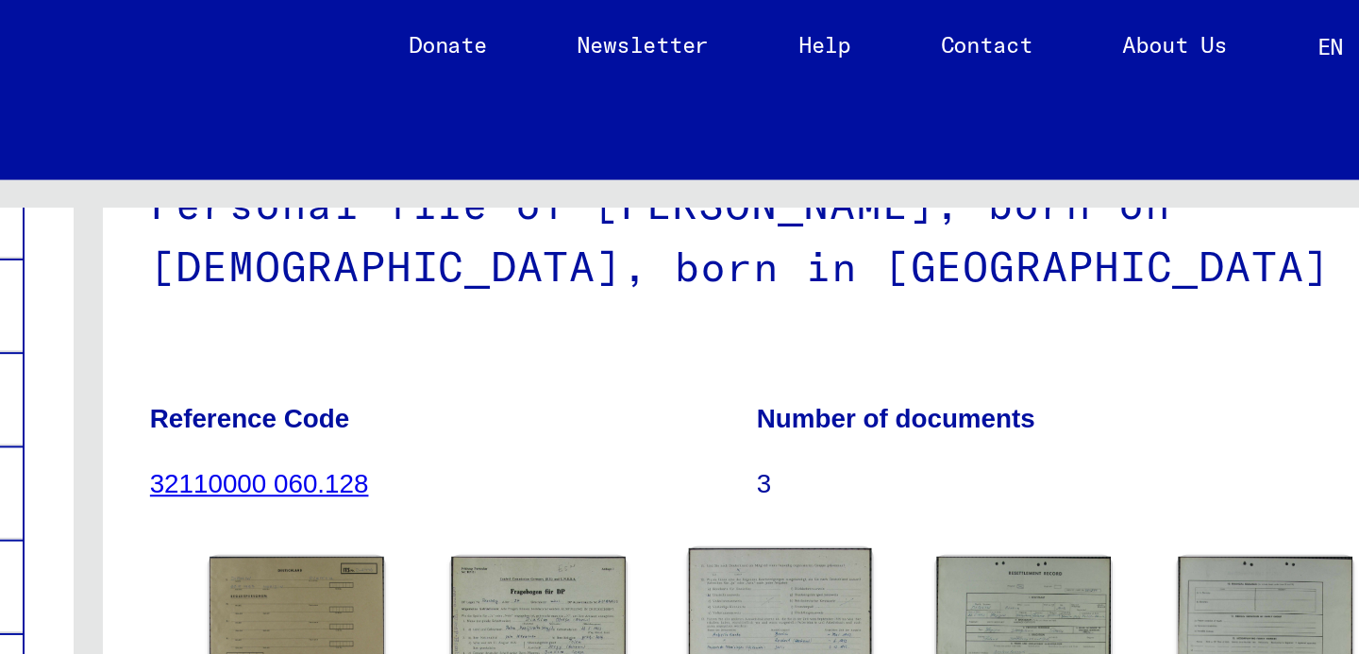
click at [1010, 277] on img at bounding box center [1029, 351] width 92 height 149
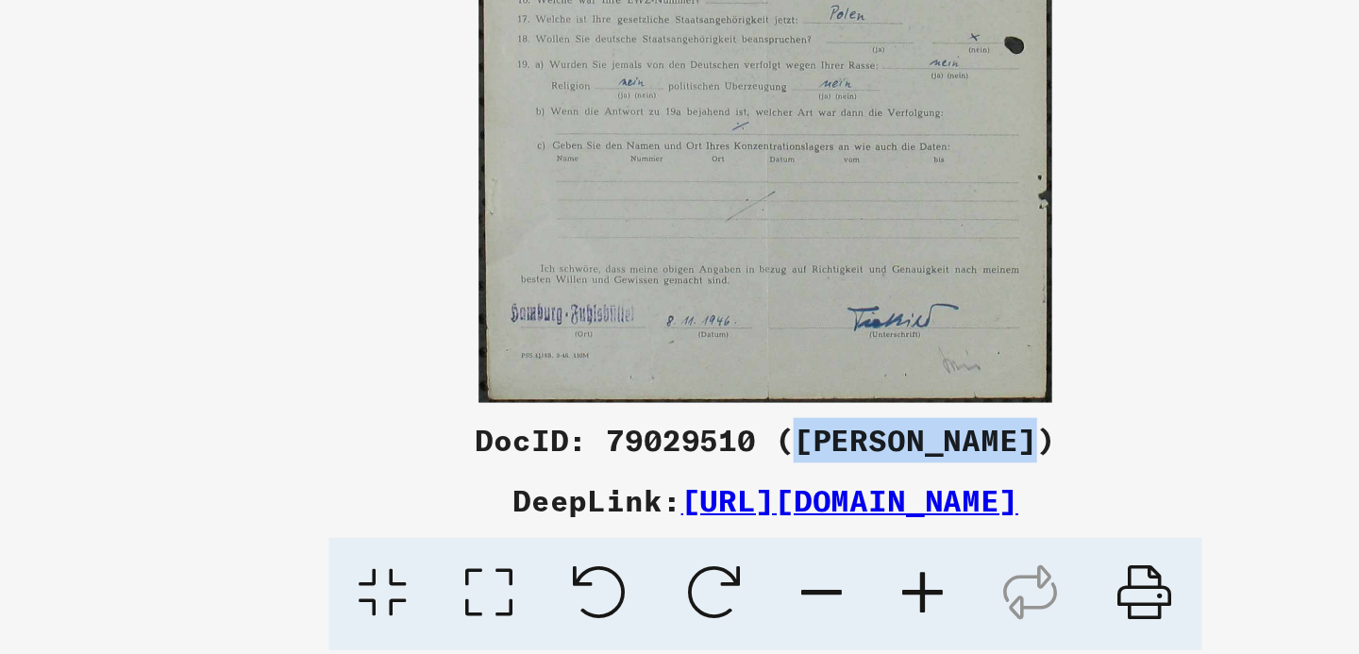
drag, startPoint x: 694, startPoint y: 533, endPoint x: 815, endPoint y: 533, distance: 120.8
click at [815, 533] on div "DocID: 79029510 ([PERSON_NAME])" at bounding box center [679, 531] width 1087 height 23
copy div "[PERSON_NAME]"
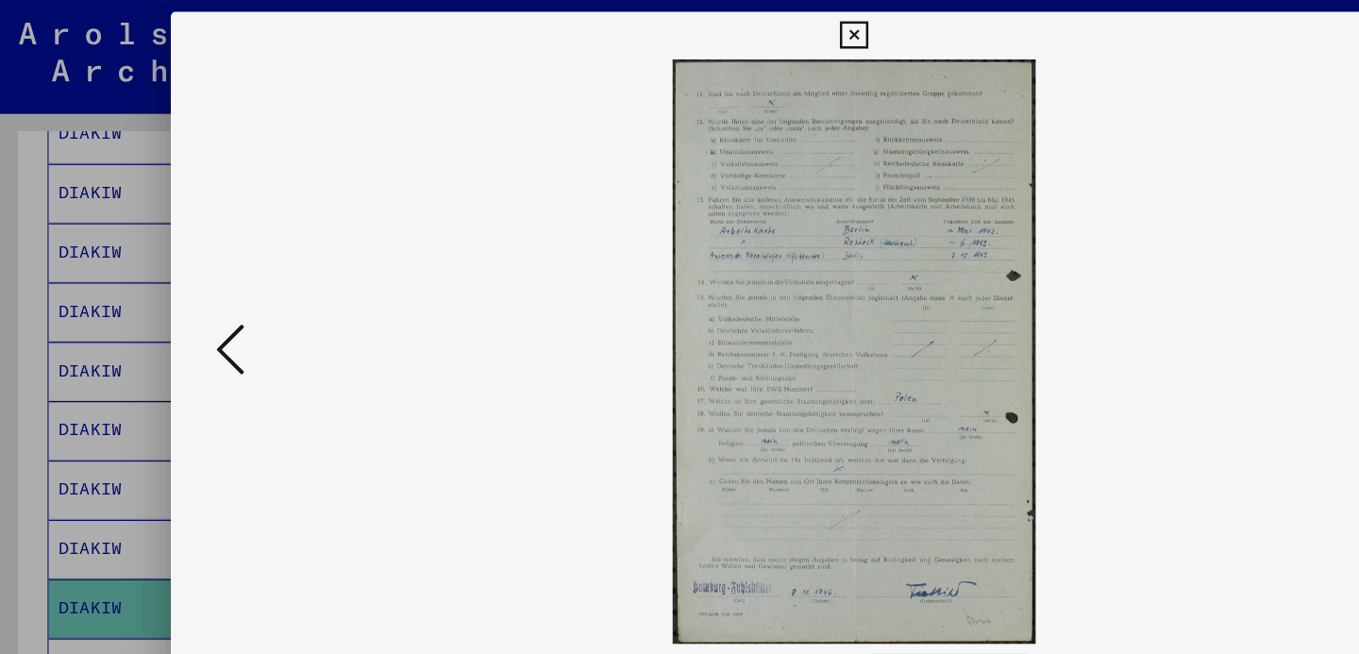
click at [675, 35] on icon at bounding box center [679, 28] width 22 height 23
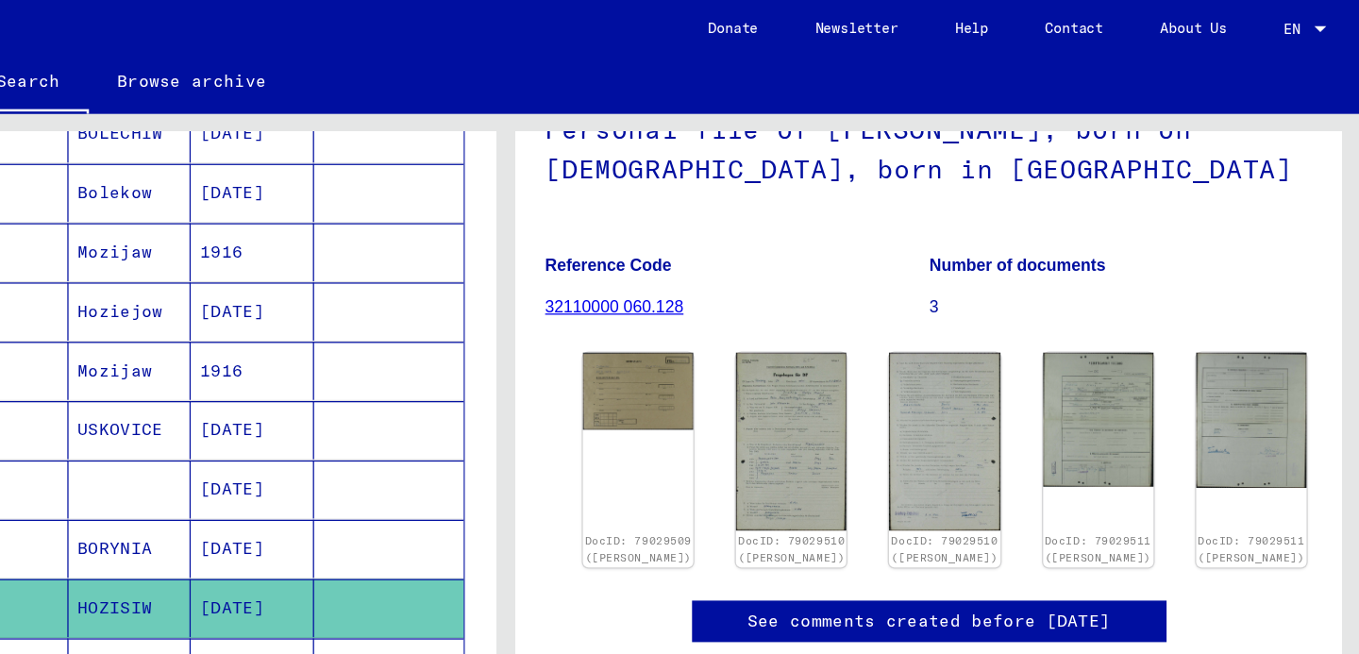
scroll to position [0, 0]
click at [1118, 277] on img at bounding box center [1150, 333] width 92 height 112
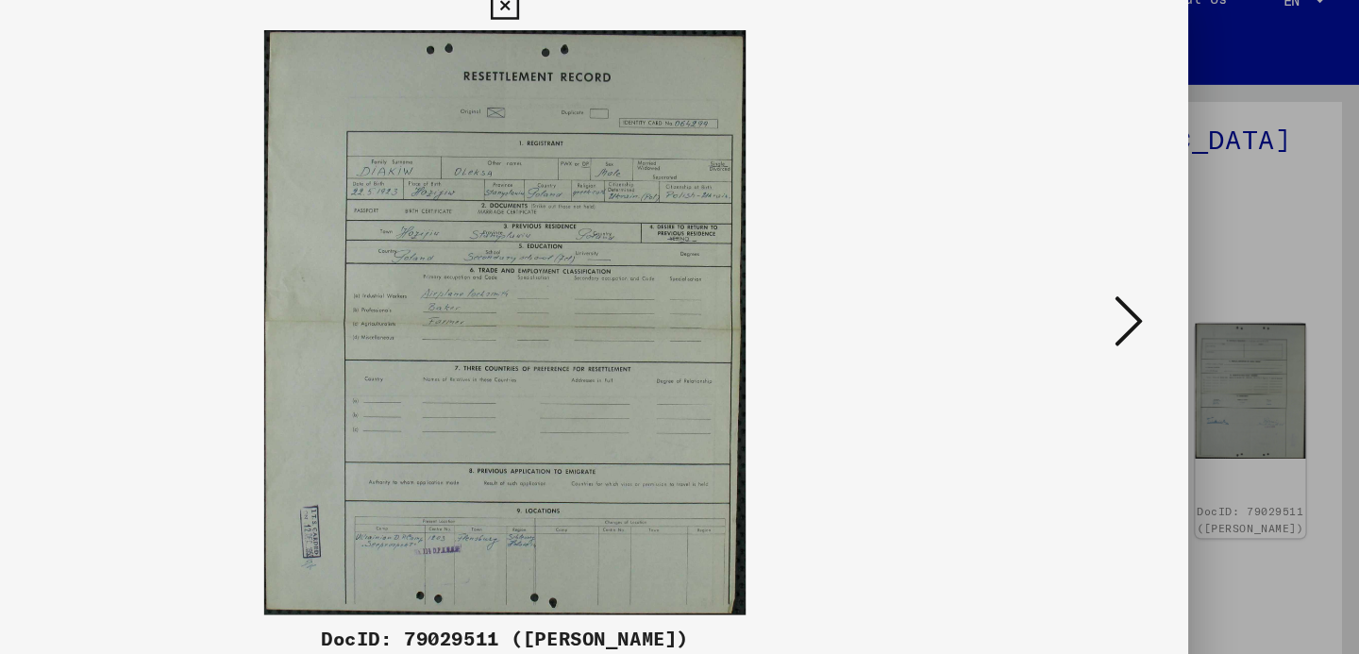
click at [1169, 273] on icon at bounding box center [1176, 278] width 23 height 45
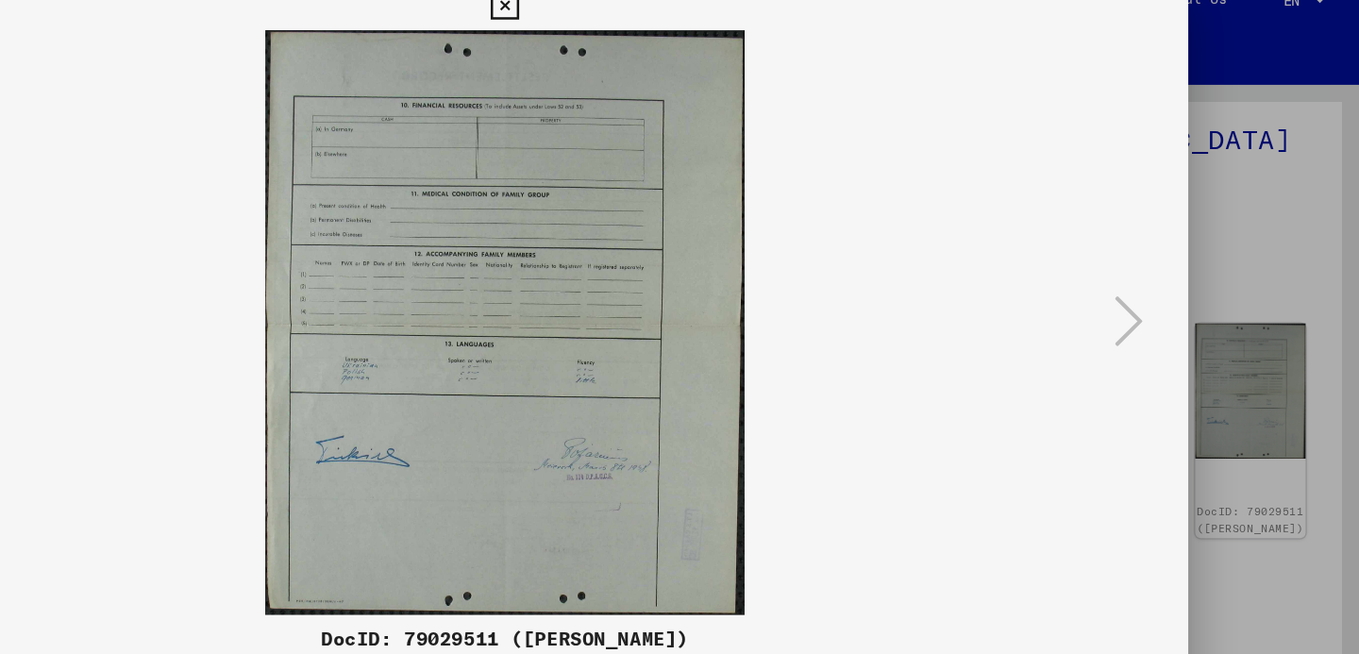
click at [1316, 328] on div at bounding box center [679, 327] width 1359 height 654
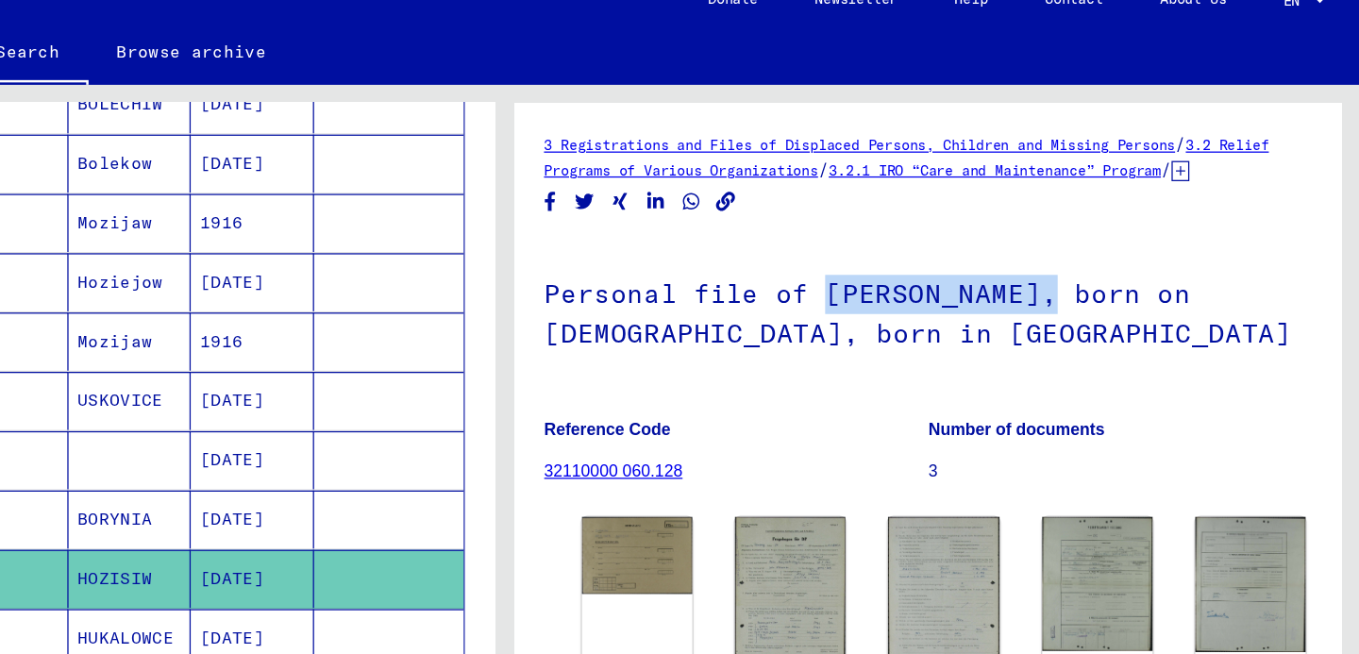
drag, startPoint x: 928, startPoint y: 279, endPoint x: 1105, endPoint y: 284, distance: 177.5
click at [1105, 284] on h1 "Personal file of [PERSON_NAME], born on [DEMOGRAPHIC_DATA], born in [GEOGRAPHIC…" at bounding box center [1016, 270] width 611 height 114
copy h1 "[PERSON_NAME]"
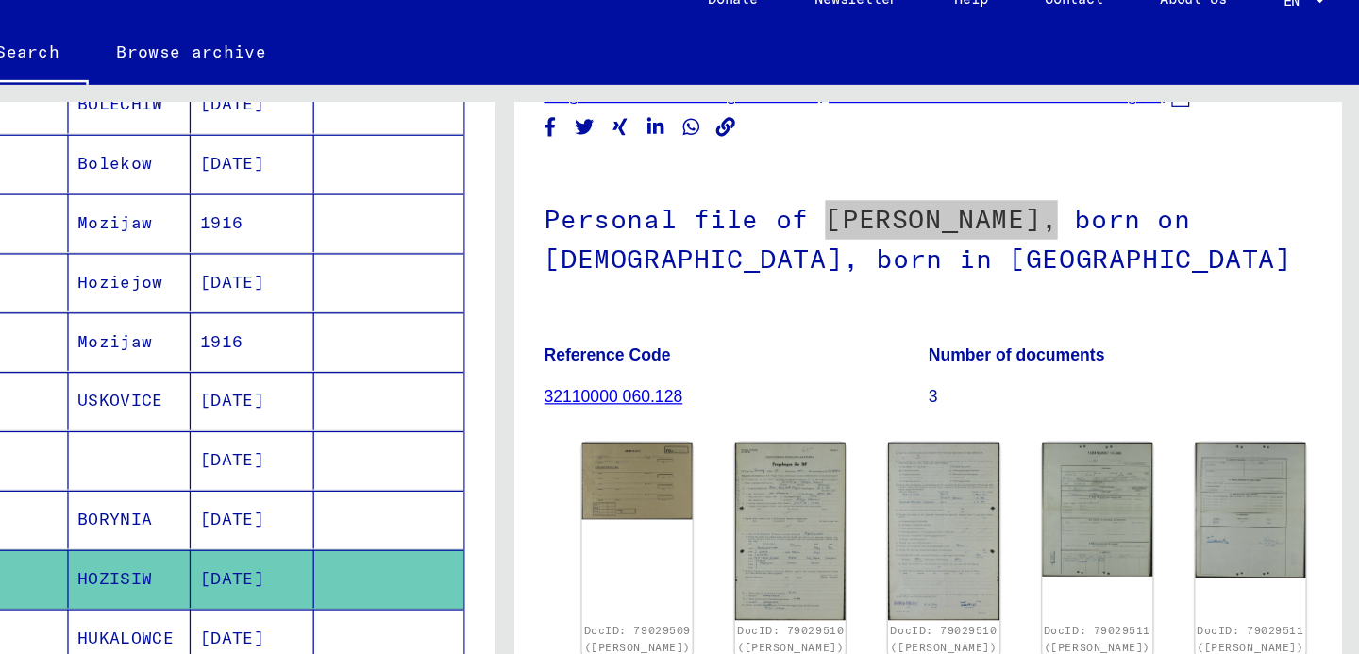
scroll to position [121, 0]
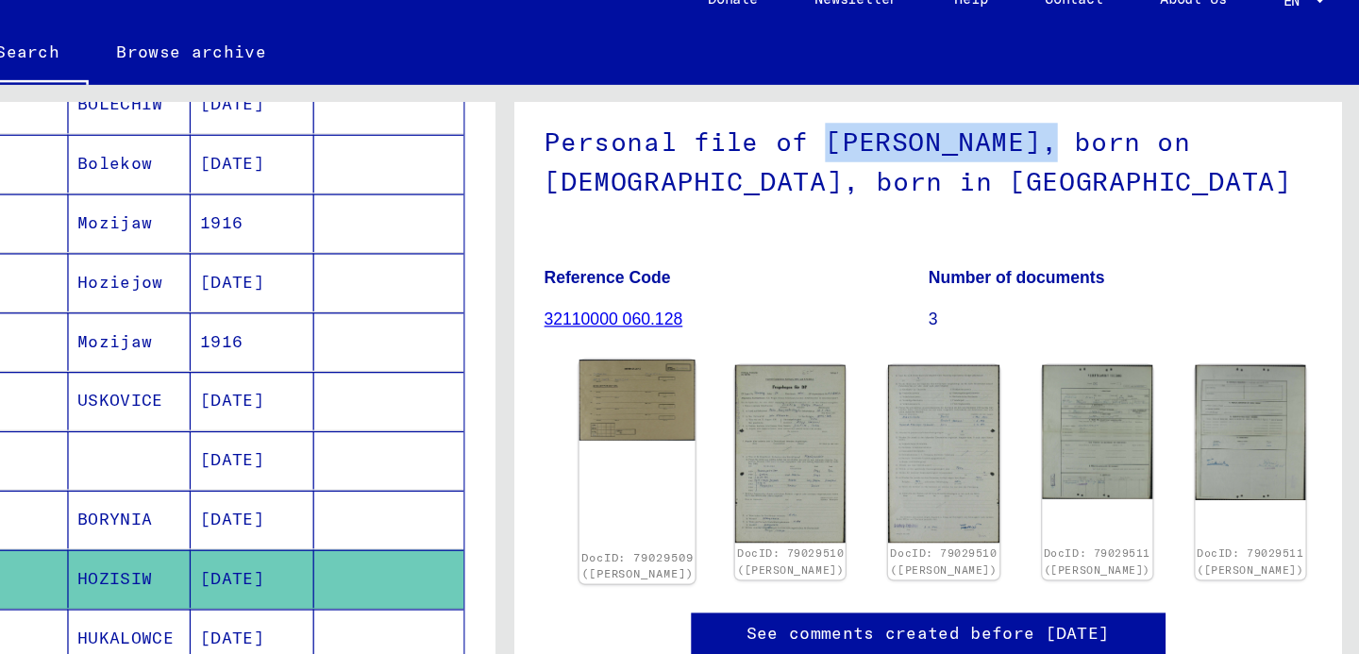
click at [766, 374] on img at bounding box center [785, 342] width 92 height 64
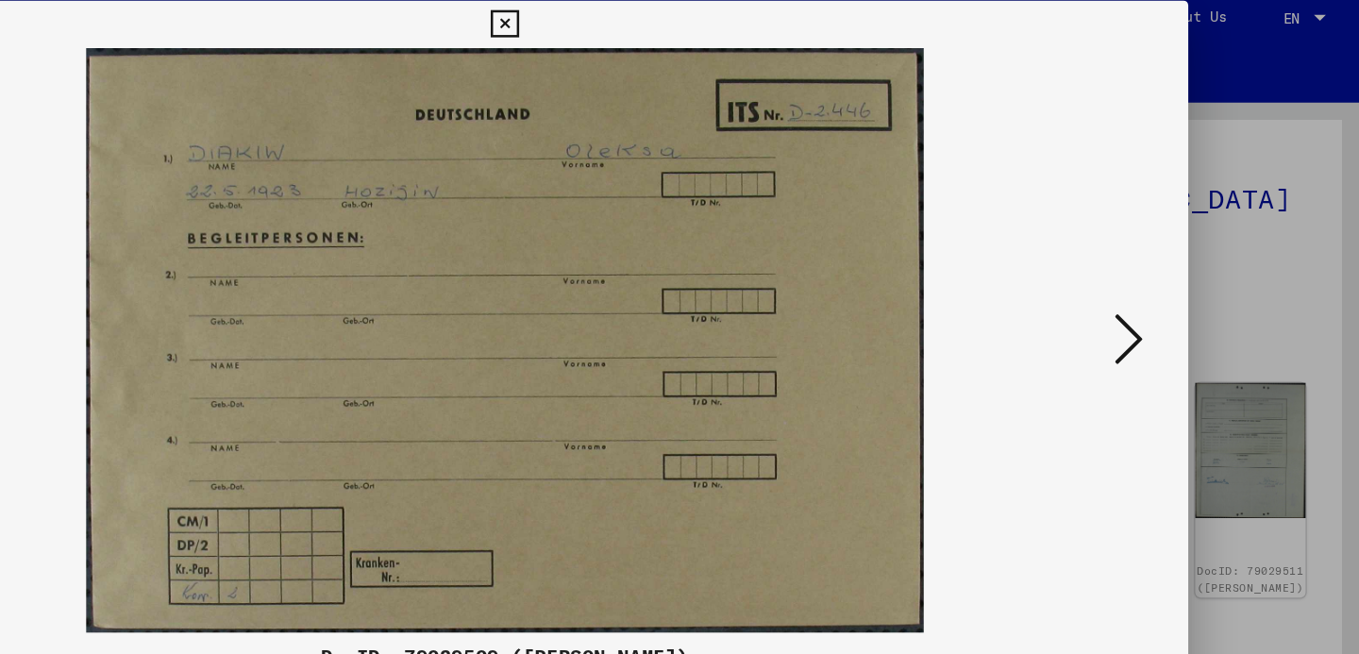
click at [1185, 266] on icon at bounding box center [1176, 278] width 23 height 45
